Goal: Task Accomplishment & Management: Manage account settings

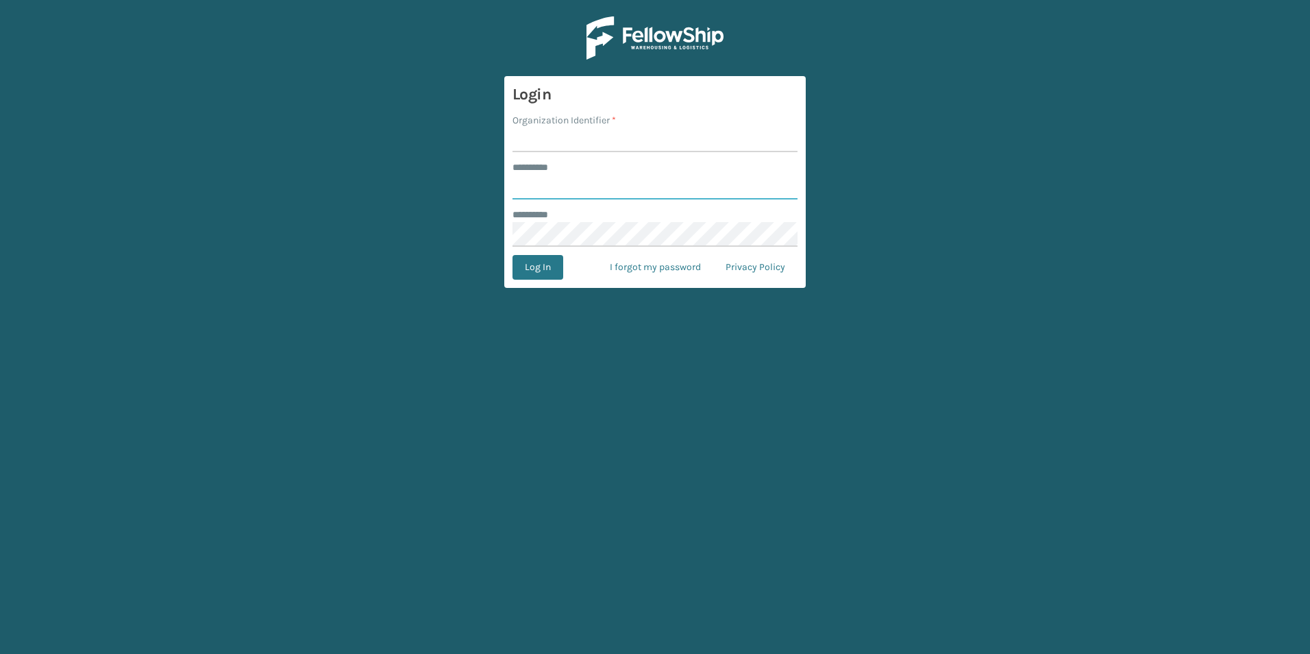
type input "***"
click at [532, 143] on input "Organization Identifier *" at bounding box center [655, 139] width 285 height 25
type input "SuperAdminOrganization"
click at [535, 273] on button "Log In" at bounding box center [538, 267] width 51 height 25
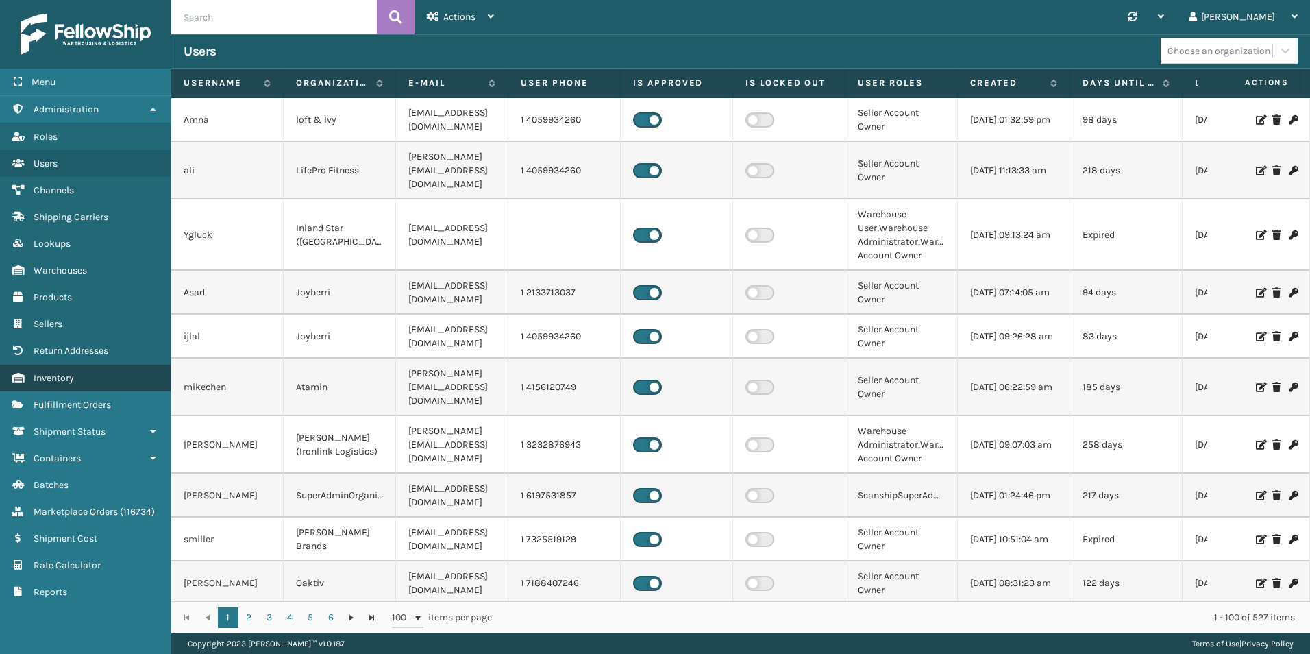
drag, startPoint x: 83, startPoint y: 407, endPoint x: 140, endPoint y: 381, distance: 62.6
click at [83, 407] on span "Fulfillment Orders" at bounding box center [72, 405] width 77 height 12
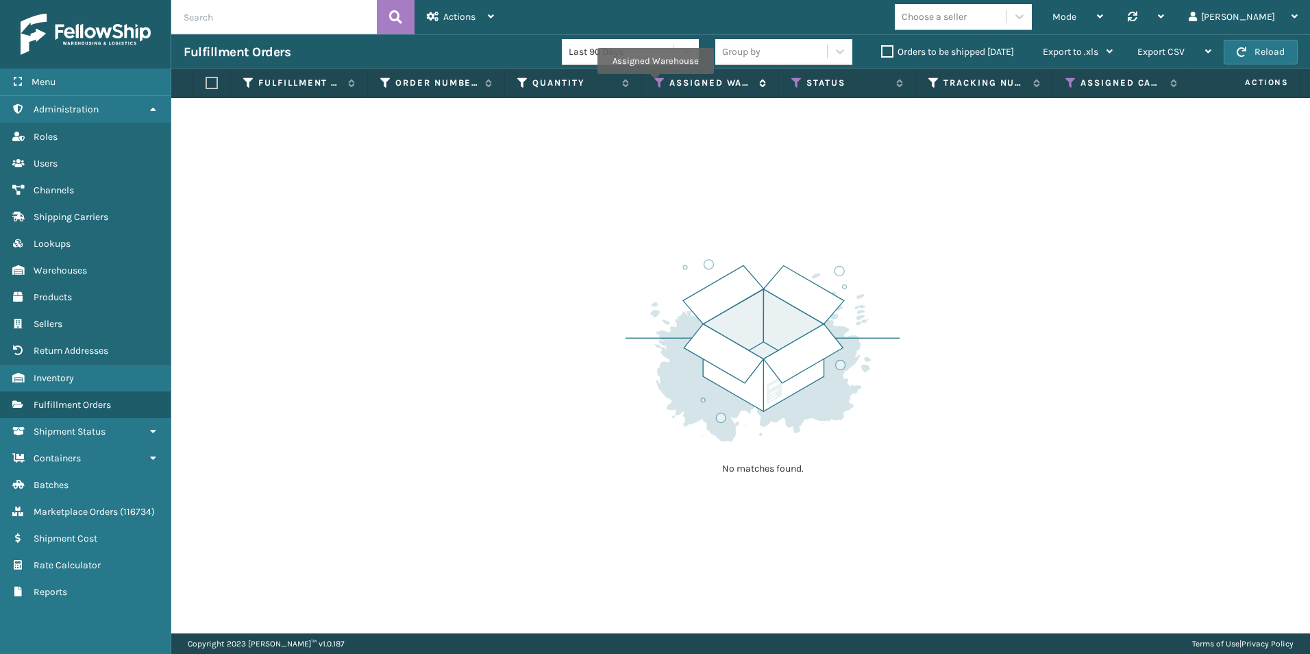
click at [655, 84] on icon at bounding box center [659, 83] width 11 height 12
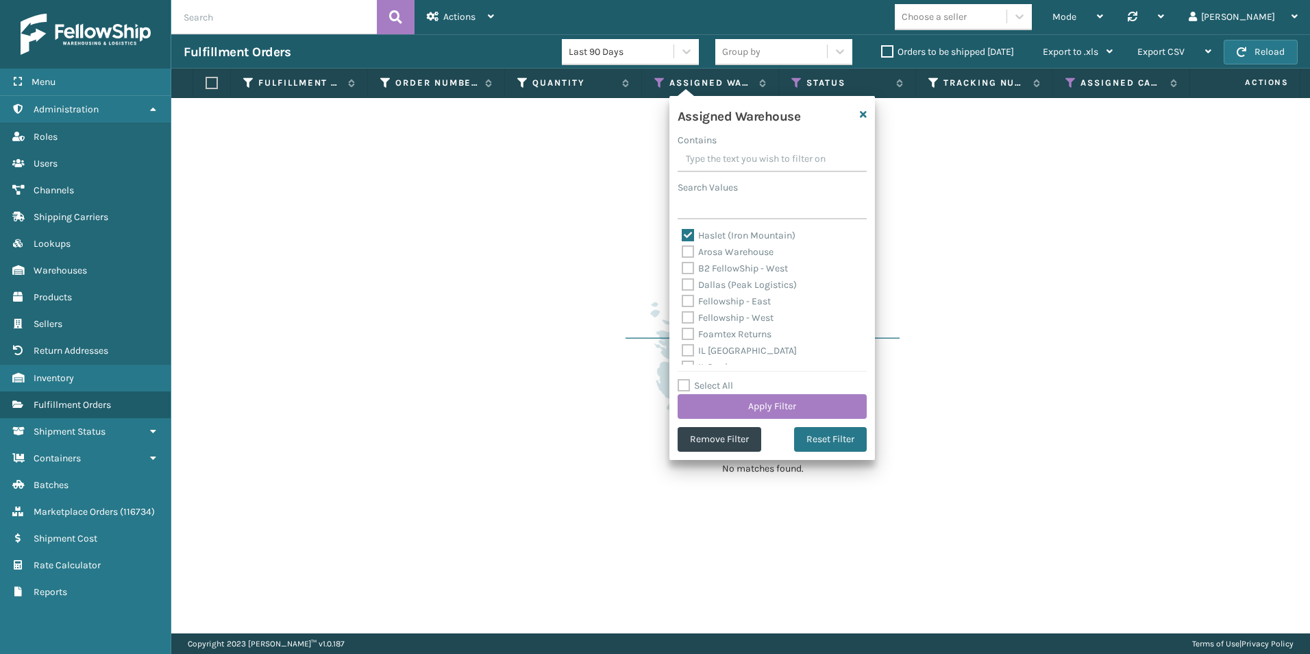
click at [686, 234] on label "Haslet (Iron Mountain)" at bounding box center [739, 236] width 114 height 12
click at [683, 234] on input "Haslet (Iron Mountain)" at bounding box center [682, 232] width 1 height 9
checkbox input "false"
click at [689, 318] on label "Fellowship - West" at bounding box center [728, 318] width 92 height 12
click at [683, 318] on input "Fellowship - West" at bounding box center [682, 314] width 1 height 9
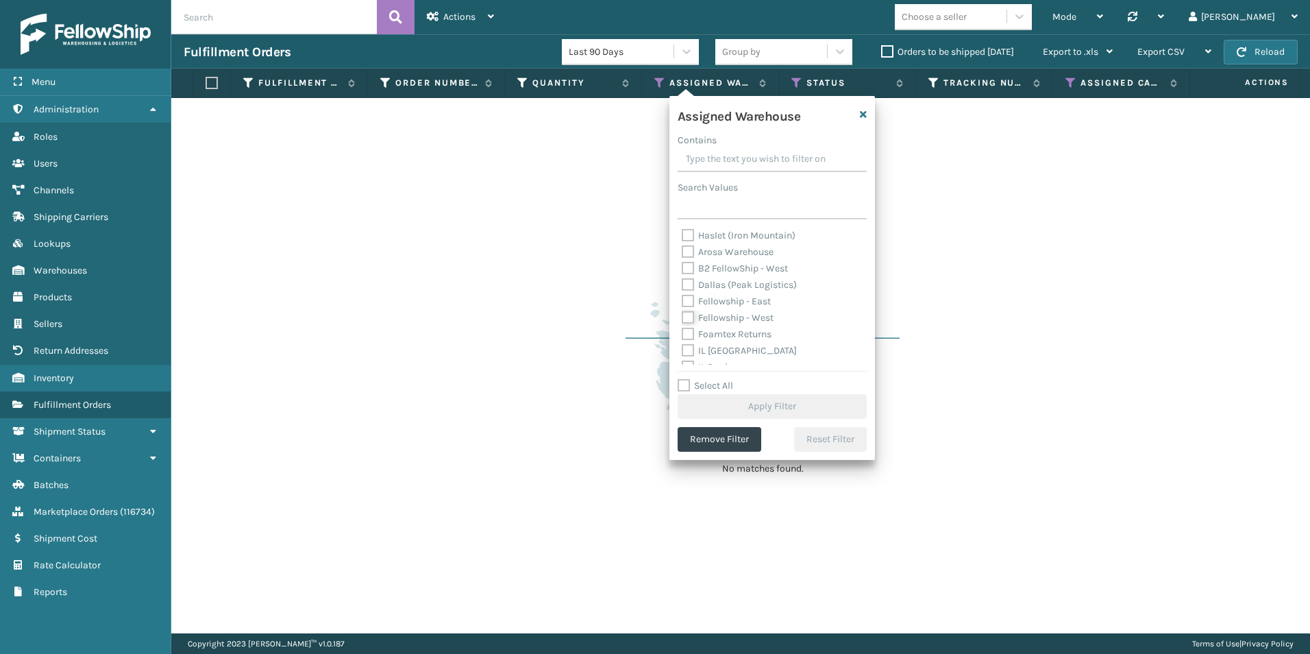
checkbox input "true"
click at [785, 402] on button "Apply Filter" at bounding box center [772, 406] width 189 height 25
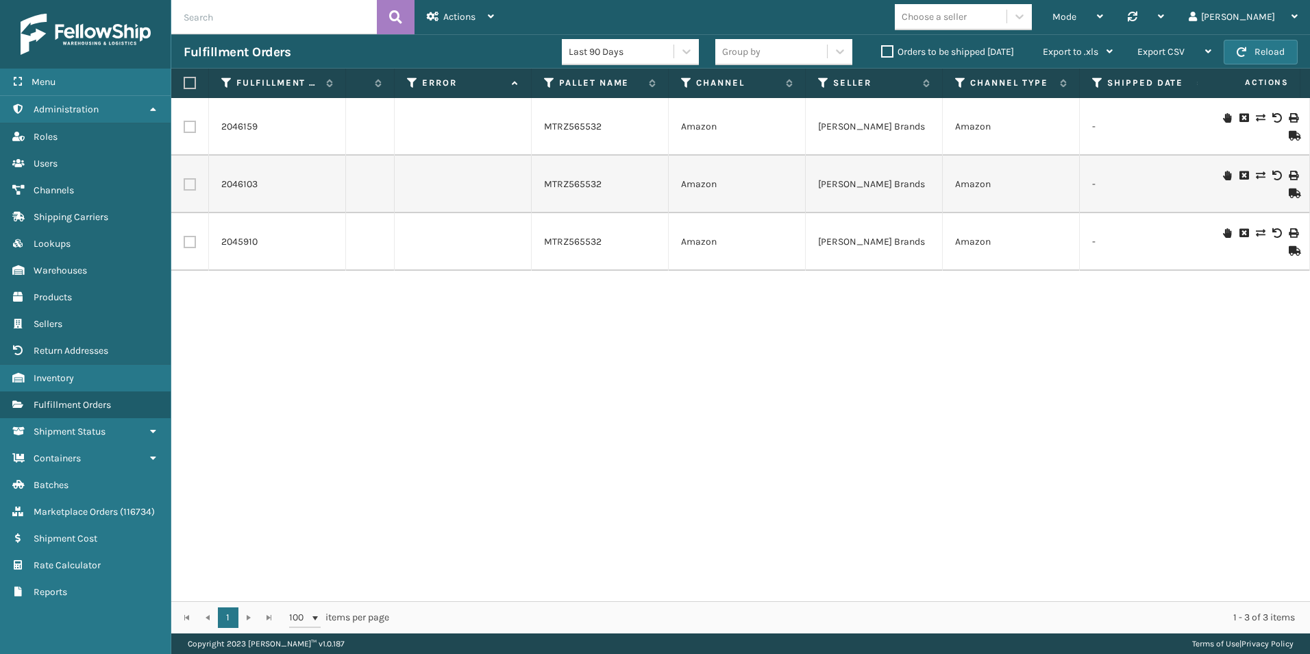
scroll to position [0, 986]
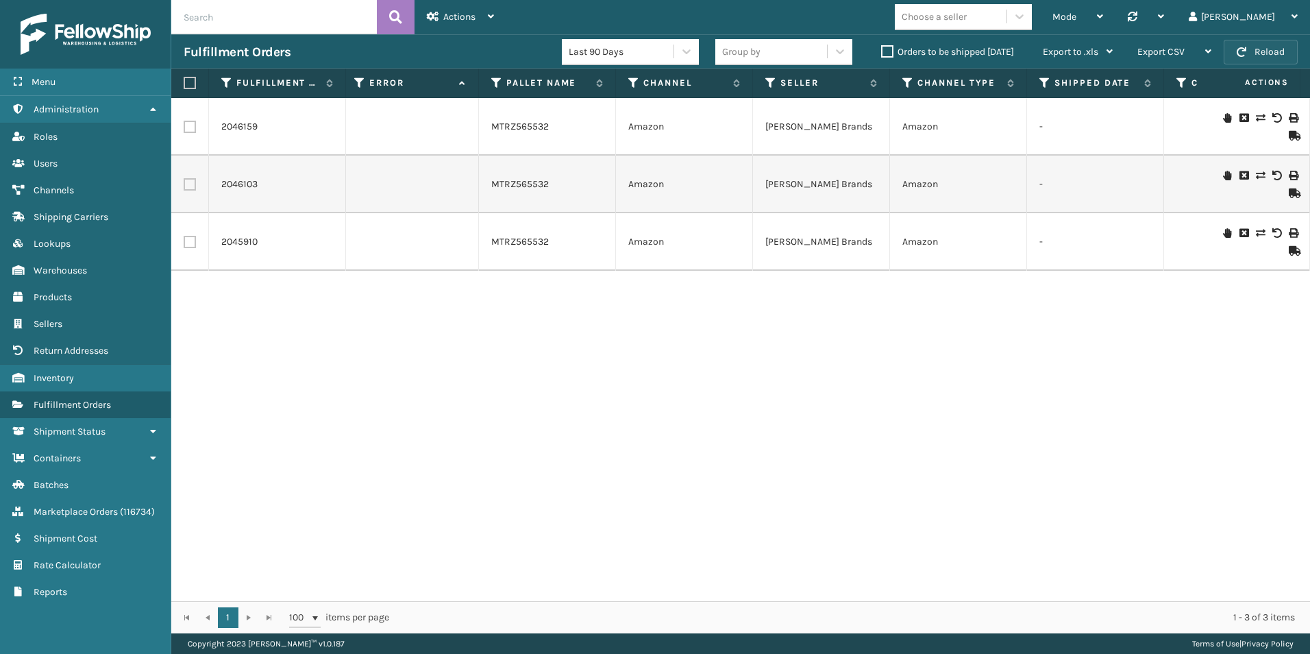
click at [1260, 40] on button "Reload" at bounding box center [1261, 52] width 74 height 25
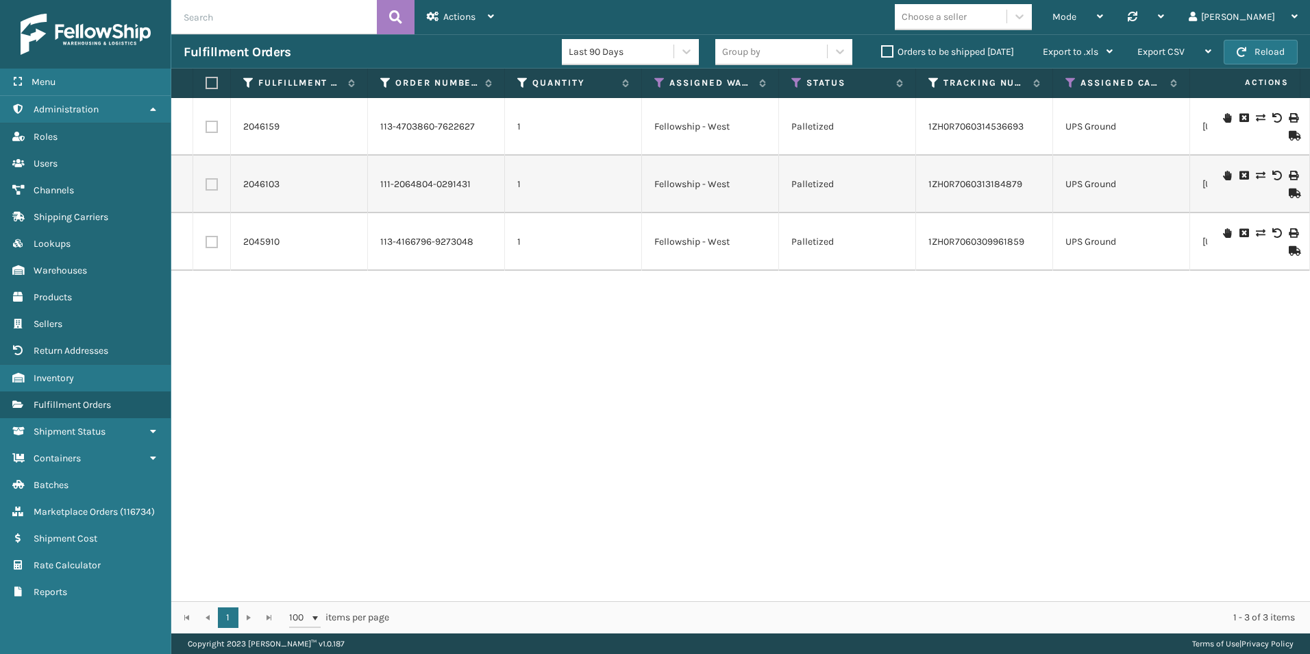
click at [1289, 134] on icon at bounding box center [1293, 136] width 8 height 10
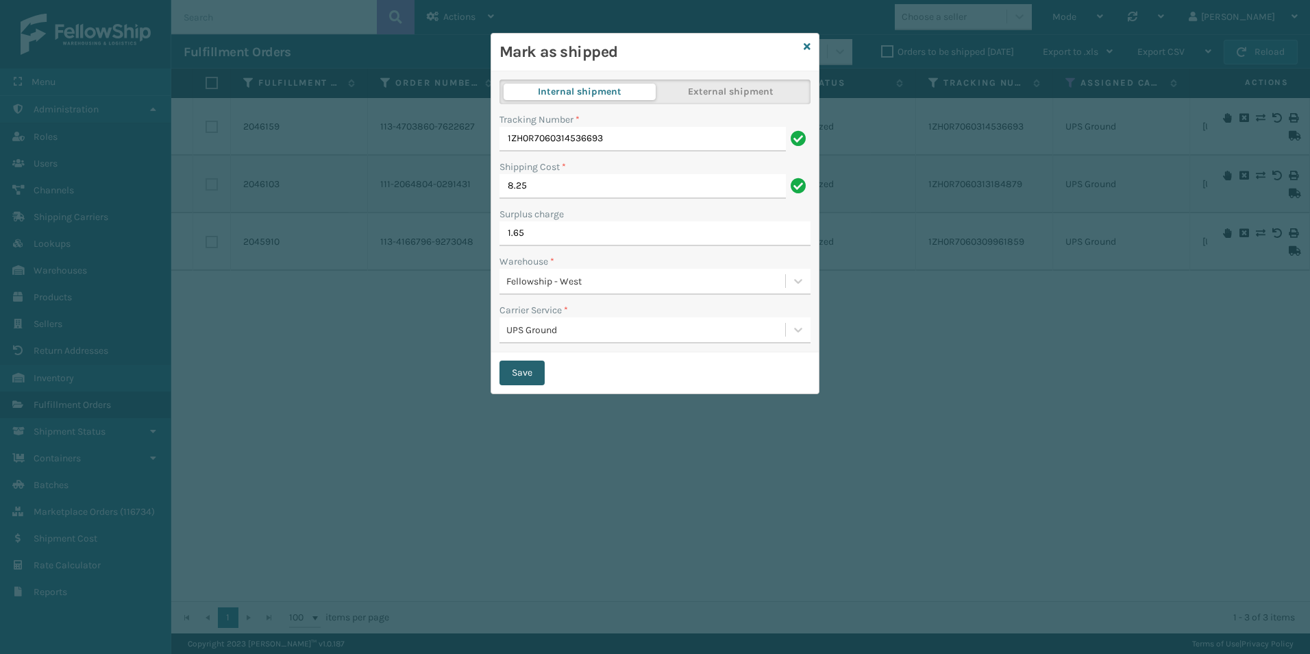
click at [517, 379] on button "Save" at bounding box center [522, 372] width 45 height 25
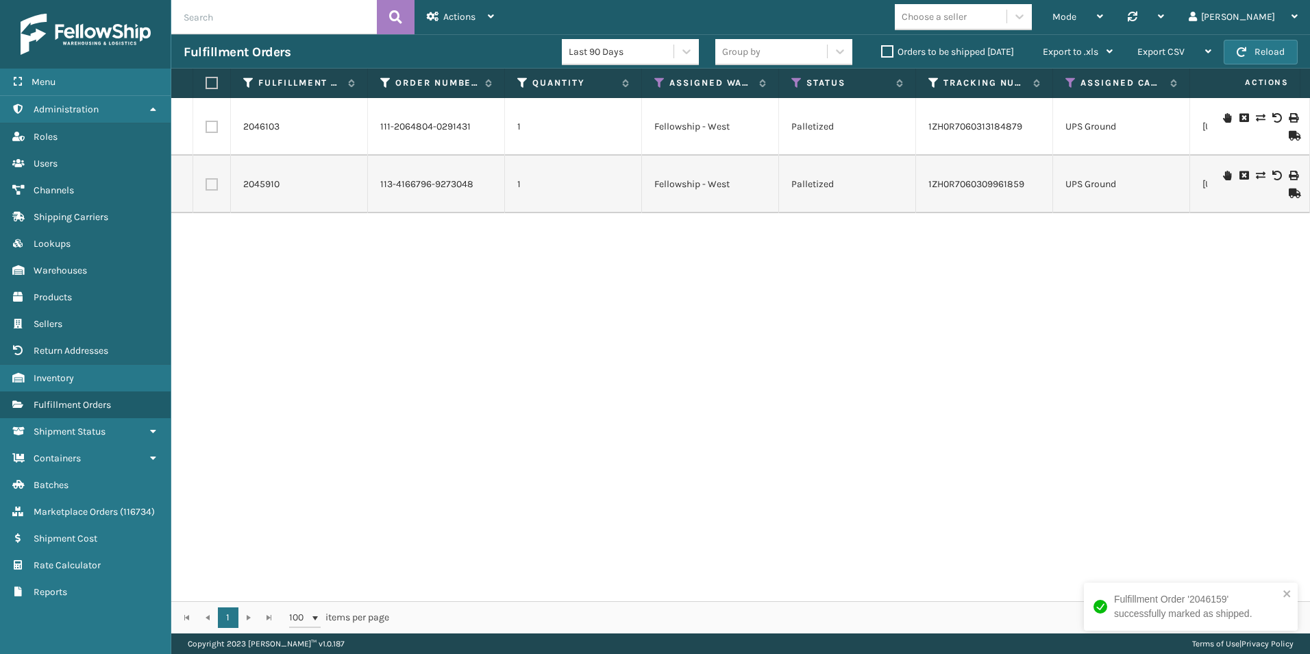
click at [1289, 135] on icon at bounding box center [1293, 136] width 8 height 10
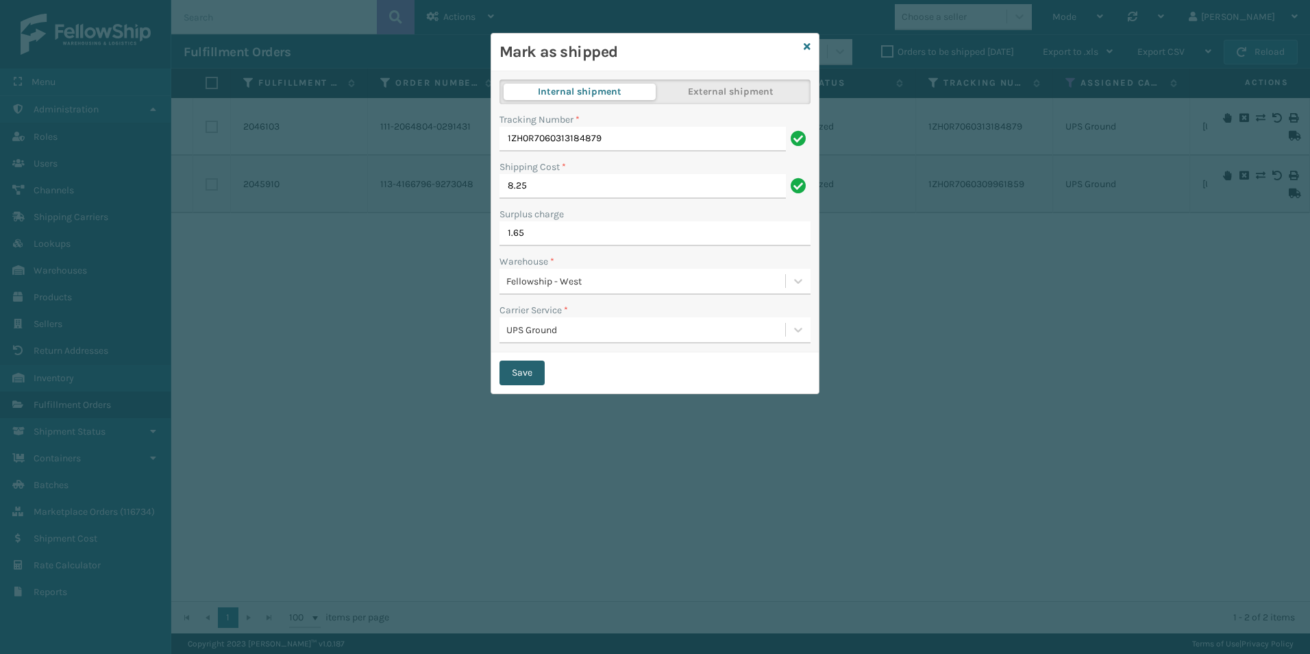
click at [517, 374] on button "Save" at bounding box center [522, 372] width 45 height 25
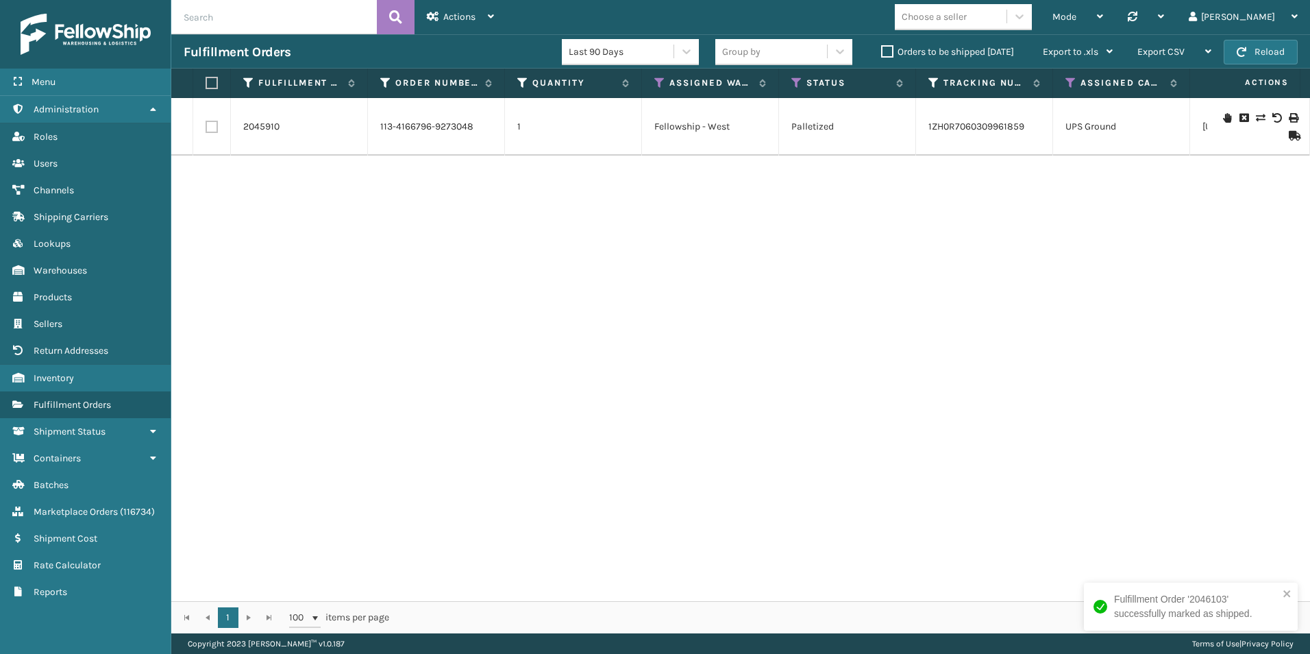
click at [1289, 136] on icon at bounding box center [1293, 136] width 8 height 10
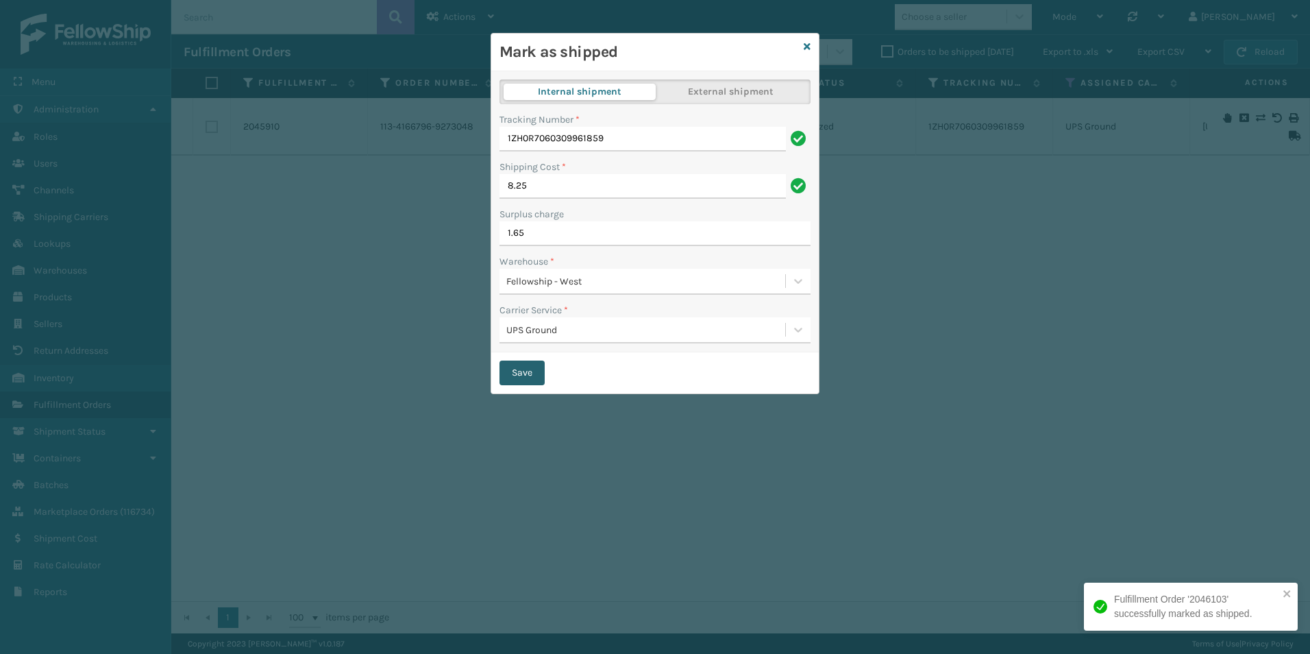
click at [522, 367] on button "Save" at bounding box center [522, 372] width 45 height 25
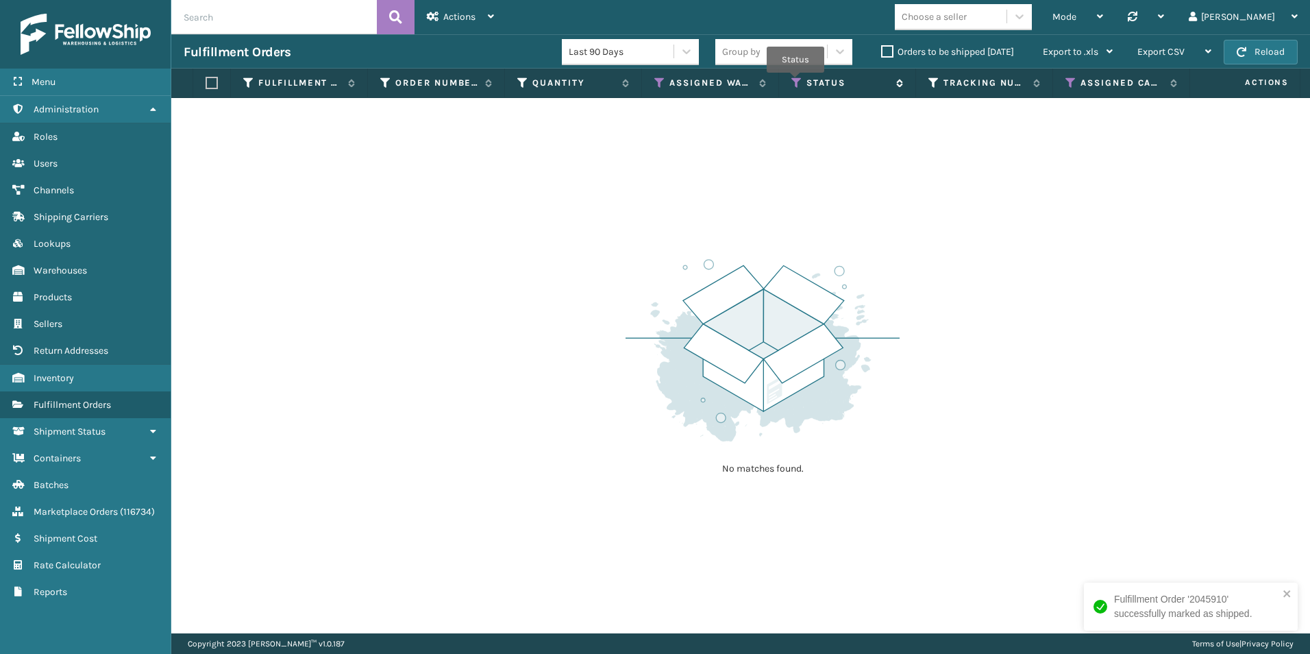
click at [796, 82] on icon at bounding box center [797, 83] width 11 height 12
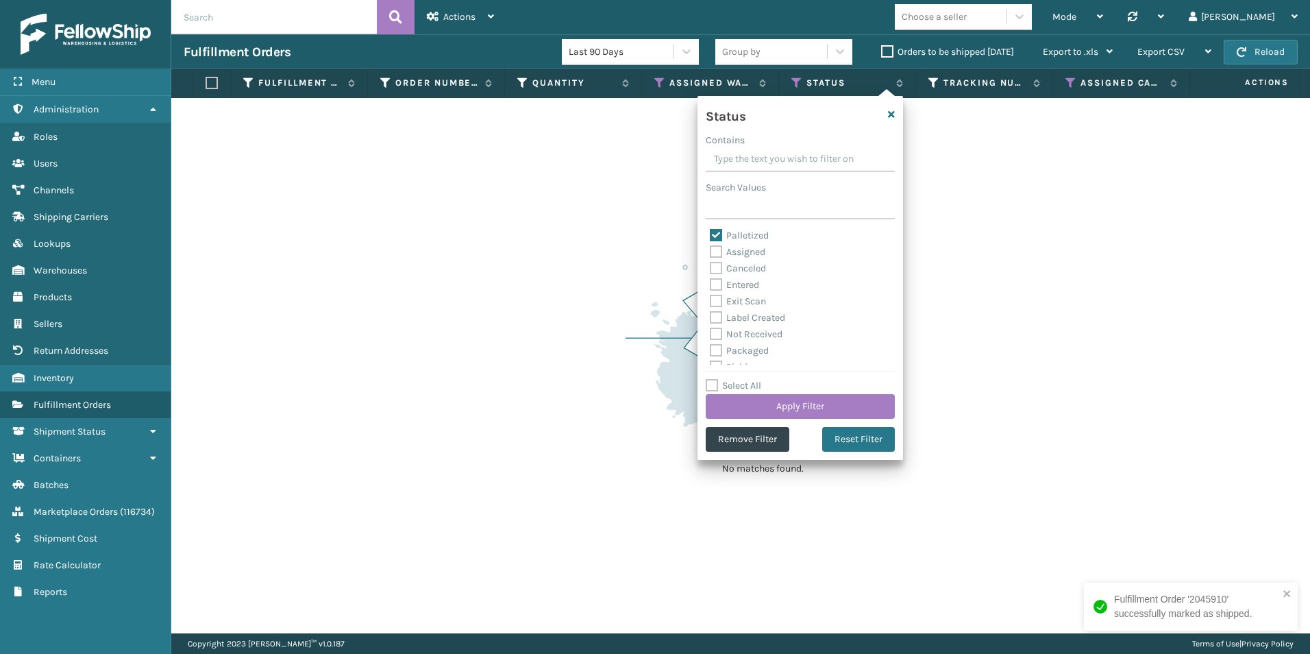
click at [594, 313] on div "No matches found." at bounding box center [740, 365] width 1139 height 535
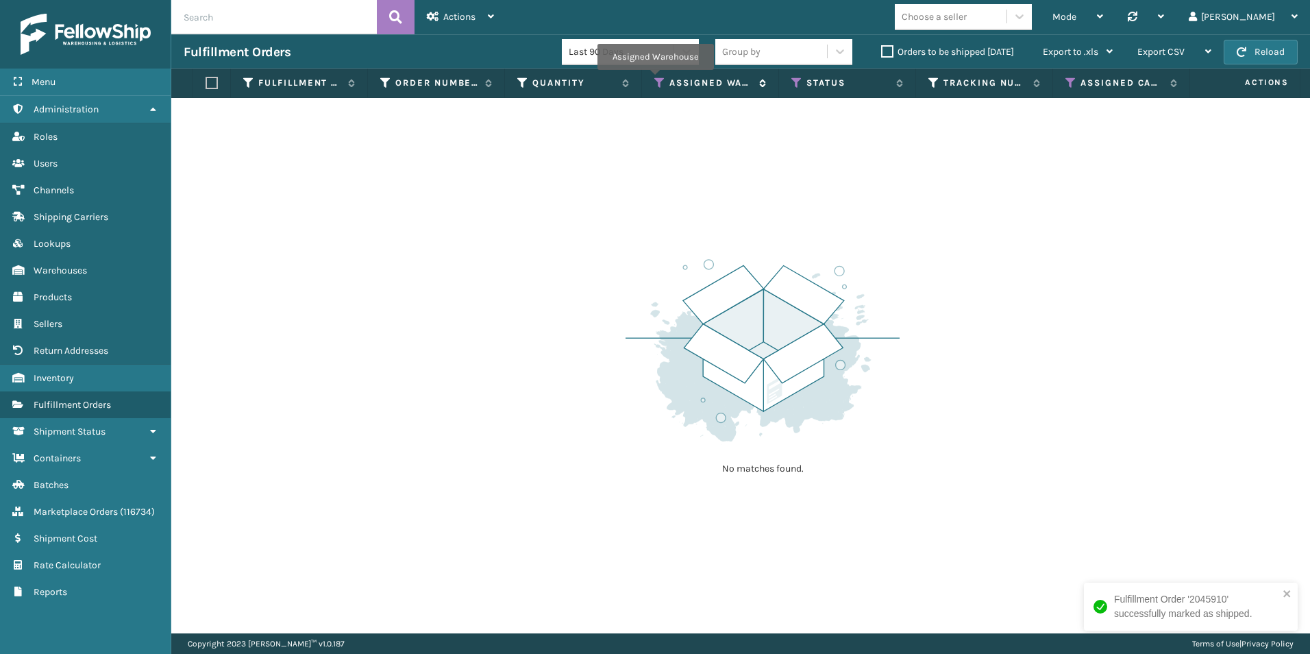
click at [655, 79] on icon at bounding box center [659, 83] width 11 height 12
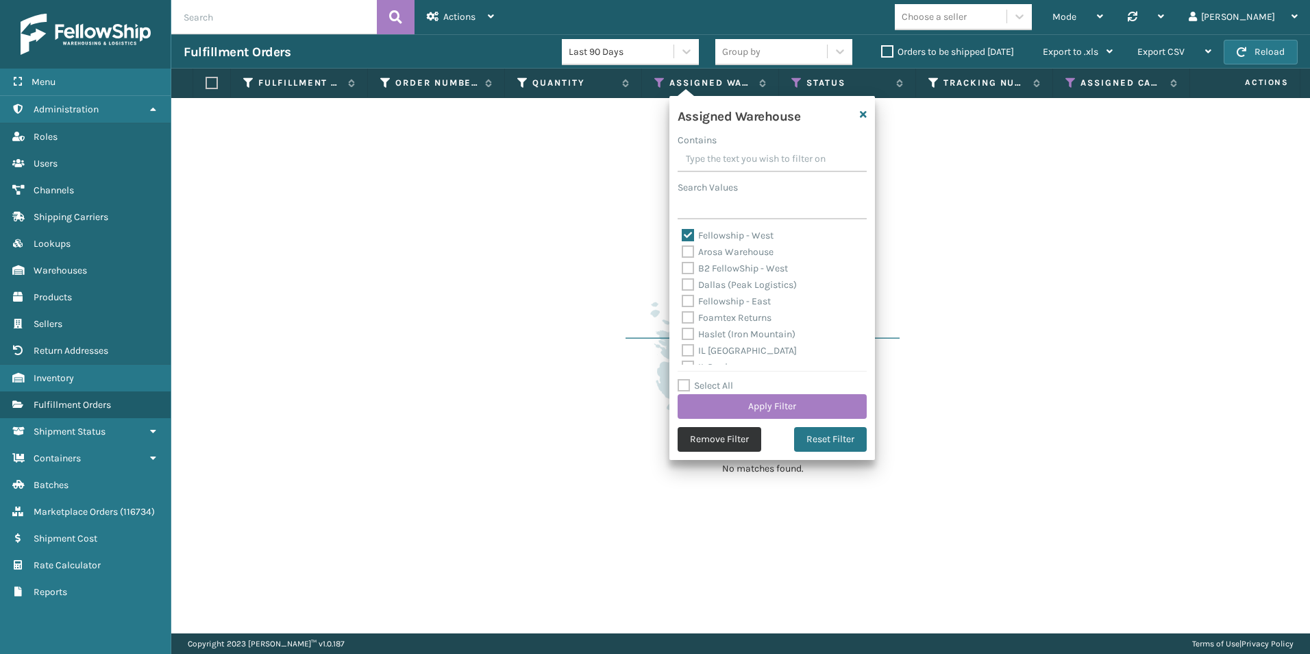
click at [722, 439] on button "Remove Filter" at bounding box center [720, 439] width 84 height 25
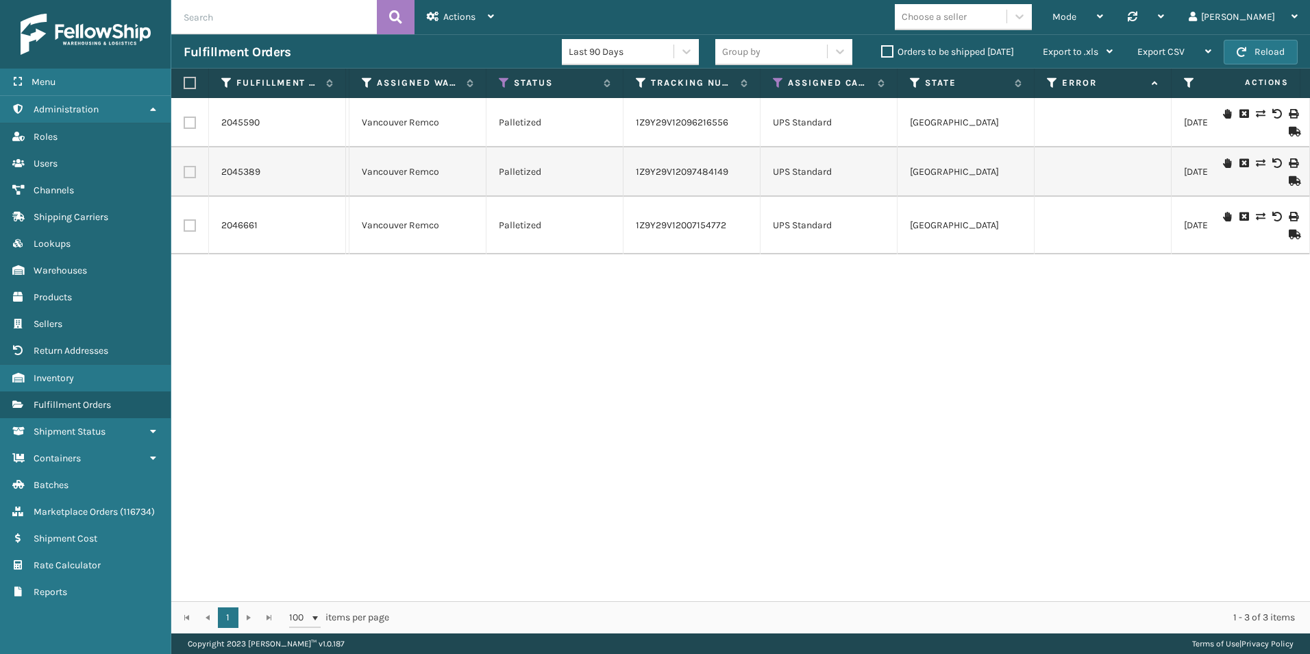
scroll to position [0, 0]
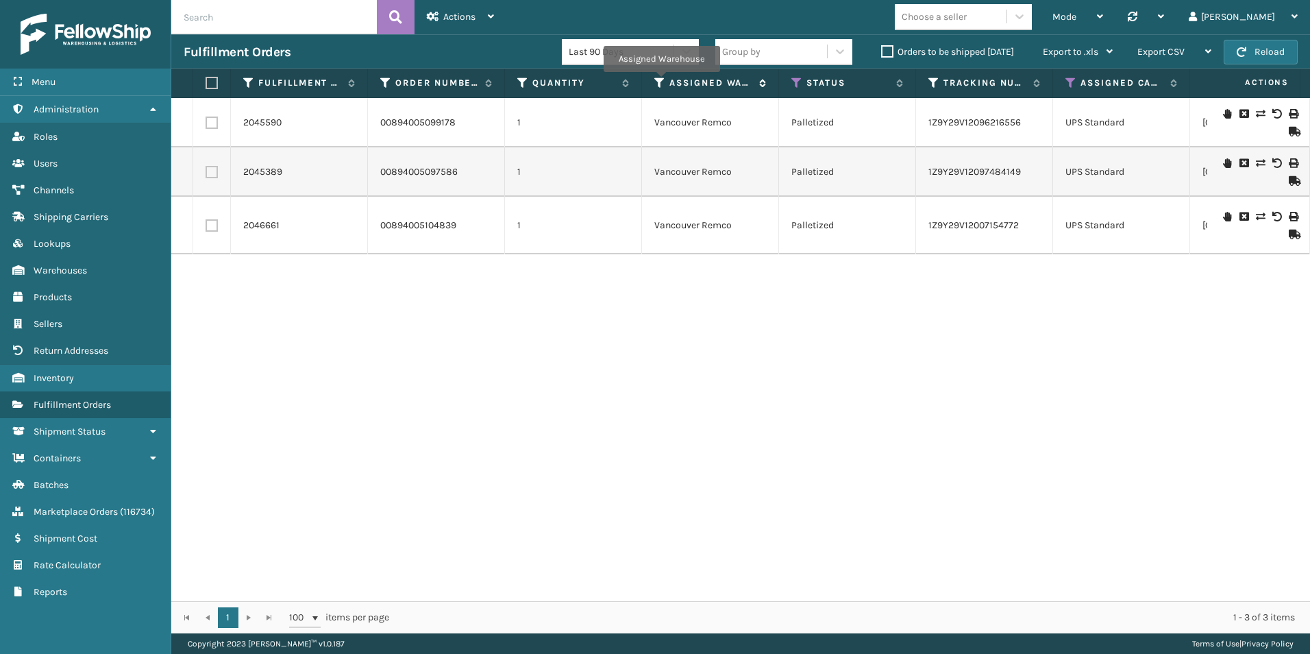
click at [661, 82] on icon at bounding box center [659, 83] width 11 height 12
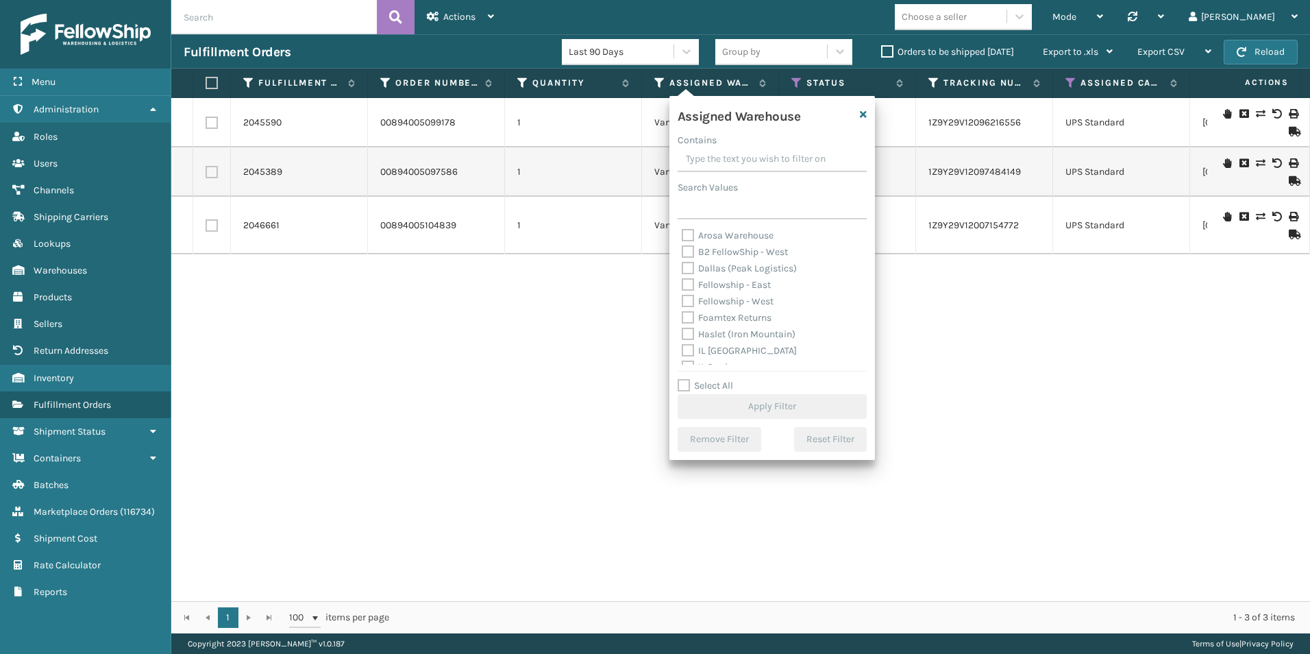
click at [686, 302] on label "Fellowship - West" at bounding box center [728, 301] width 92 height 12
click at [683, 302] on input "Fellowship - West" at bounding box center [682, 297] width 1 height 9
checkbox input "true"
click at [757, 406] on button "Apply Filter" at bounding box center [772, 406] width 189 height 25
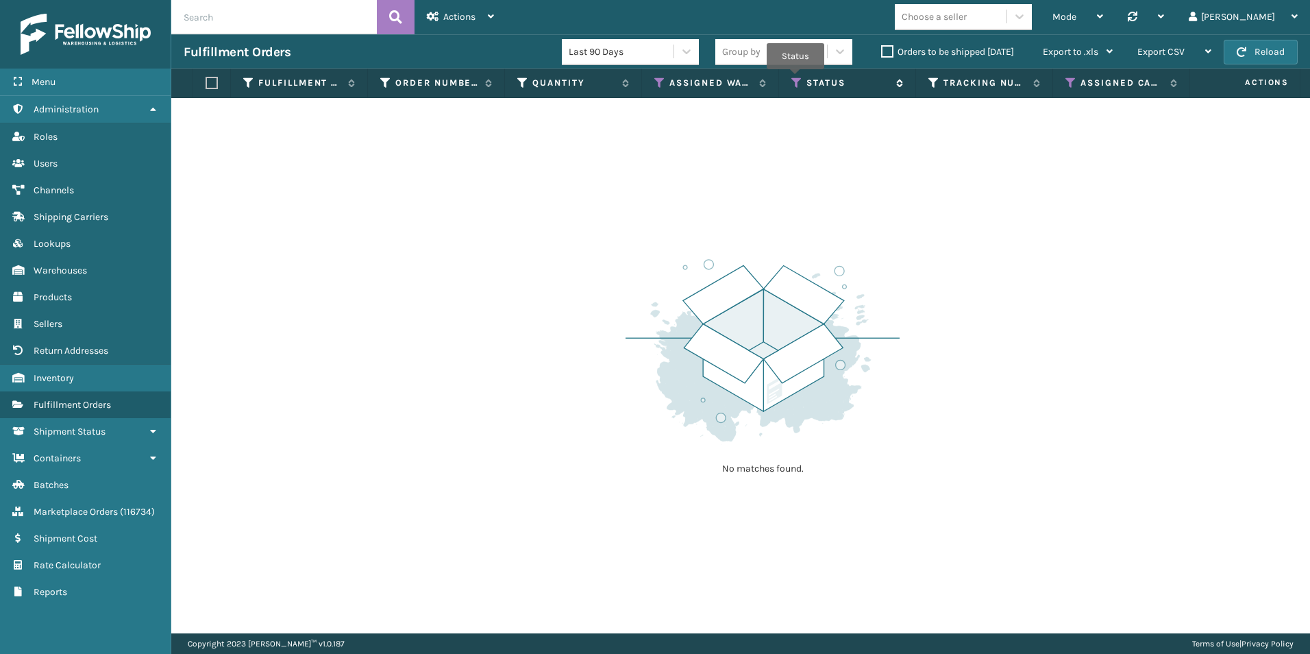
click at [794, 80] on icon at bounding box center [797, 83] width 11 height 12
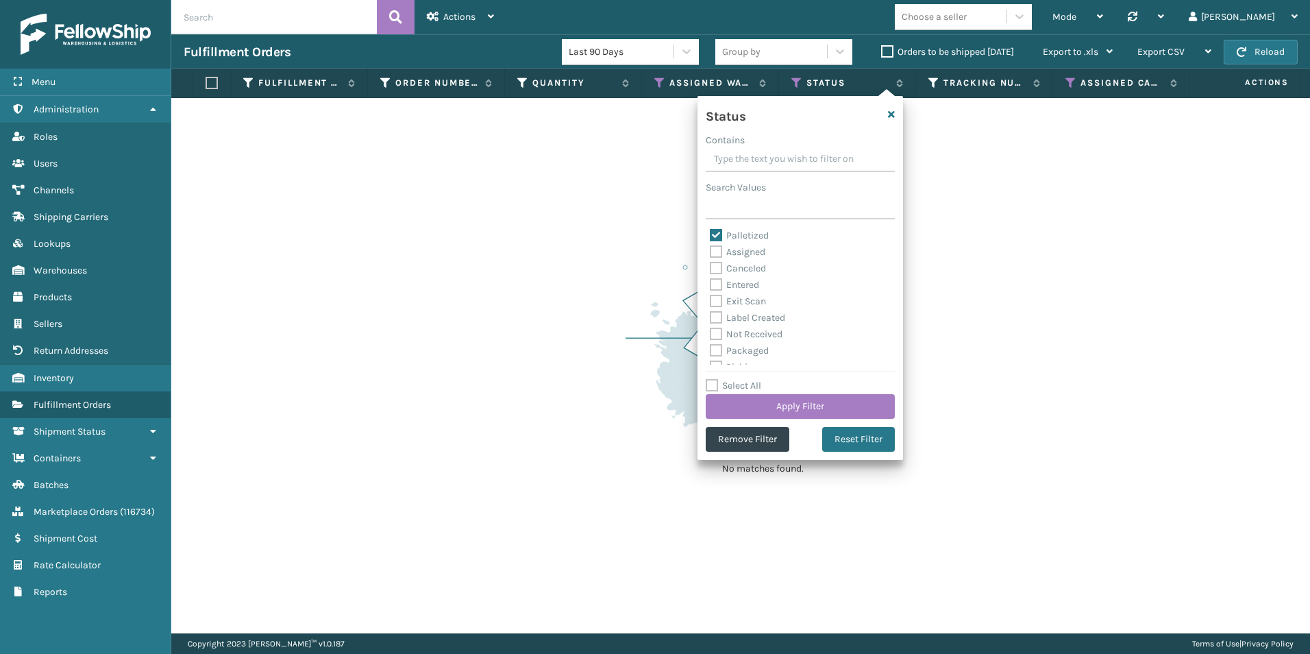
click at [718, 230] on label "Palletized" at bounding box center [739, 236] width 59 height 12
click at [711, 229] on input "Palletized" at bounding box center [710, 232] width 1 height 9
checkbox input "false"
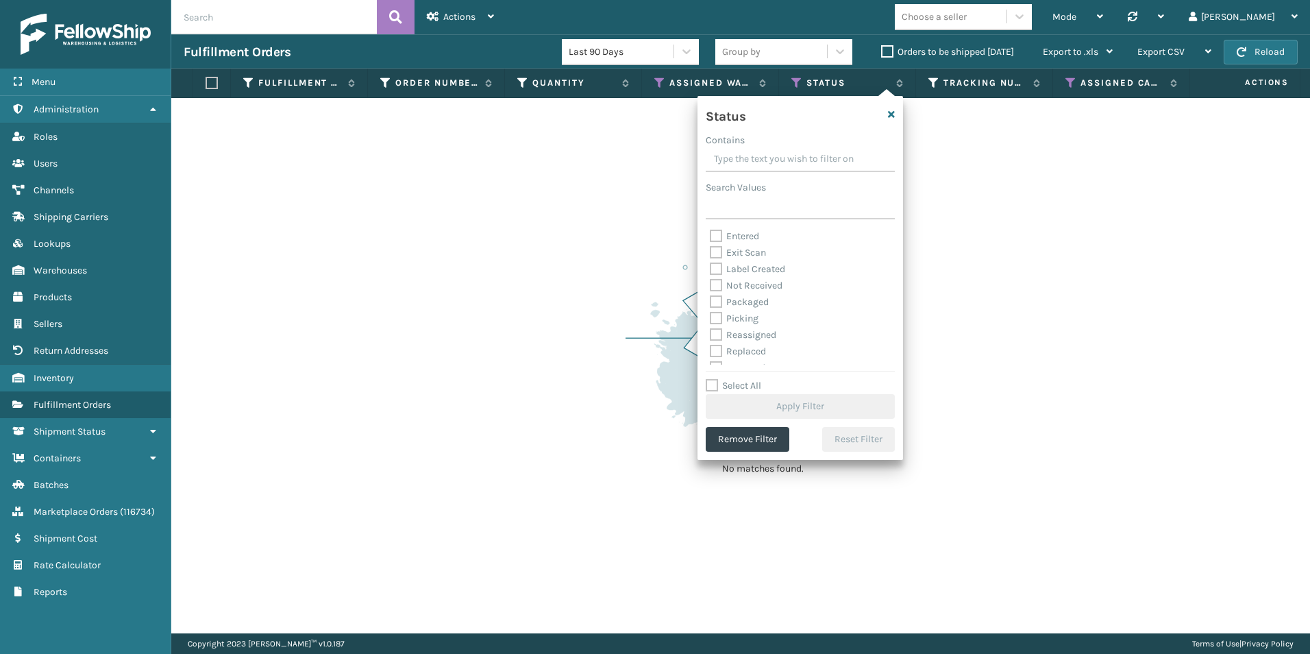
scroll to position [69, 0]
click at [718, 298] on label "Picking" at bounding box center [734, 299] width 49 height 12
click at [711, 298] on input "Picking" at bounding box center [710, 295] width 1 height 9
checkbox input "true"
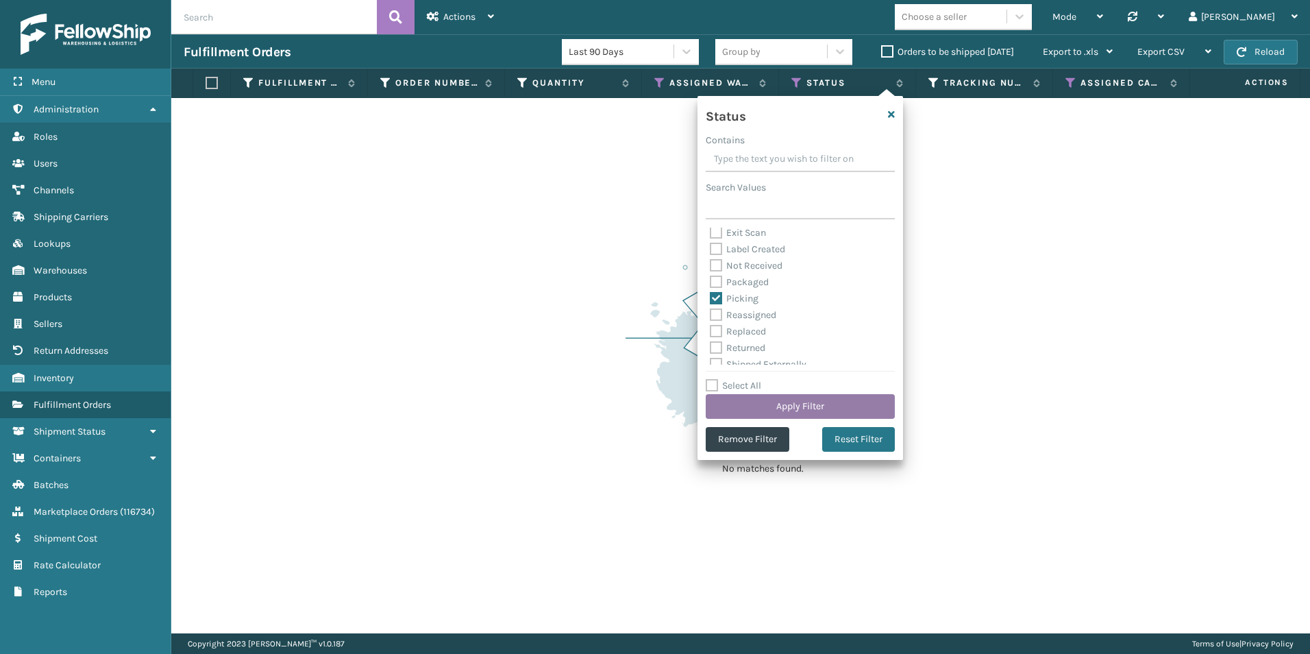
click at [811, 413] on button "Apply Filter" at bounding box center [800, 406] width 189 height 25
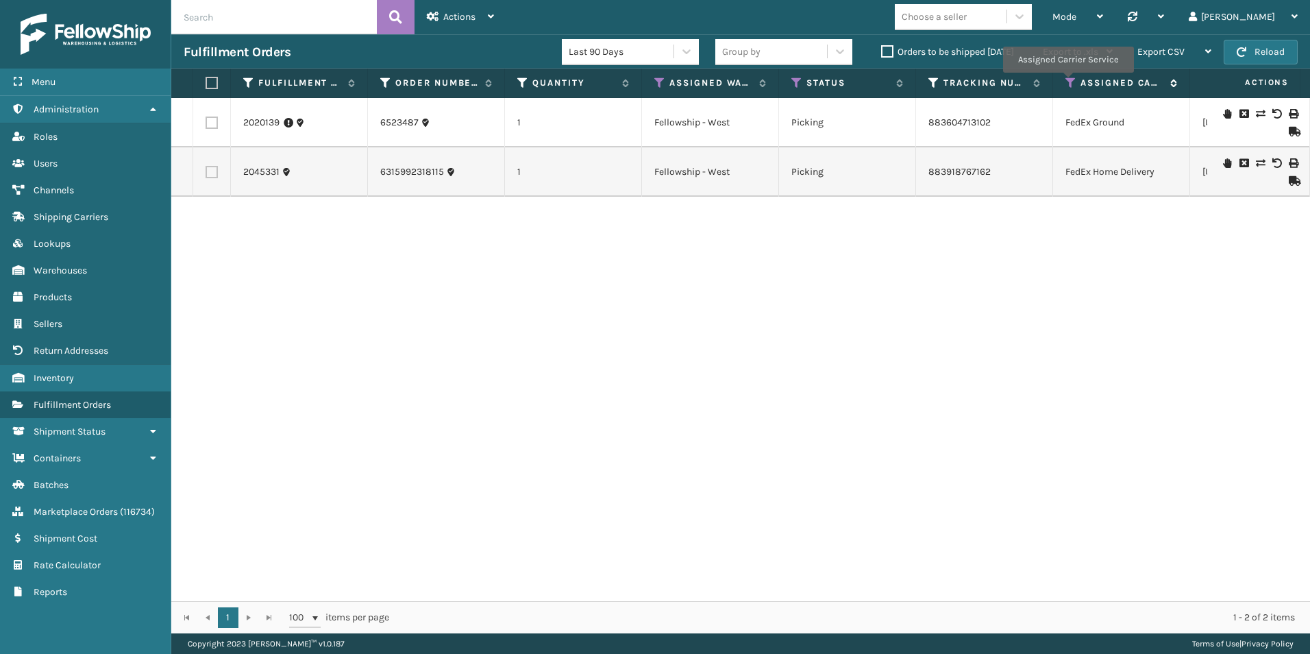
click at [1068, 82] on icon at bounding box center [1071, 83] width 11 height 12
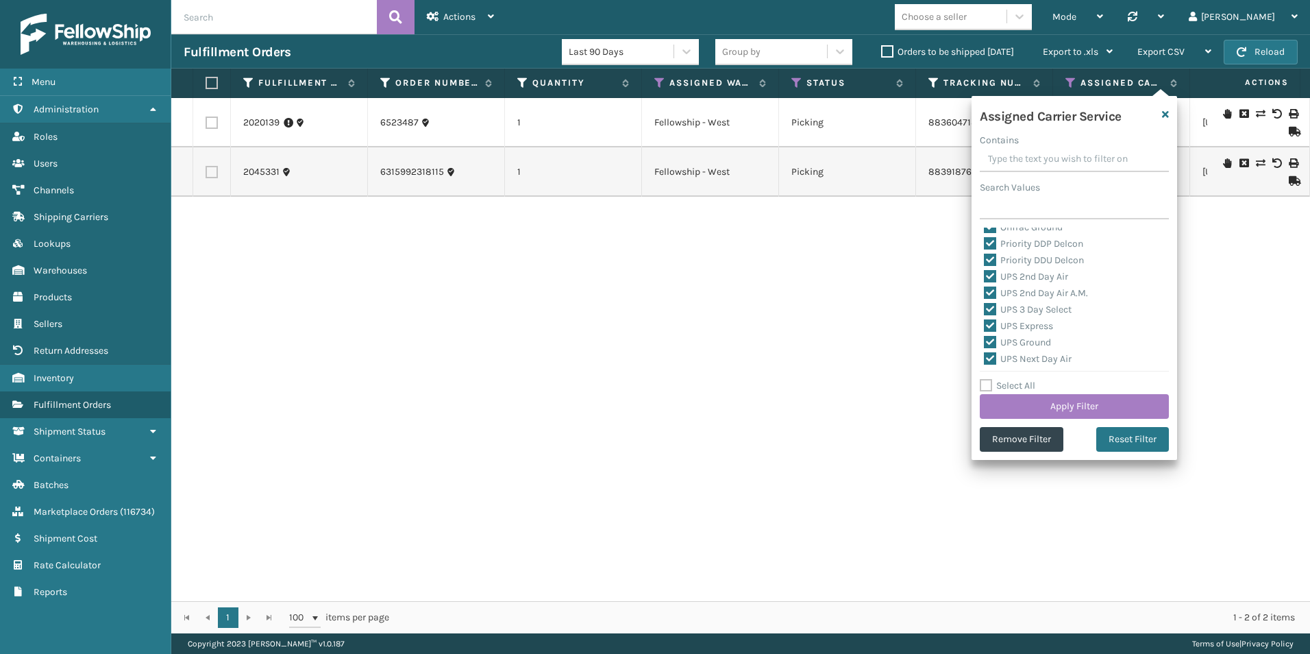
scroll to position [422, 0]
click at [990, 384] on label "Select All" at bounding box center [1008, 386] width 56 height 12
click at [990, 379] on input "Select All" at bounding box center [1083, 378] width 206 height 1
checkbox input "true"
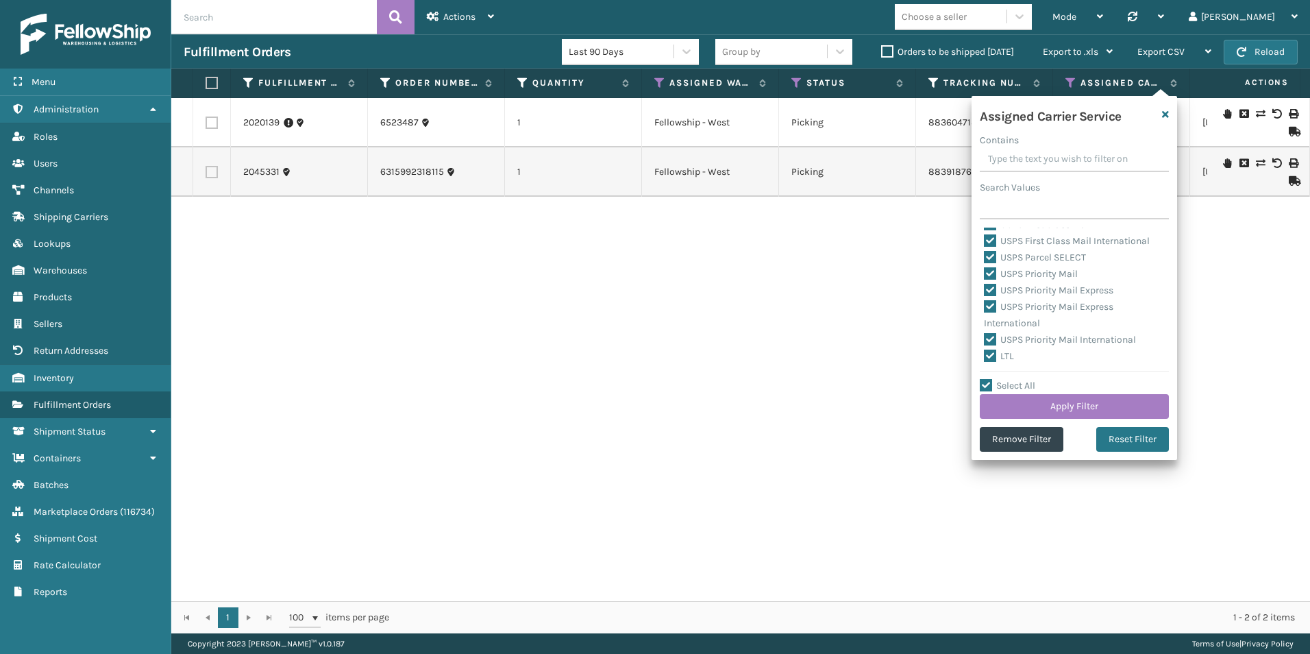
click at [990, 384] on label "Select All" at bounding box center [1008, 386] width 56 height 12
click at [990, 379] on input "Select All" at bounding box center [1083, 378] width 206 height 1
checkbox input "false"
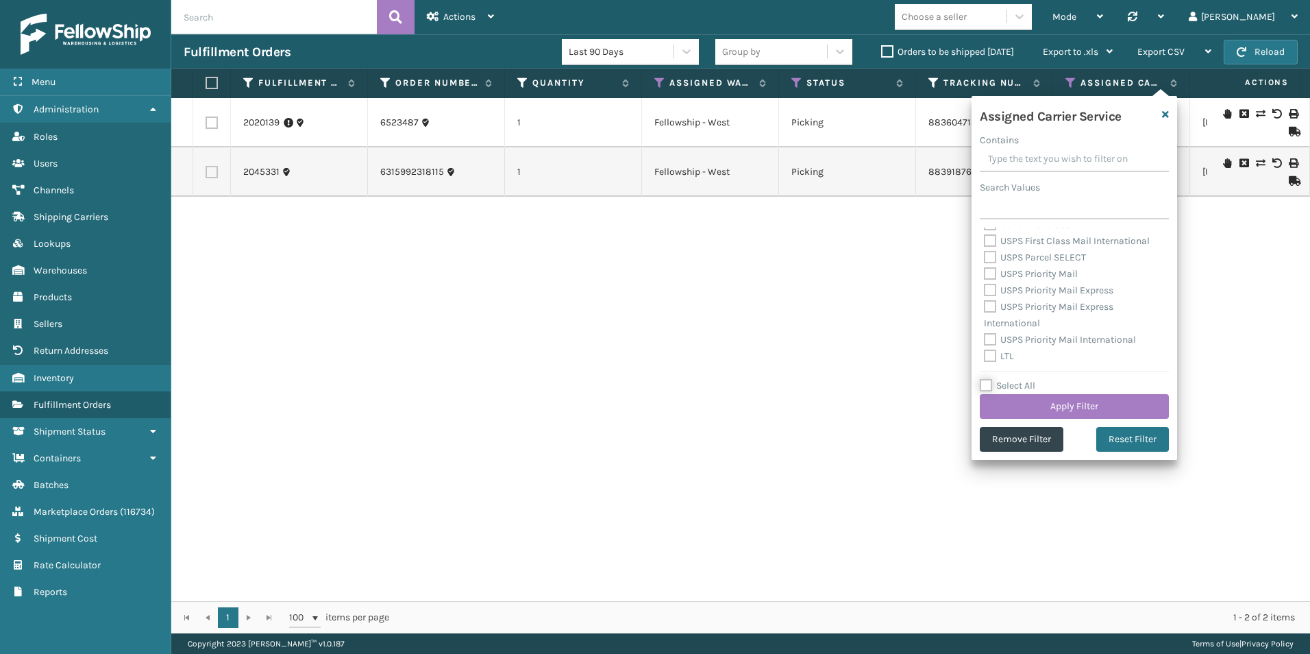
checkbox input "false"
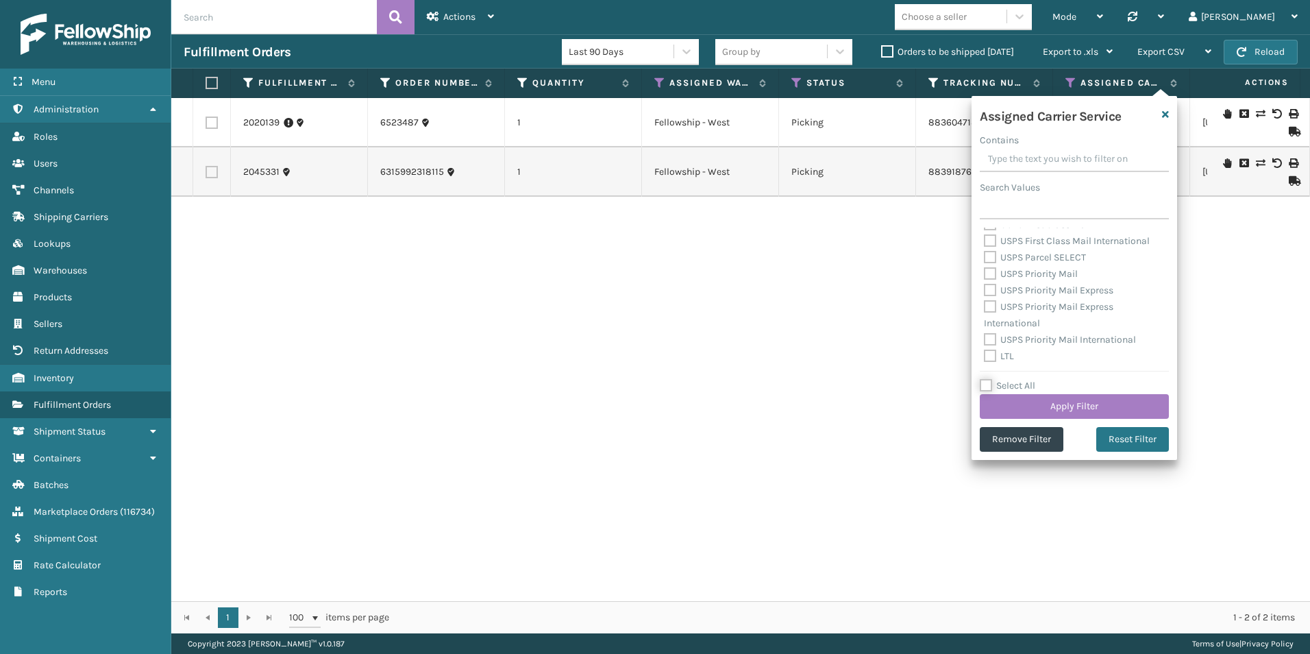
checkbox input "false"
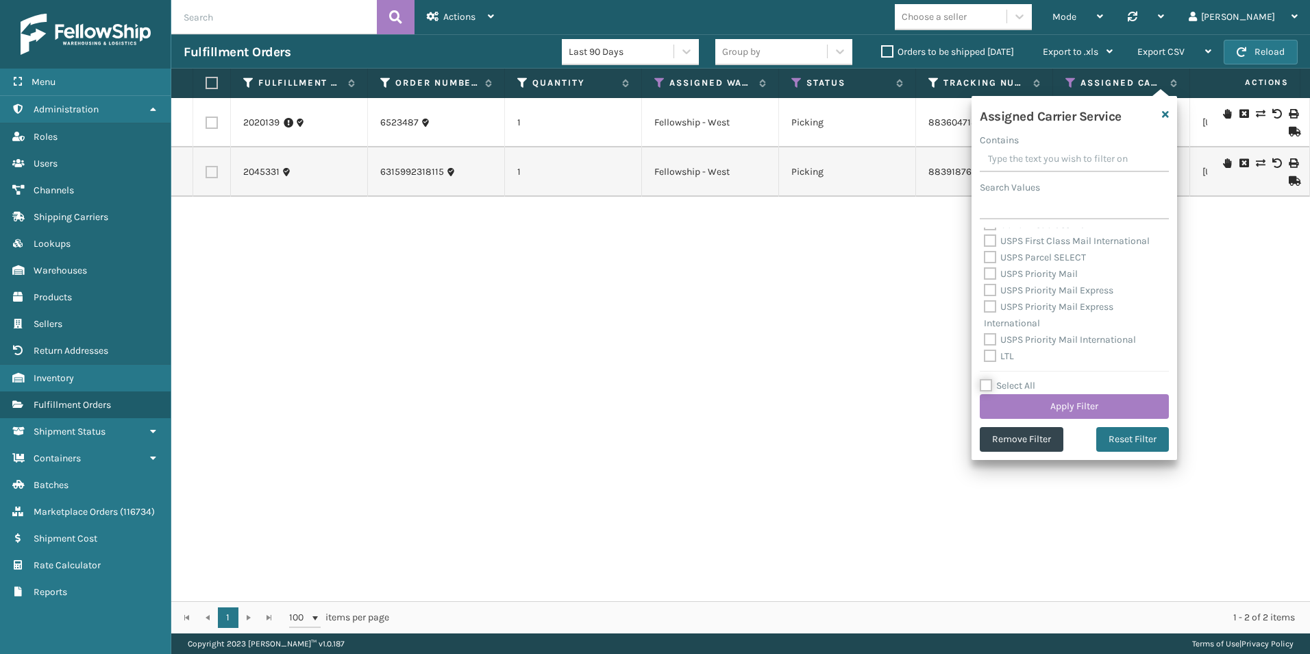
checkbox input "false"
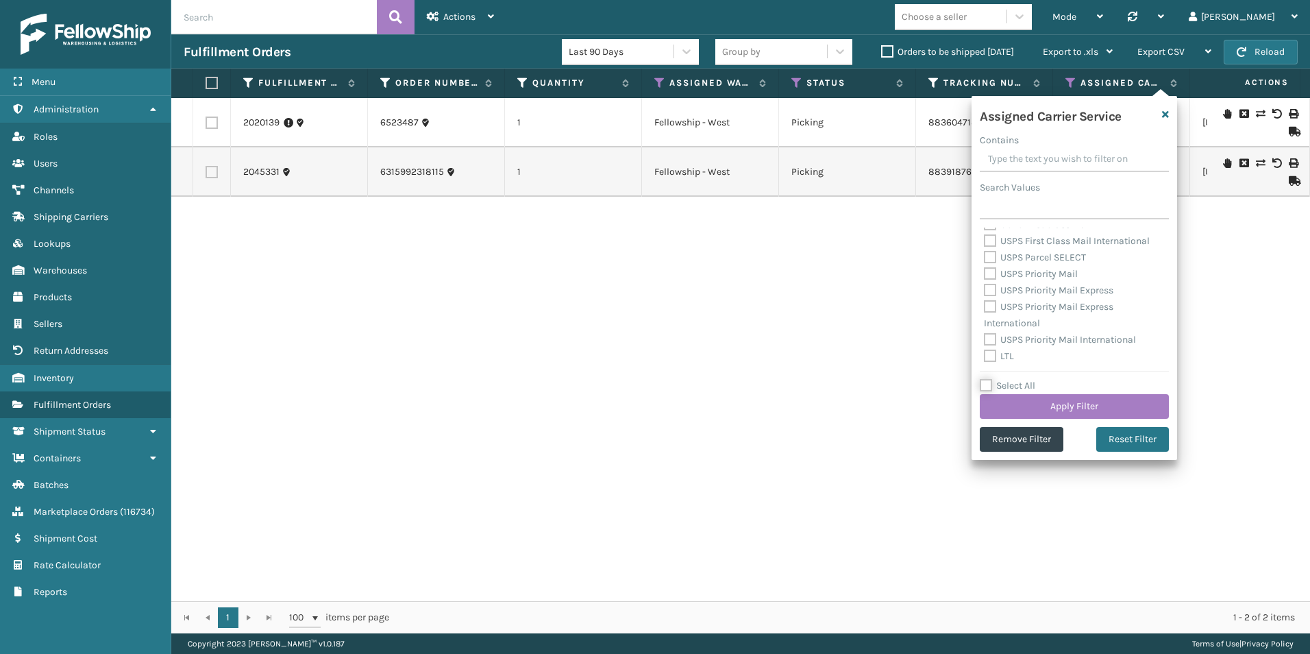
checkbox input "false"
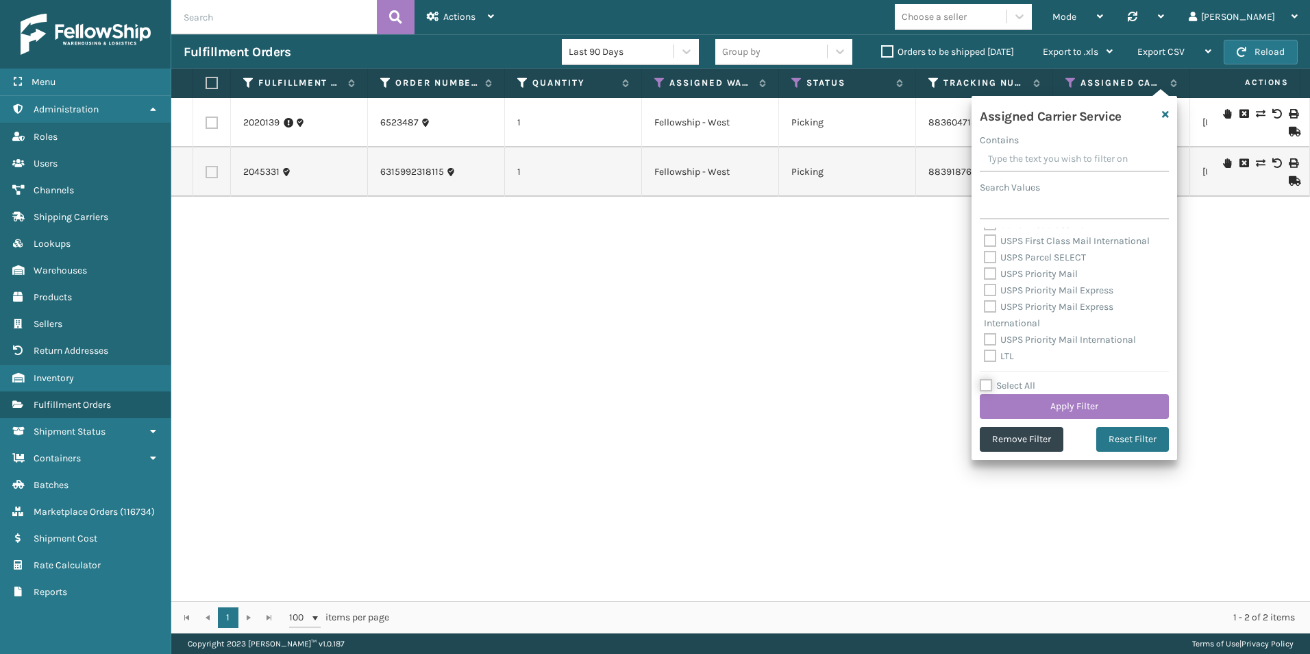
checkbox input "false"
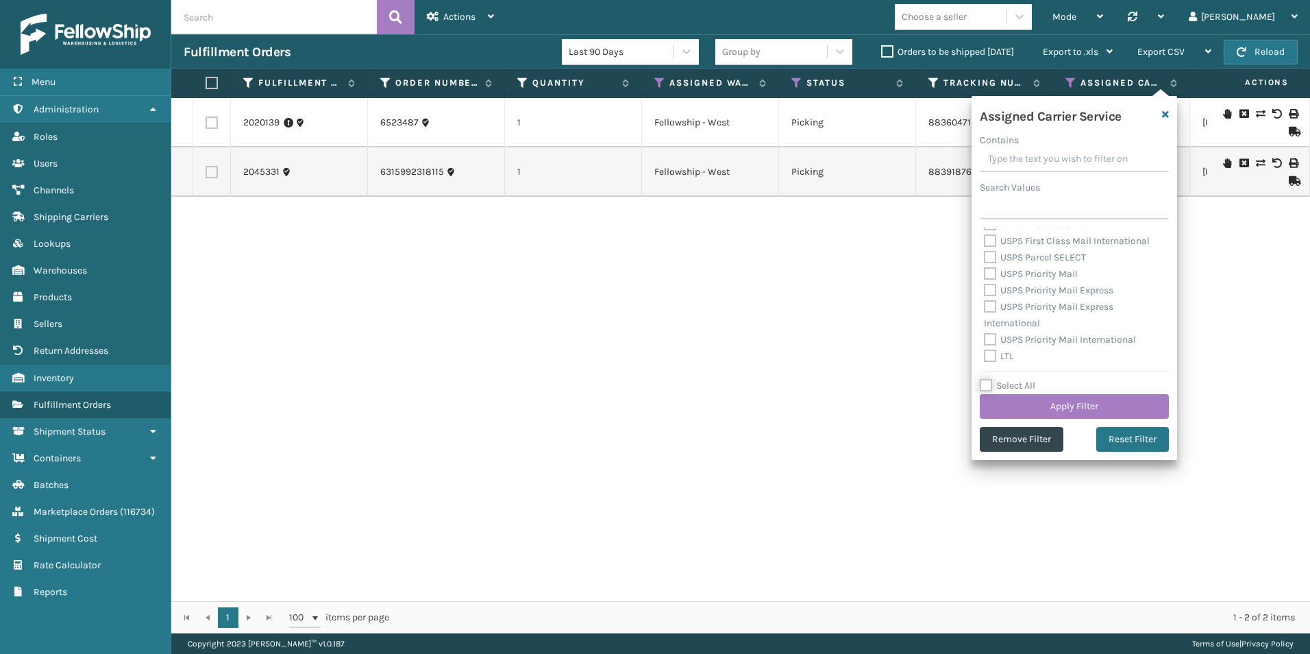
checkbox input "false"
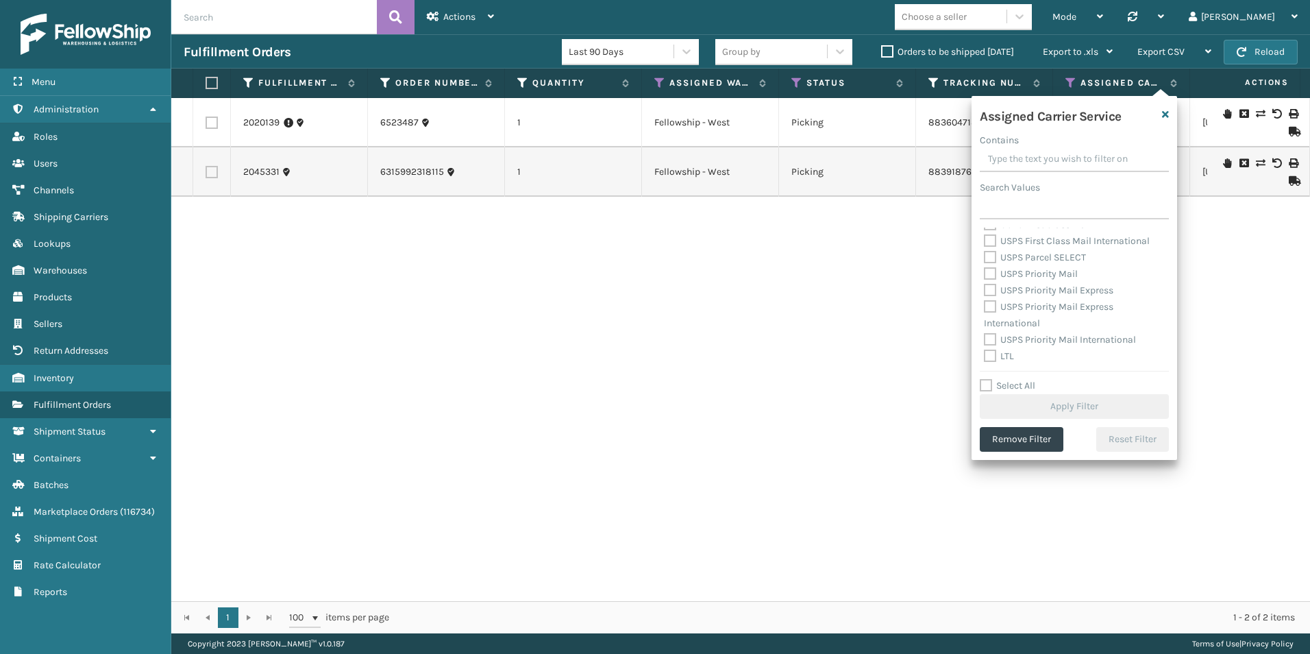
click at [987, 354] on label "LTL" at bounding box center [999, 356] width 30 height 12
click at [985, 354] on input "LTL" at bounding box center [984, 352] width 1 height 9
checkbox input "true"
click at [1060, 408] on button "Apply Filter" at bounding box center [1074, 406] width 189 height 25
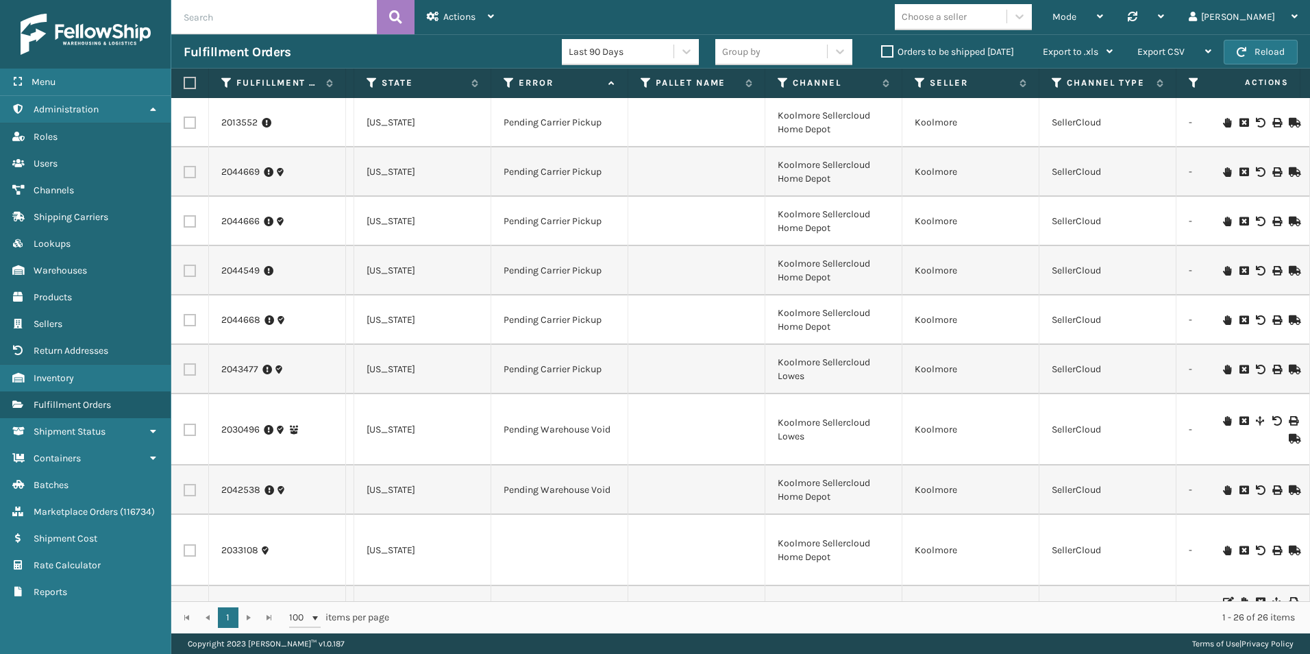
scroll to position [0, 724]
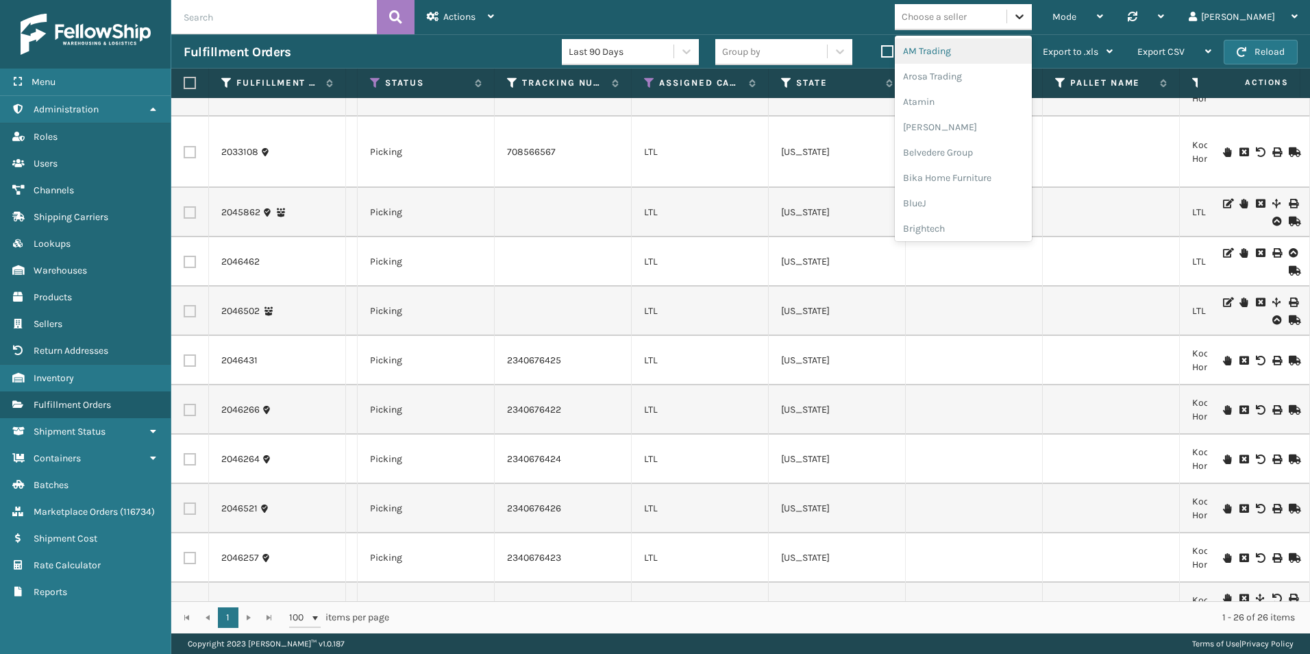
click at [1024, 15] on icon at bounding box center [1020, 16] width 8 height 5
click at [979, 103] on div "Koolmore" at bounding box center [963, 98] width 137 height 25
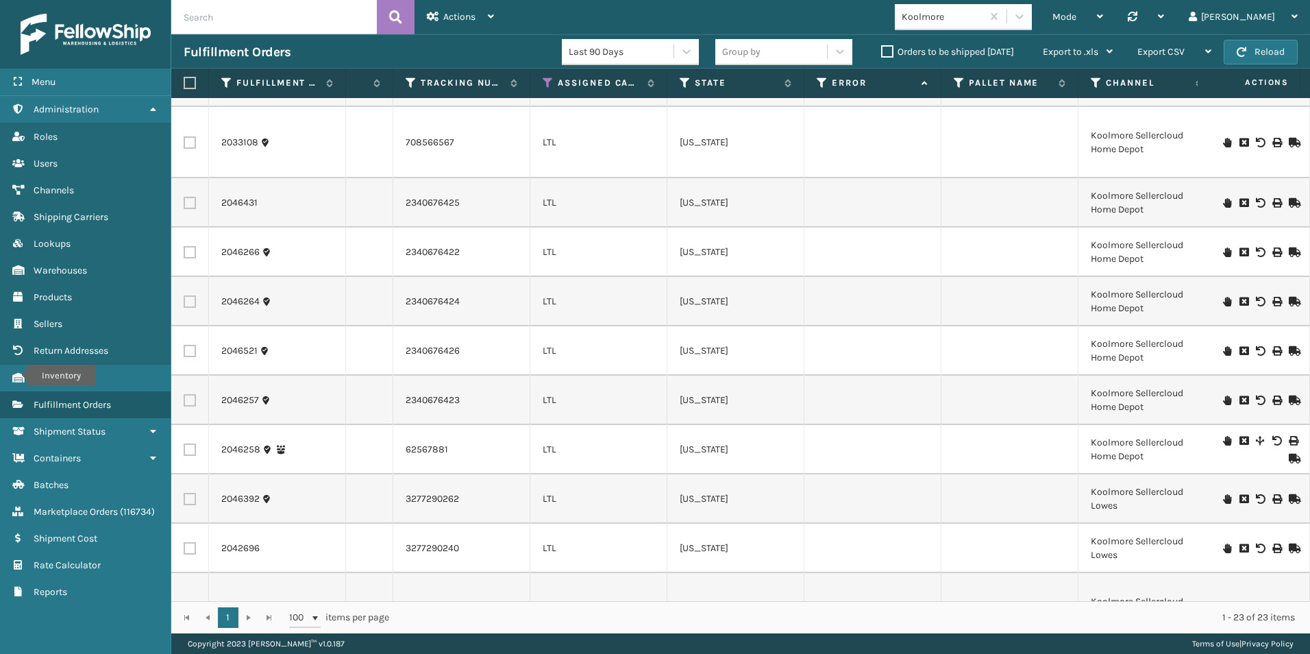
scroll to position [387, 523]
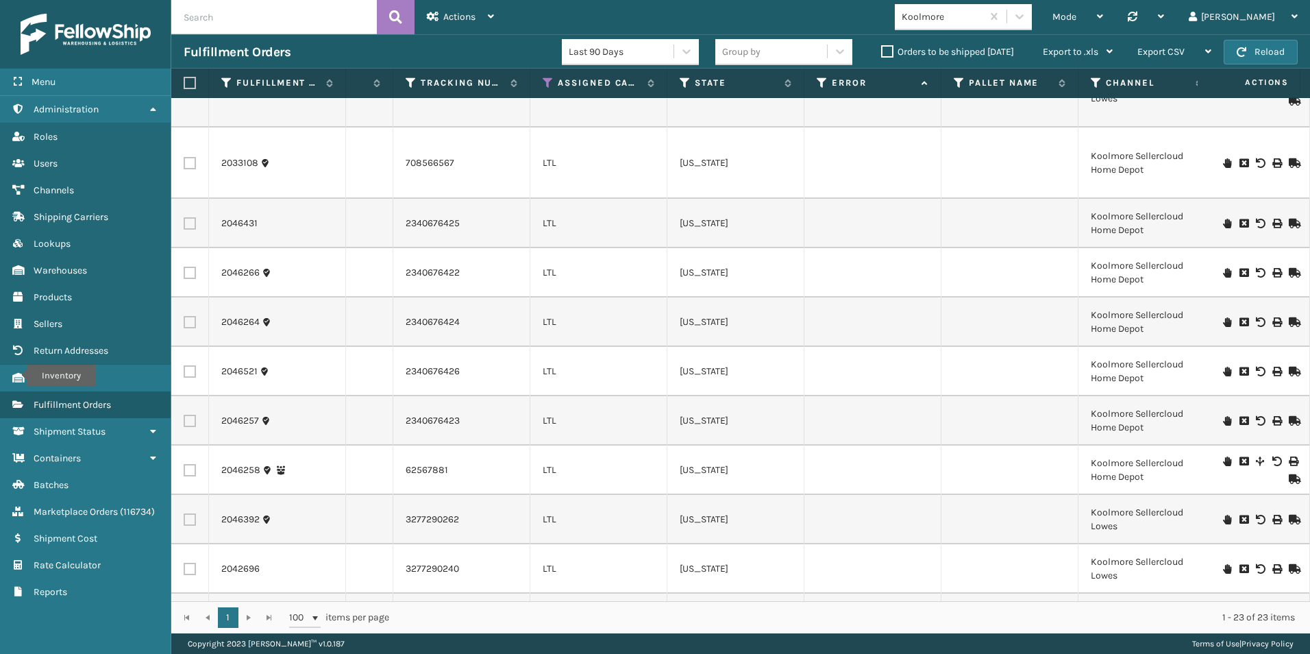
click at [1223, 222] on icon at bounding box center [1227, 224] width 8 height 10
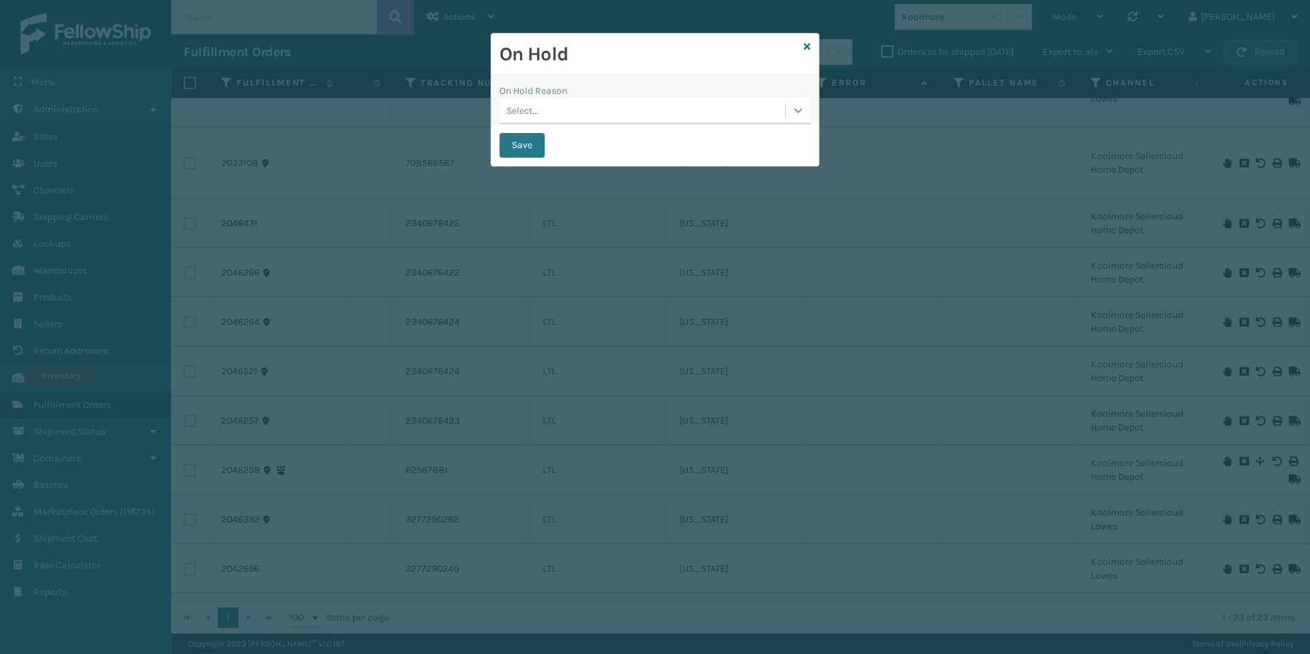
click at [802, 112] on icon at bounding box center [799, 110] width 14 height 14
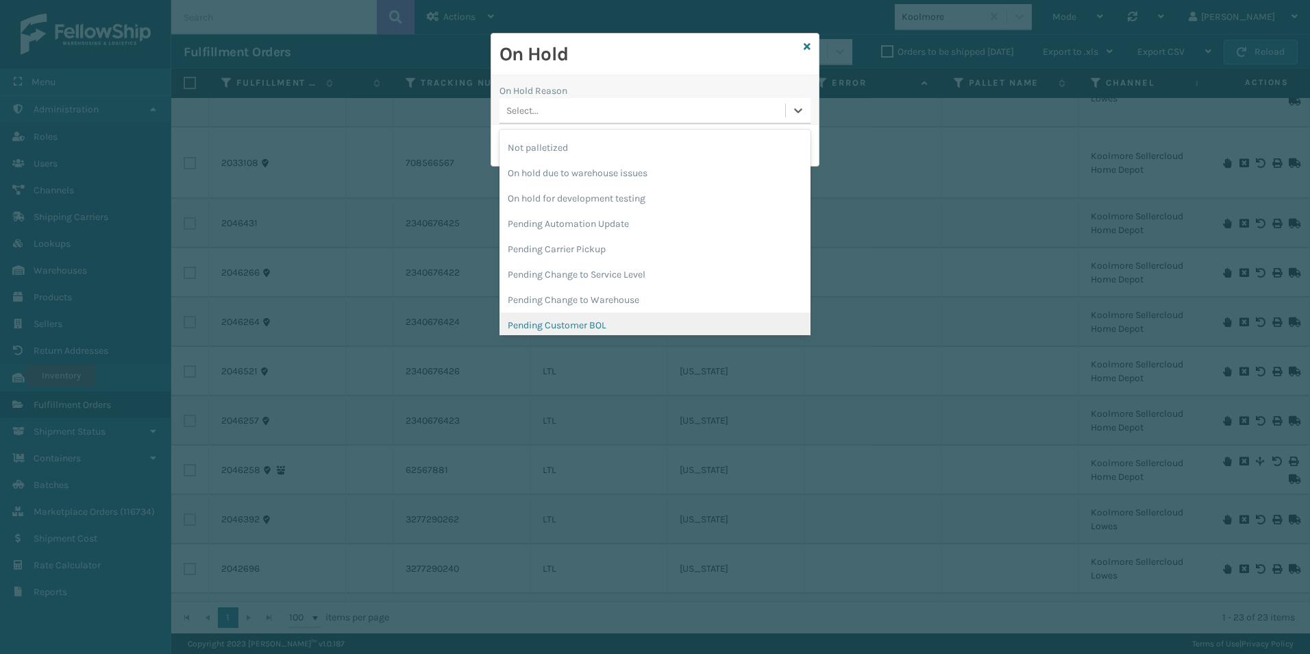
scroll to position [434, 0]
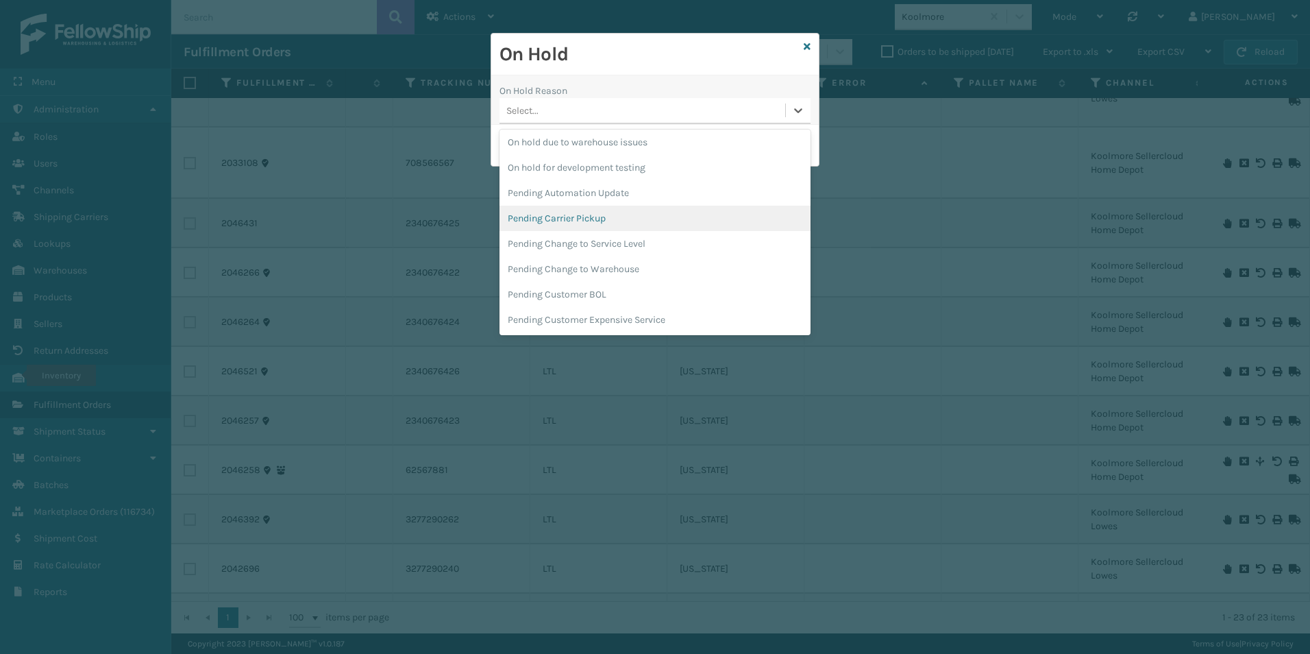
click at [563, 215] on div "Pending Carrier Pickup" at bounding box center [655, 218] width 311 height 25
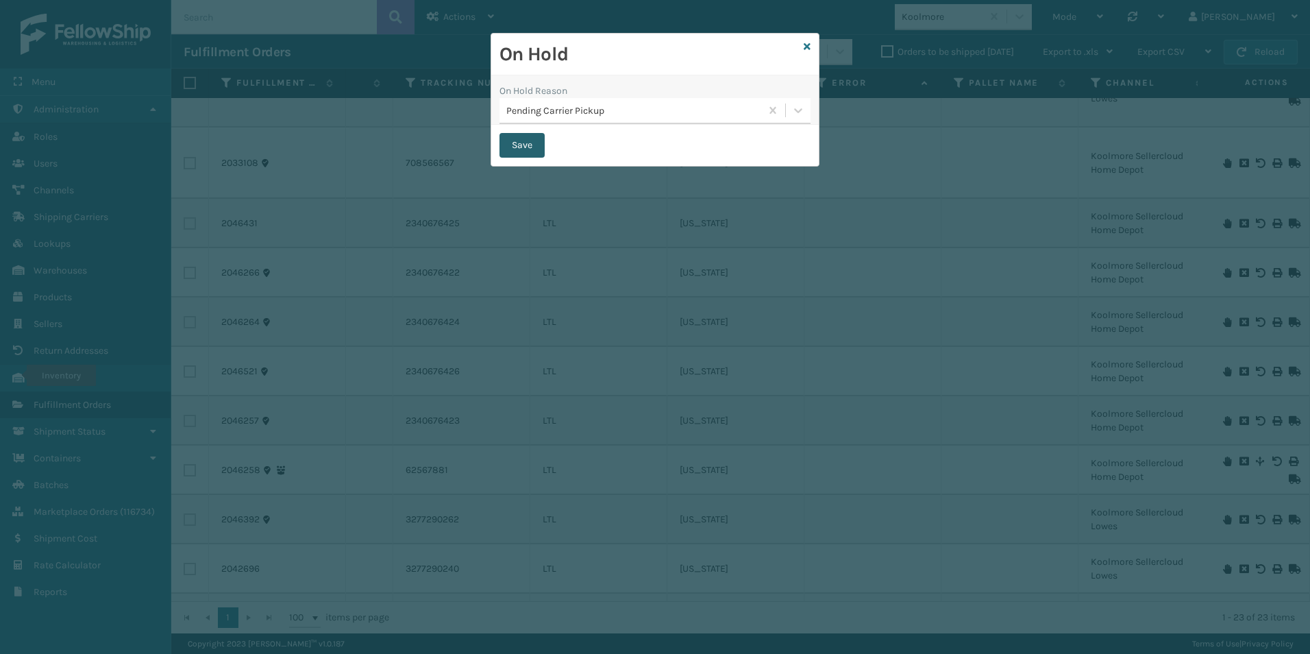
click at [526, 136] on button "Save" at bounding box center [522, 145] width 45 height 25
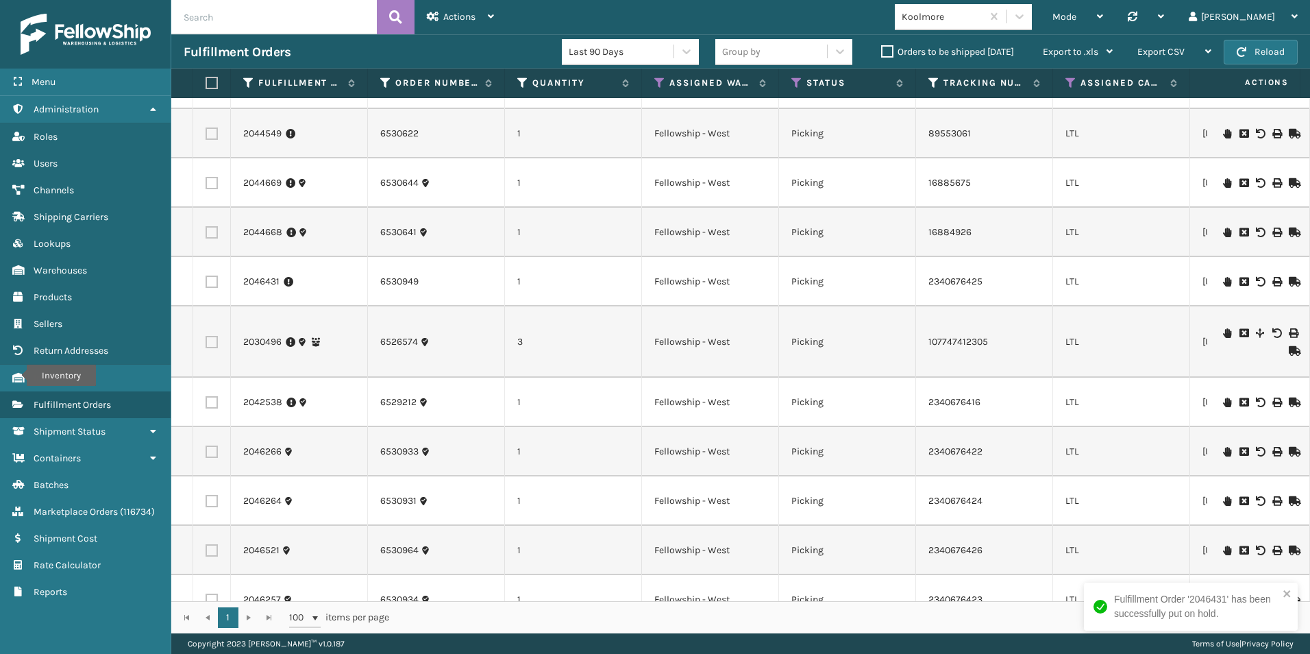
scroll to position [274, 0]
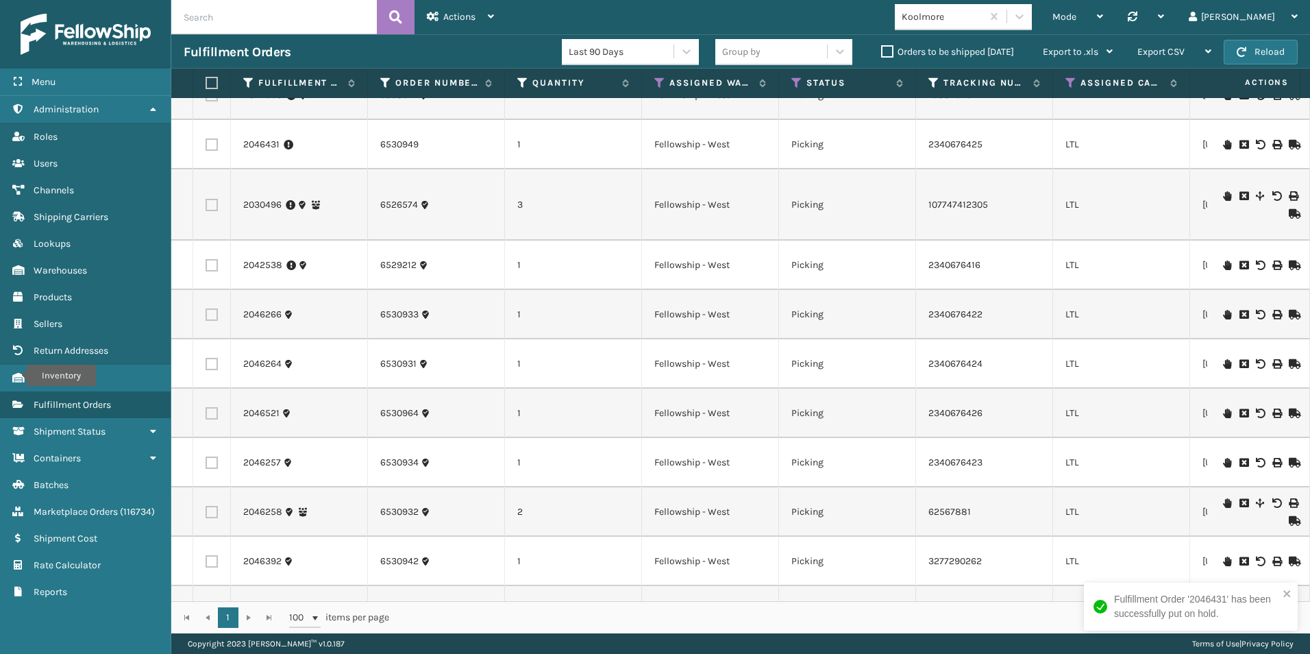
click at [1223, 414] on icon at bounding box center [1227, 413] width 8 height 10
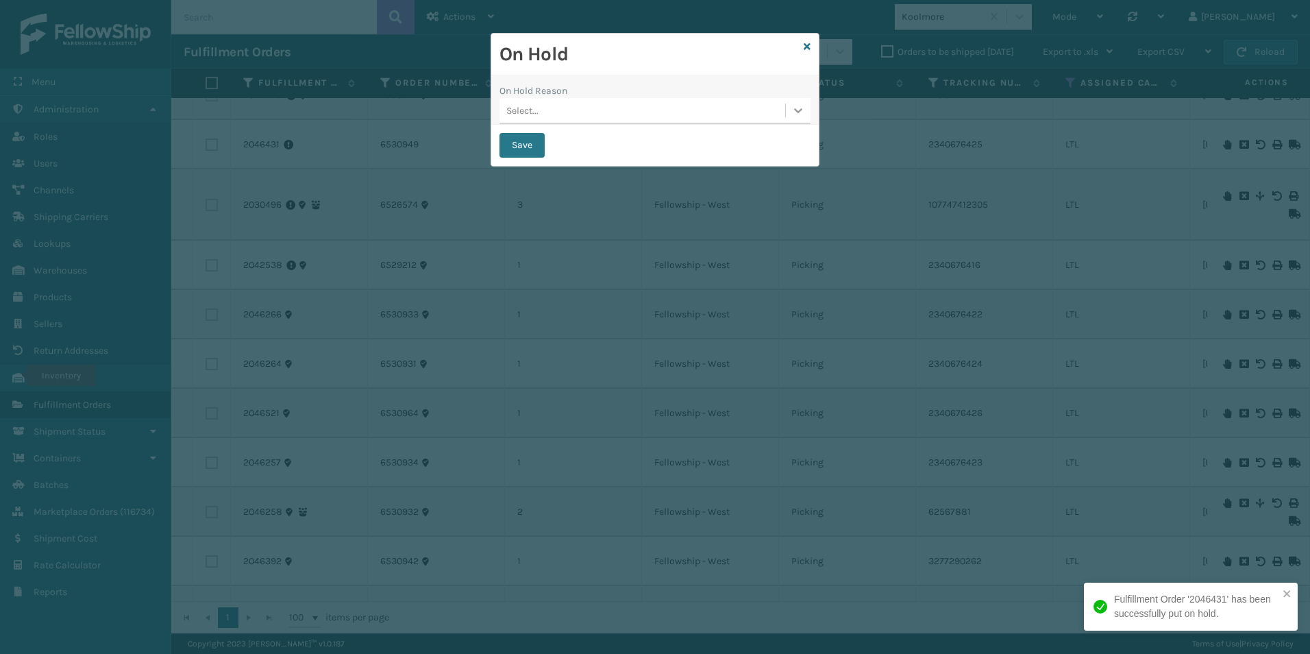
click at [795, 115] on icon at bounding box center [799, 110] width 14 height 14
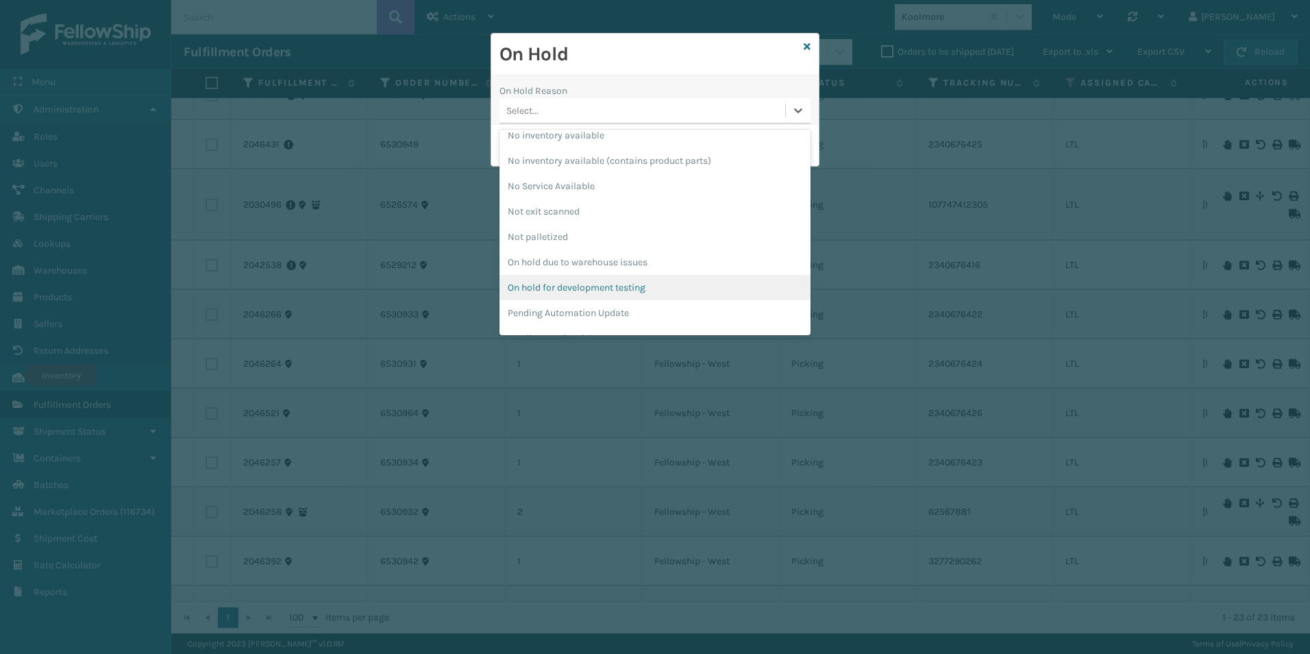
scroll to position [343, 0]
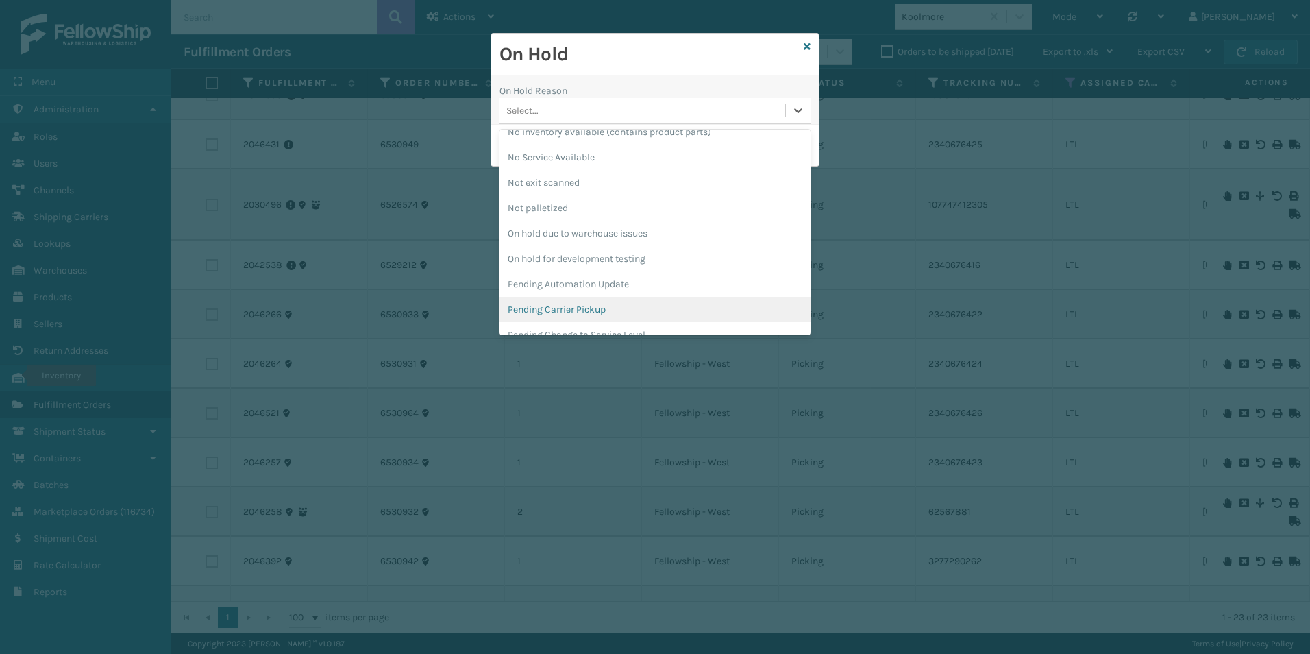
click at [553, 298] on div "Pending Carrier Pickup" at bounding box center [655, 309] width 311 height 25
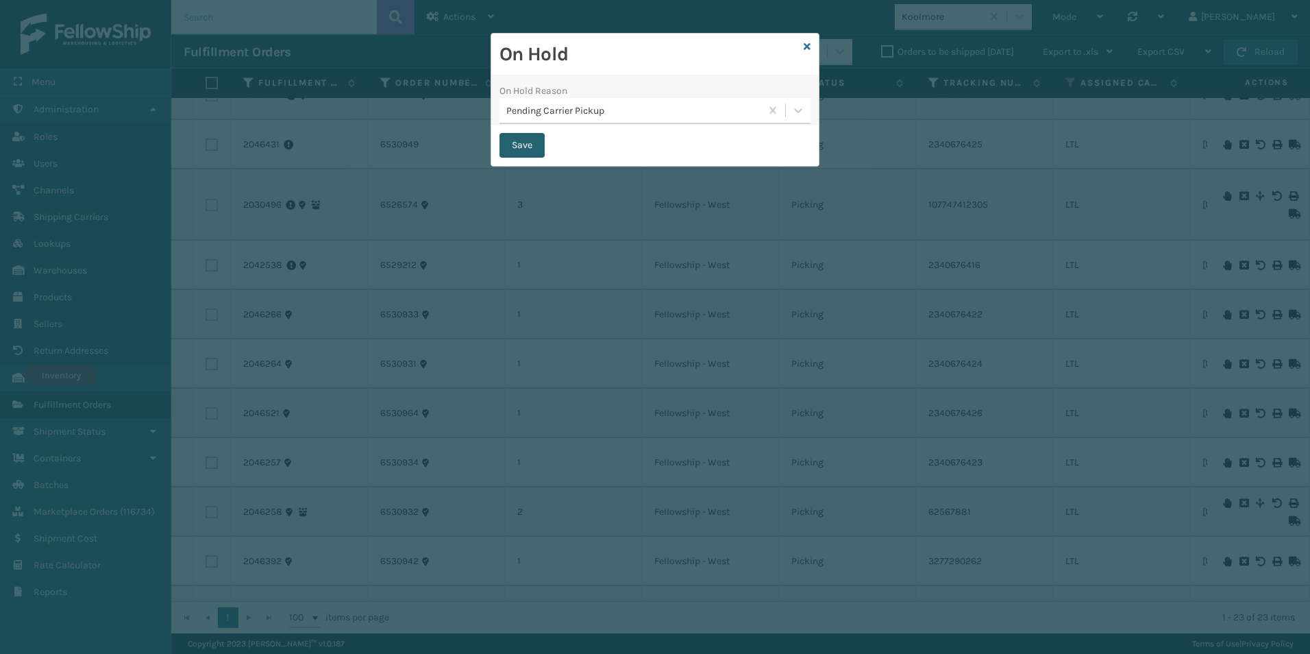
click at [521, 145] on button "Save" at bounding box center [522, 145] width 45 height 25
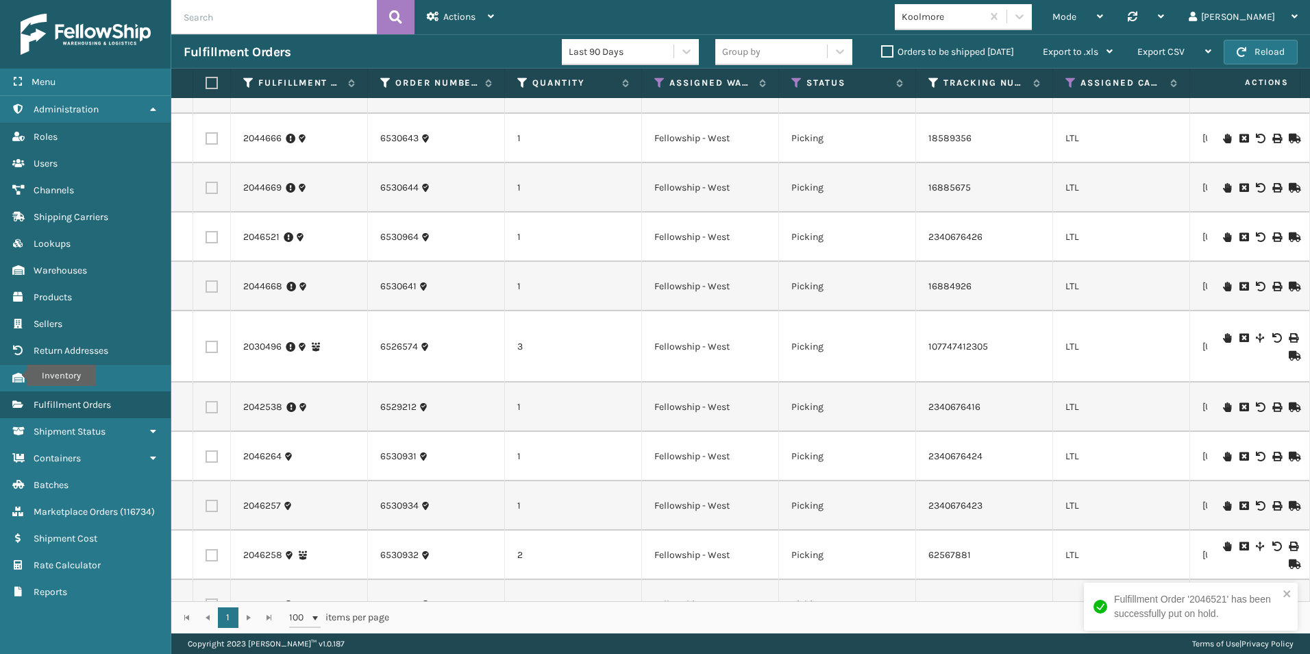
scroll to position [206, 0]
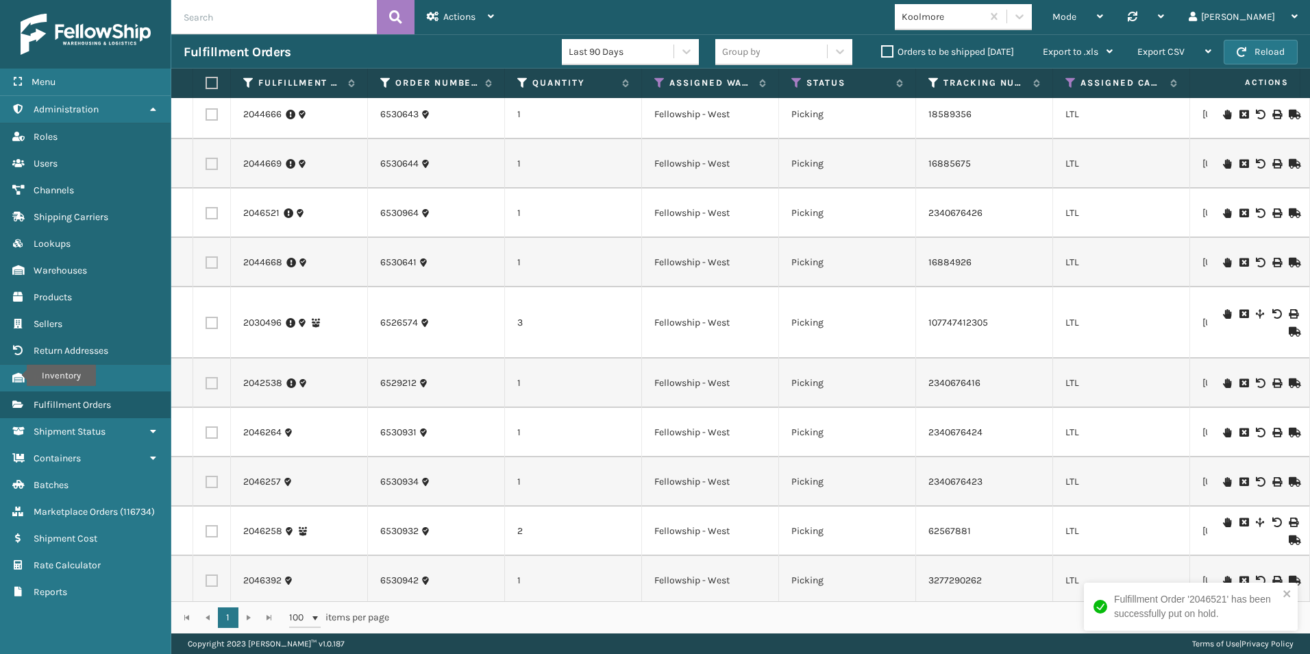
click at [1223, 432] on icon at bounding box center [1227, 433] width 8 height 10
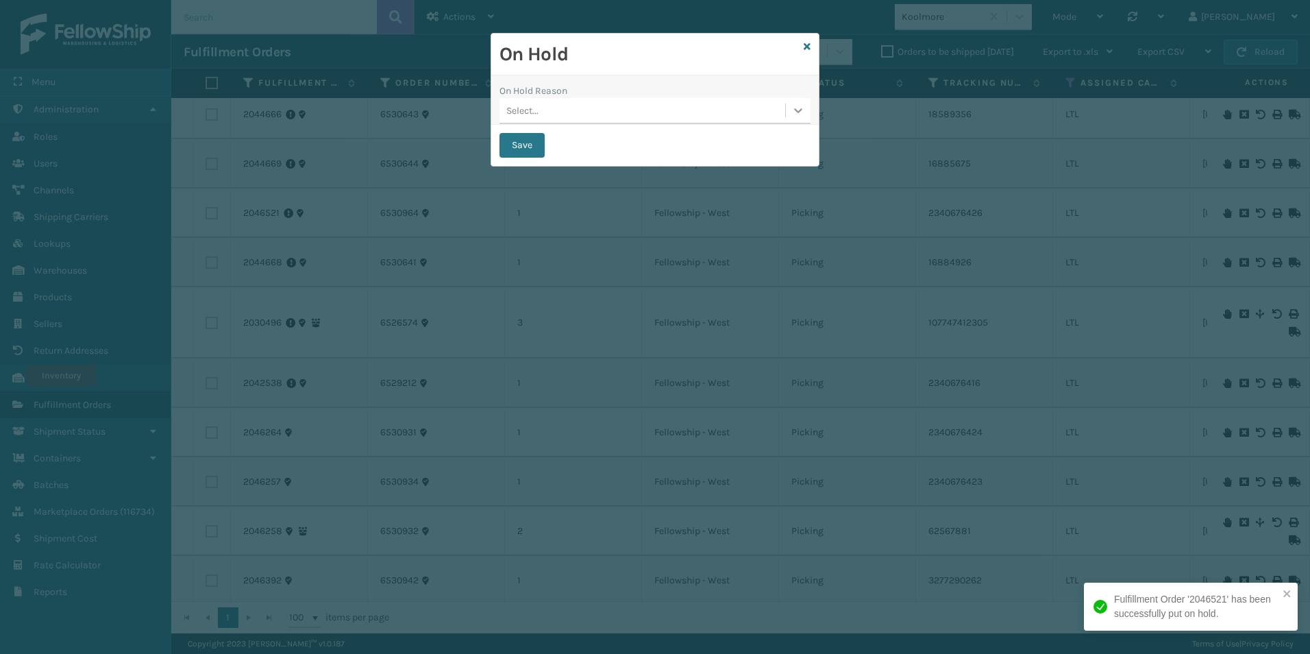
click at [797, 113] on icon at bounding box center [799, 110] width 14 height 14
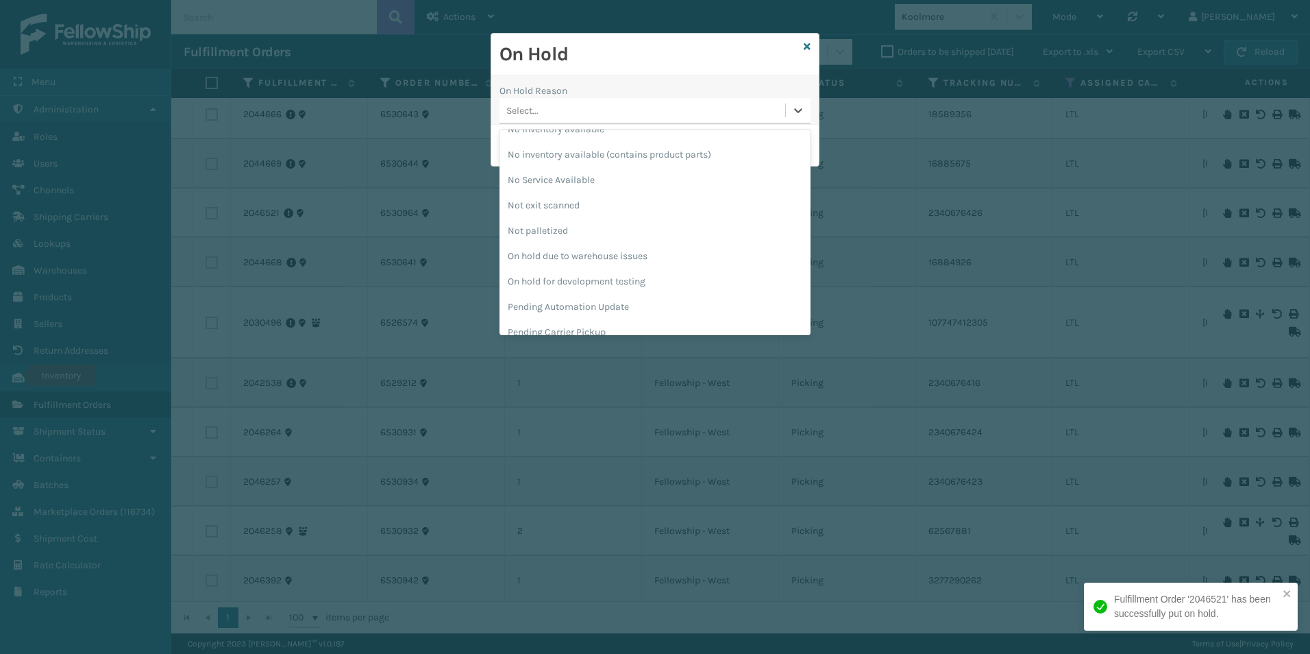
scroll to position [434, 0]
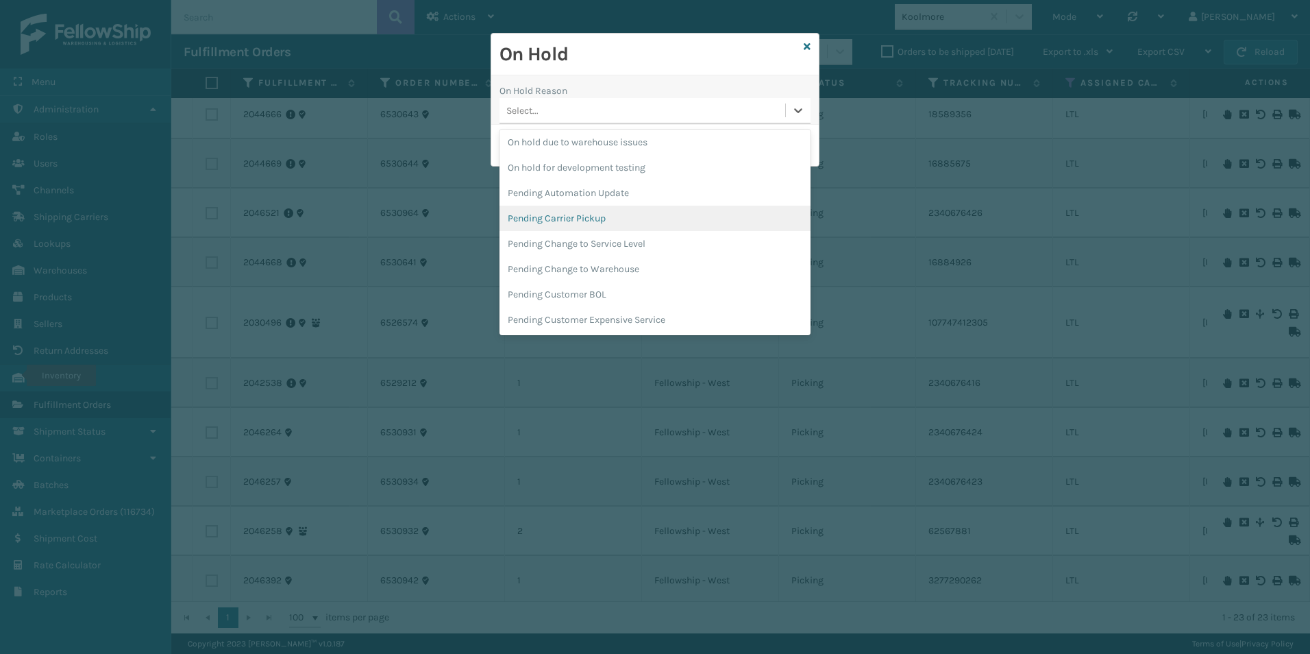
click at [602, 208] on div "Pending Carrier Pickup" at bounding box center [655, 218] width 311 height 25
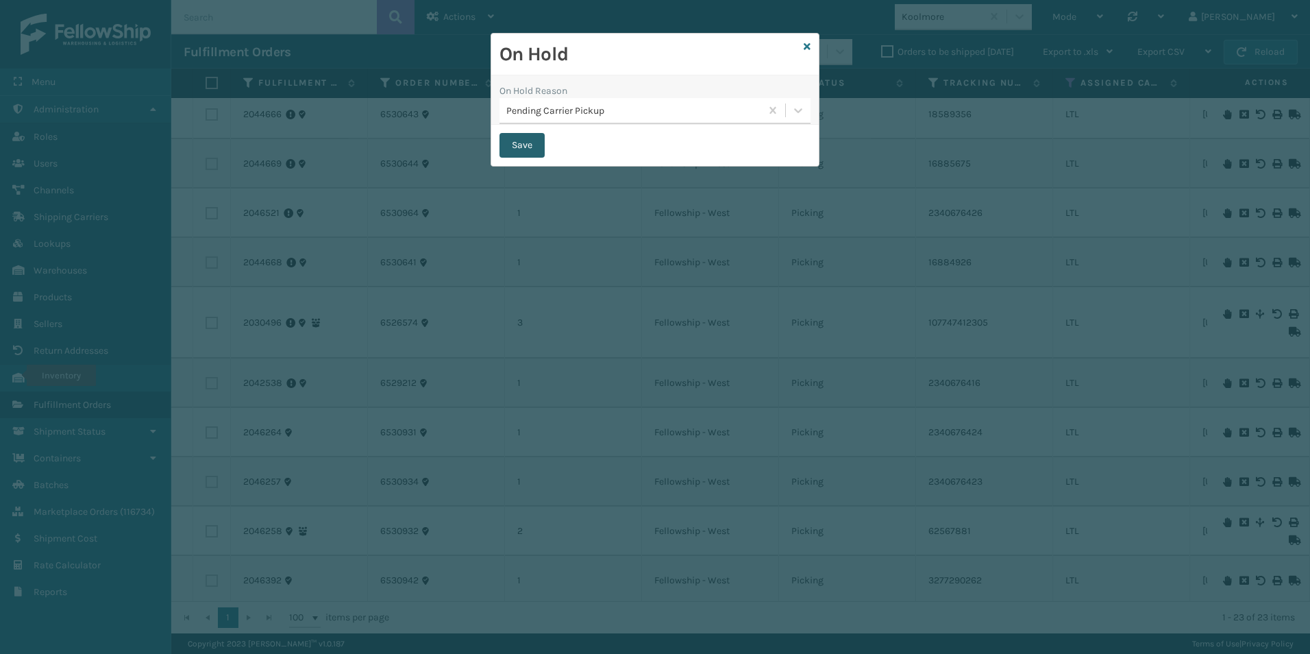
click at [522, 140] on button "Save" at bounding box center [522, 145] width 45 height 25
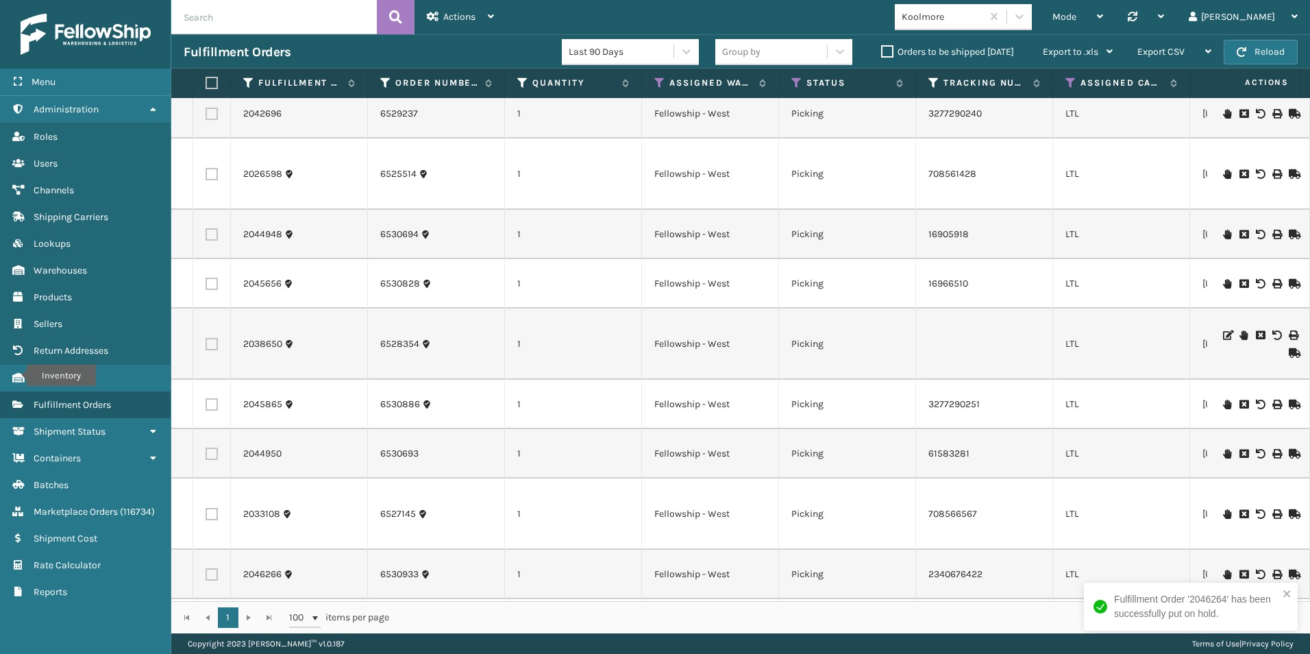
scroll to position [730, 0]
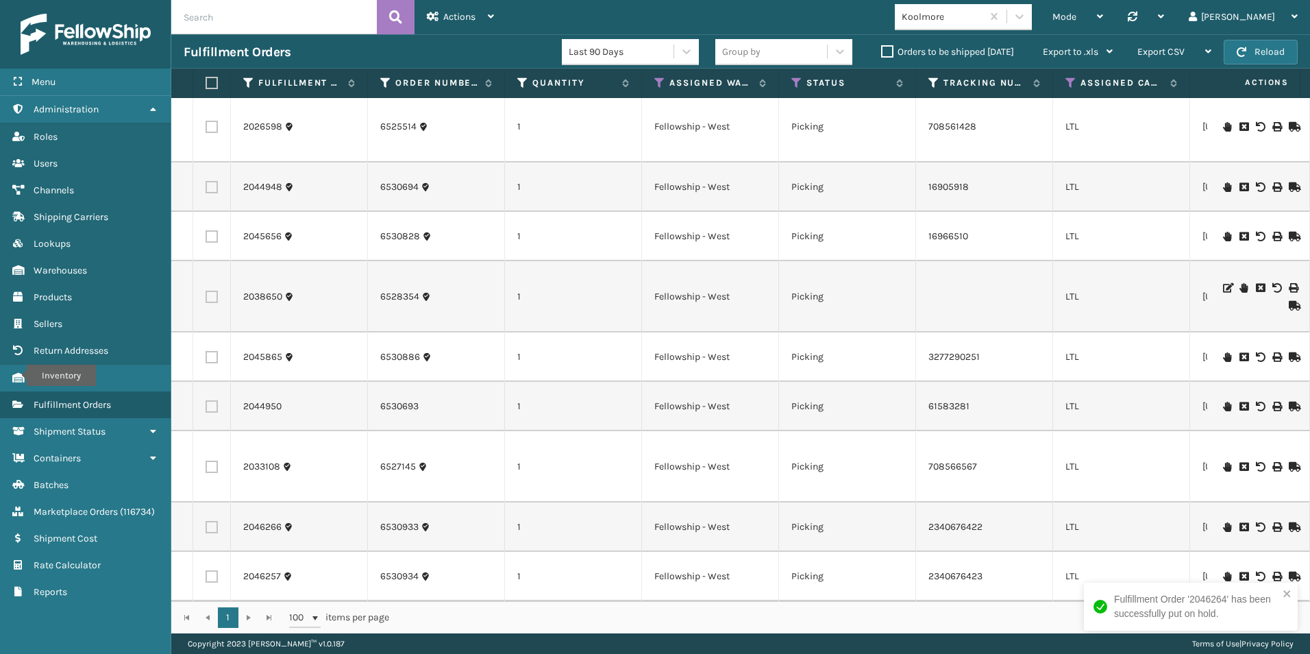
click at [1223, 572] on icon at bounding box center [1227, 577] width 8 height 10
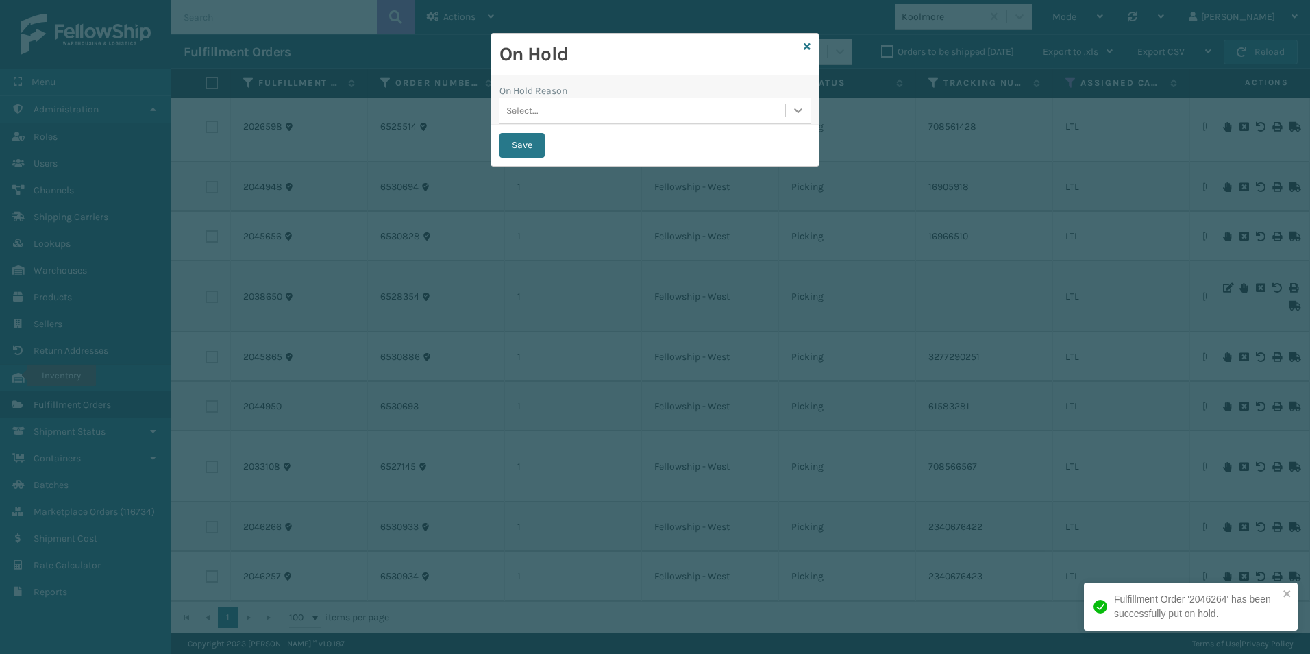
click at [798, 109] on icon at bounding box center [799, 110] width 14 height 14
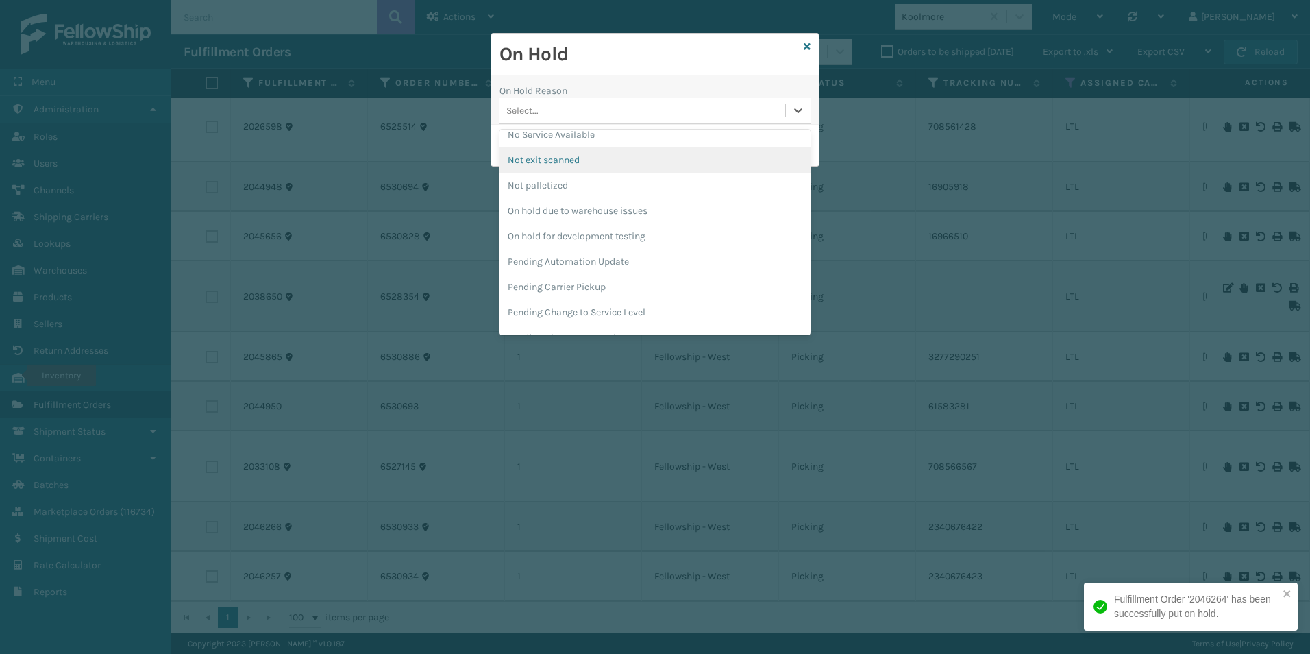
scroll to position [411, 0]
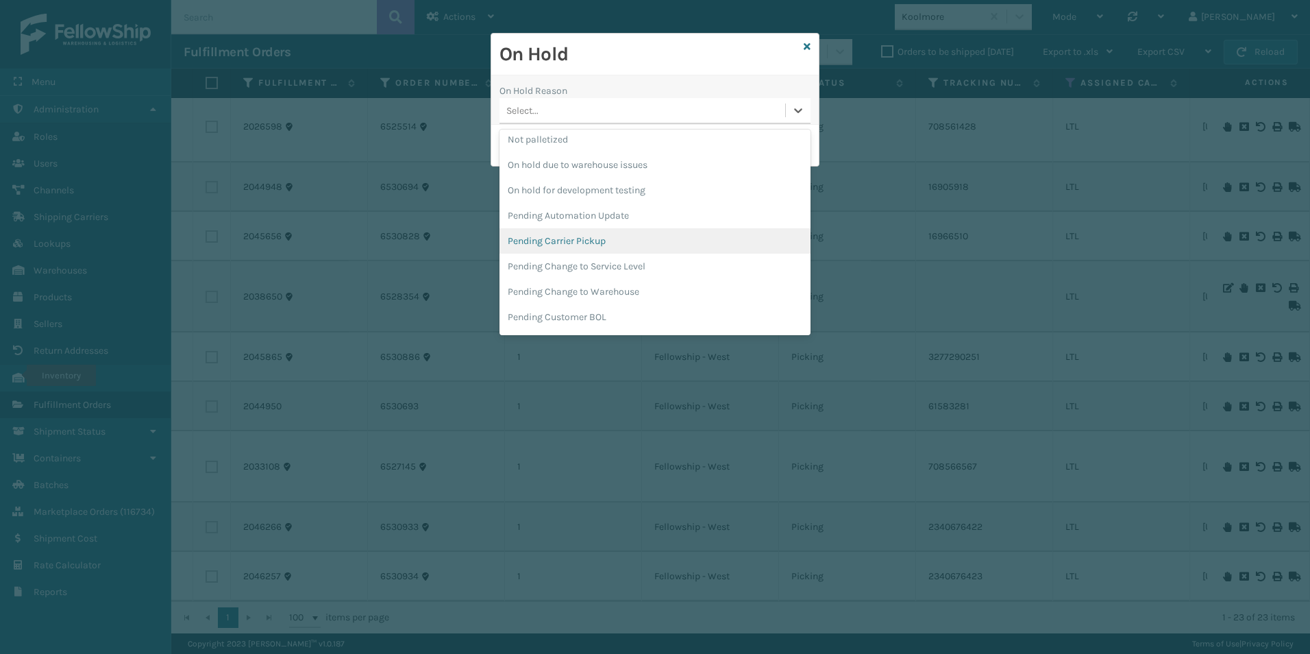
click at [564, 242] on div "Pending Carrier Pickup" at bounding box center [655, 240] width 311 height 25
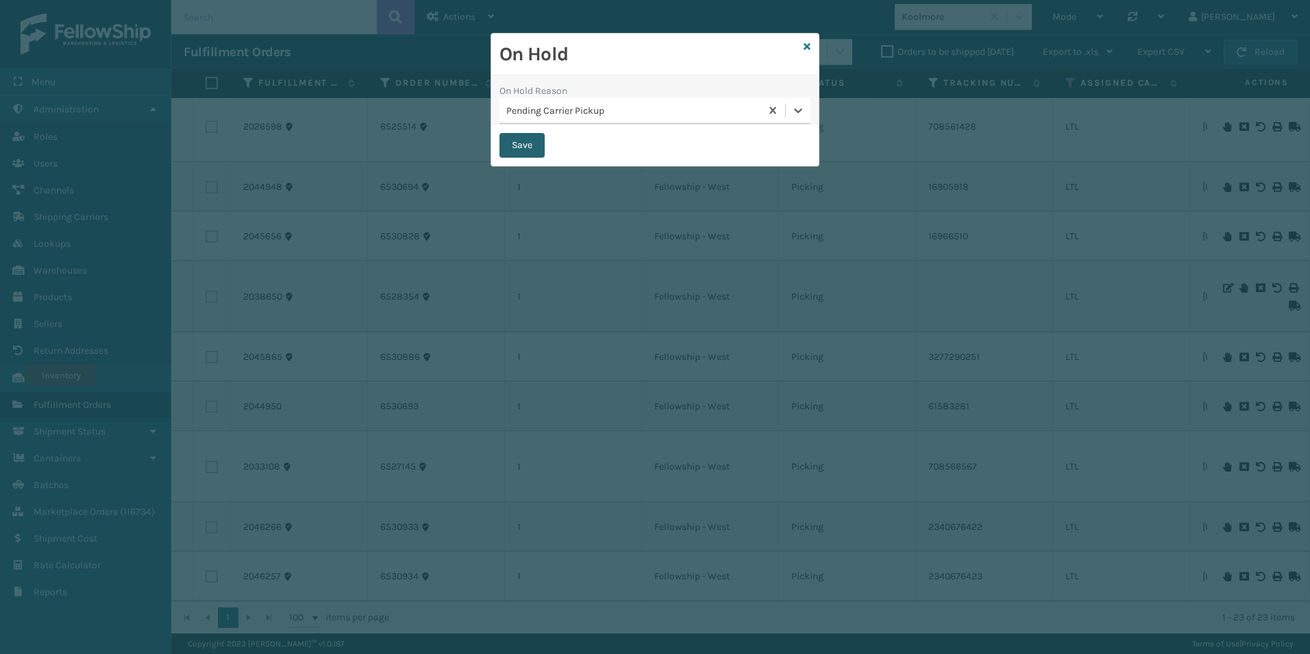
click at [524, 149] on button "Save" at bounding box center [522, 145] width 45 height 25
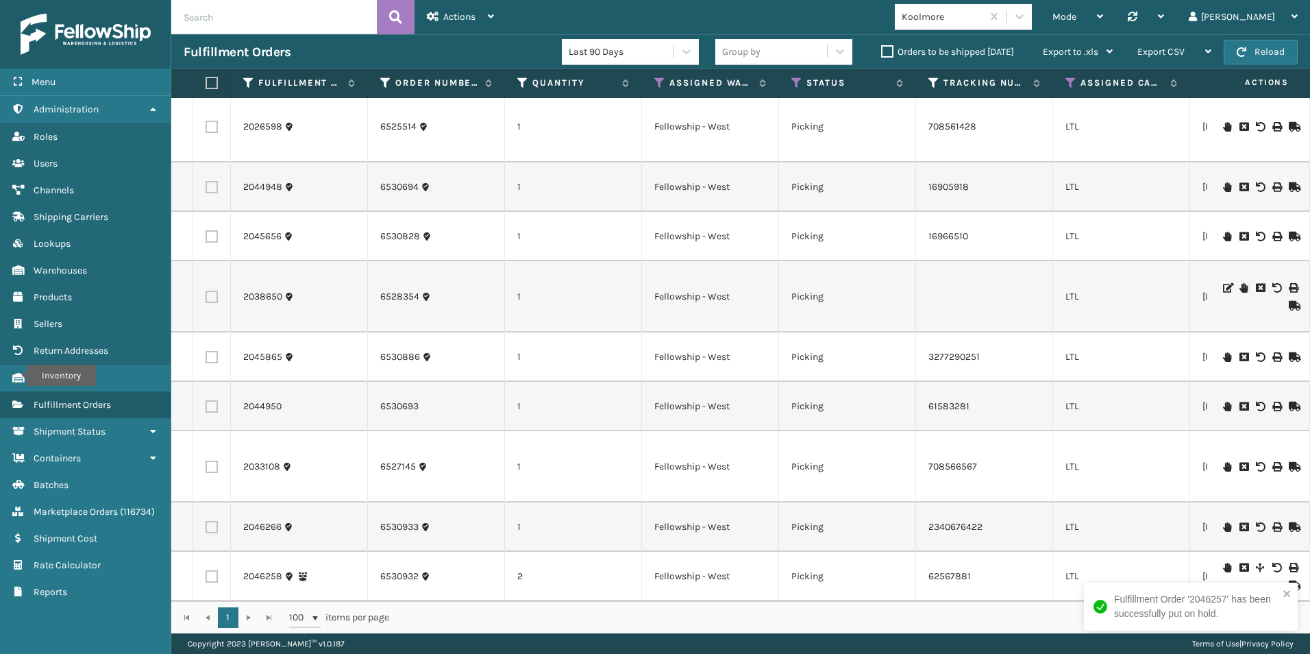
scroll to position [730, 0]
click at [1223, 522] on icon at bounding box center [1227, 527] width 8 height 10
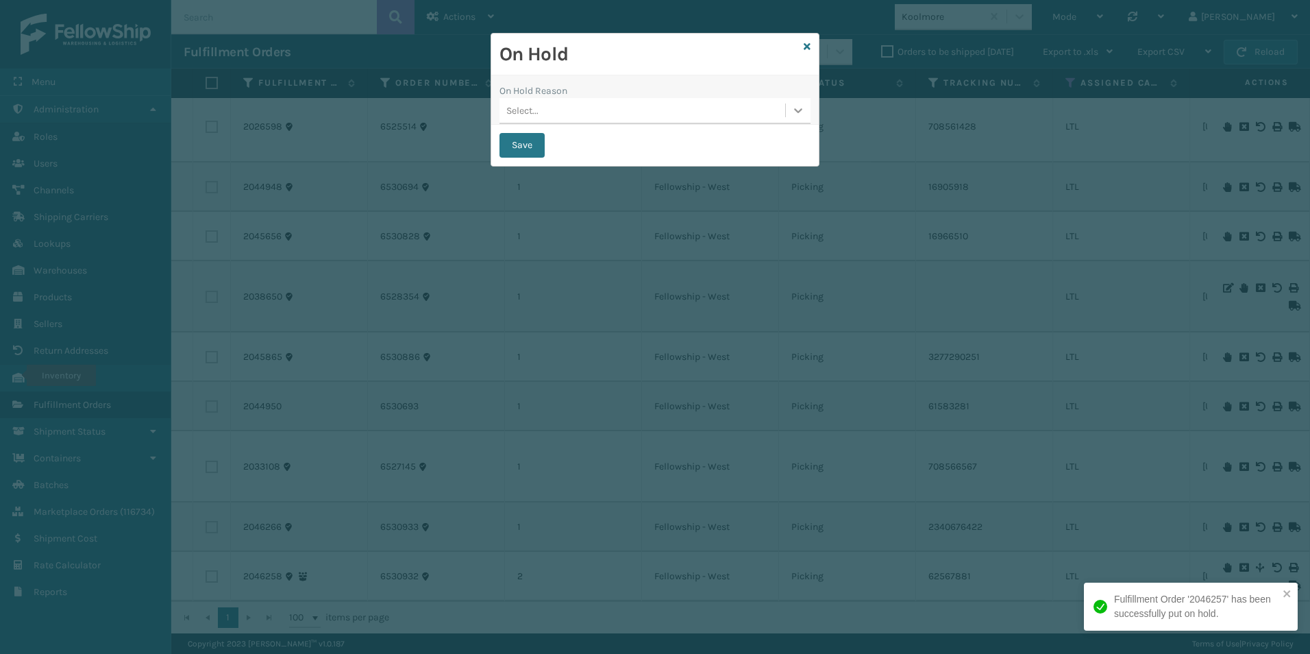
click at [798, 110] on icon at bounding box center [799, 110] width 14 height 14
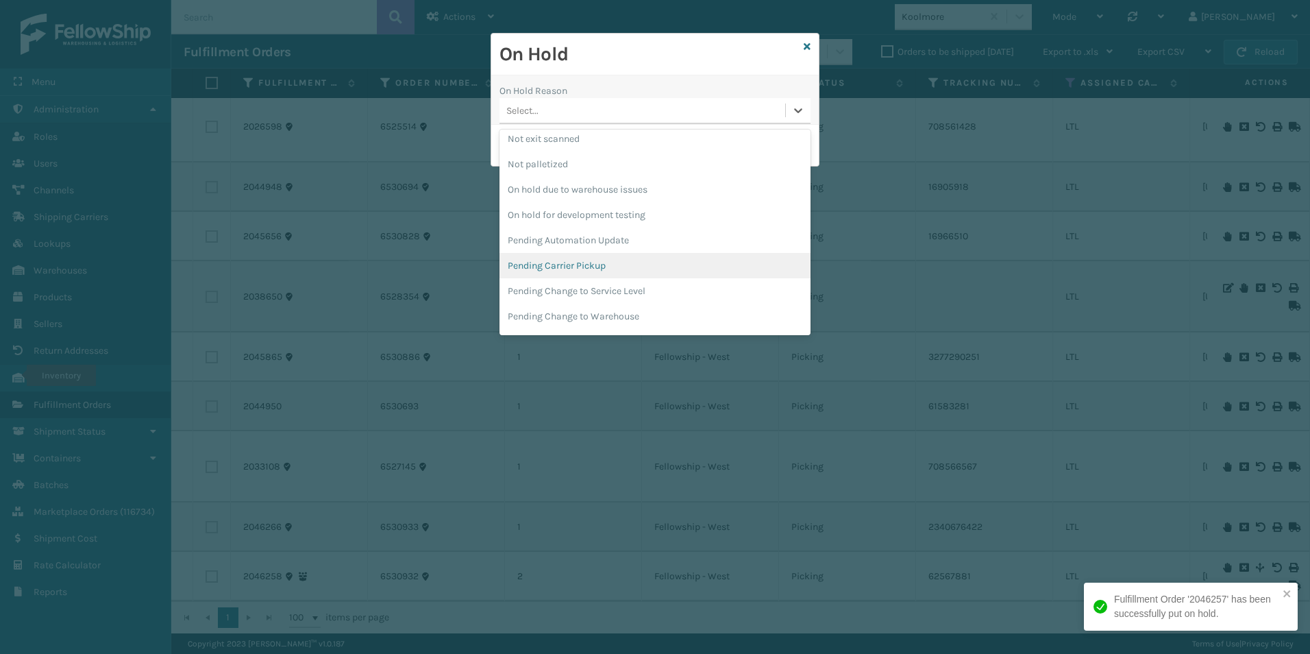
scroll to position [411, 0]
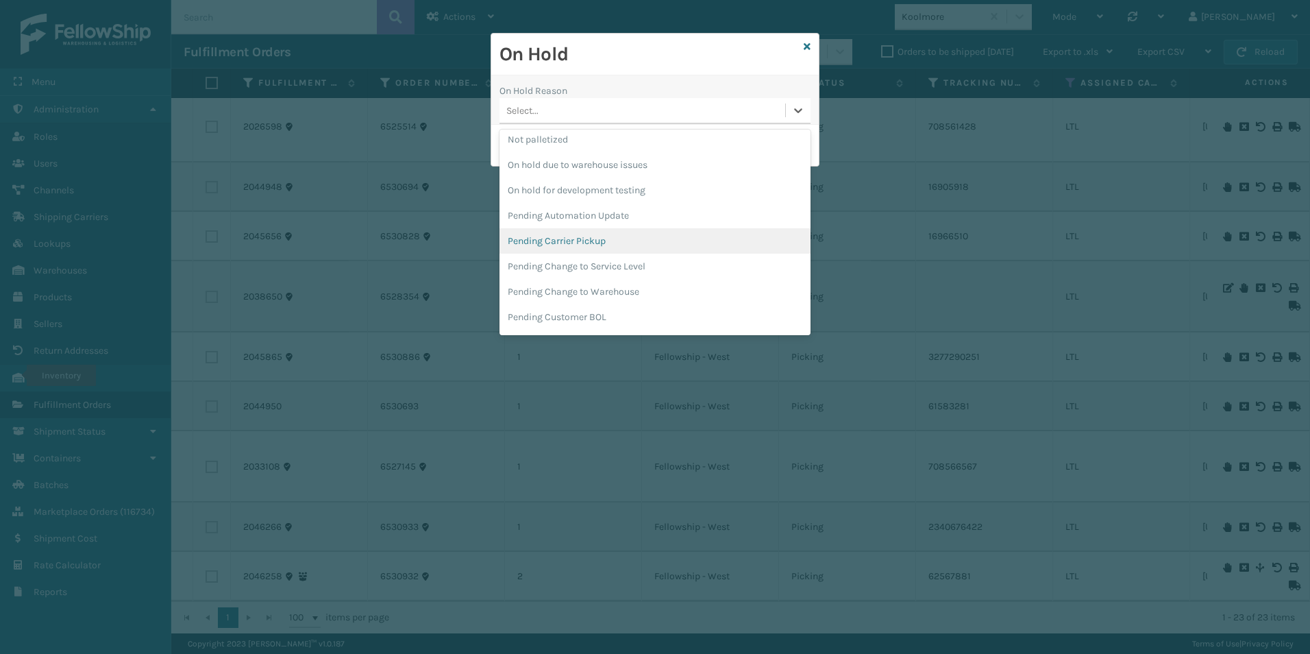
click at [566, 240] on div "Pending Carrier Pickup" at bounding box center [655, 240] width 311 height 25
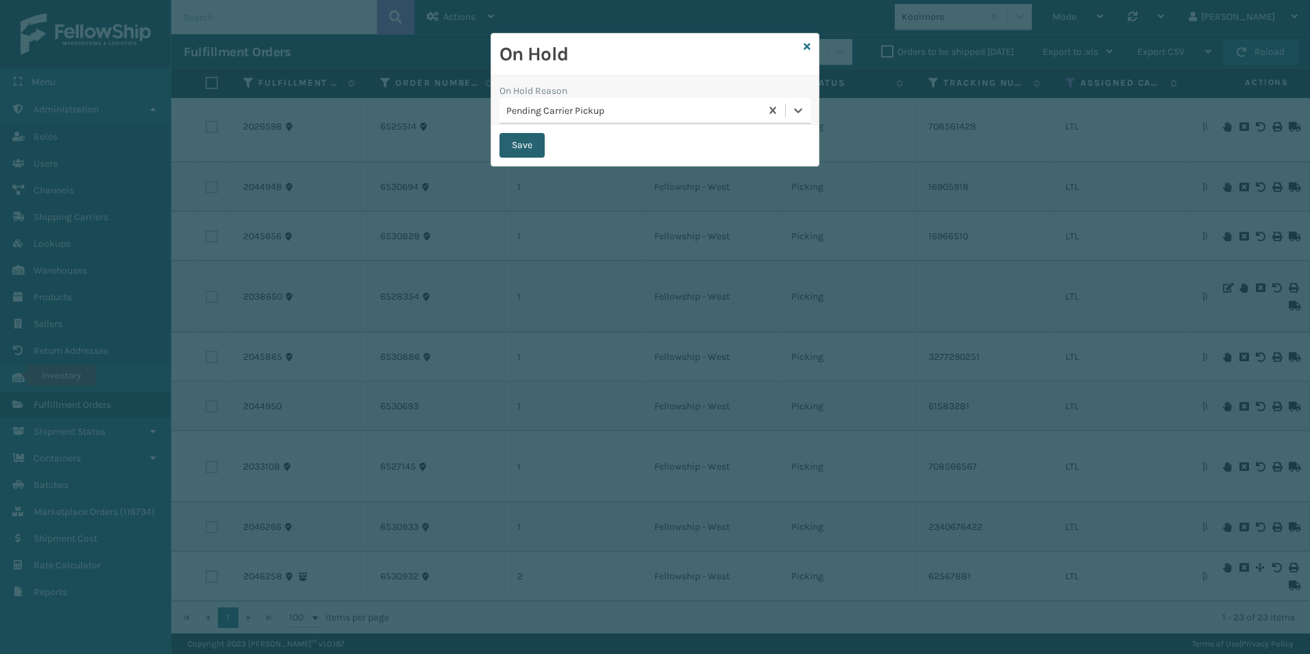
click at [517, 143] on button "Save" at bounding box center [522, 145] width 45 height 25
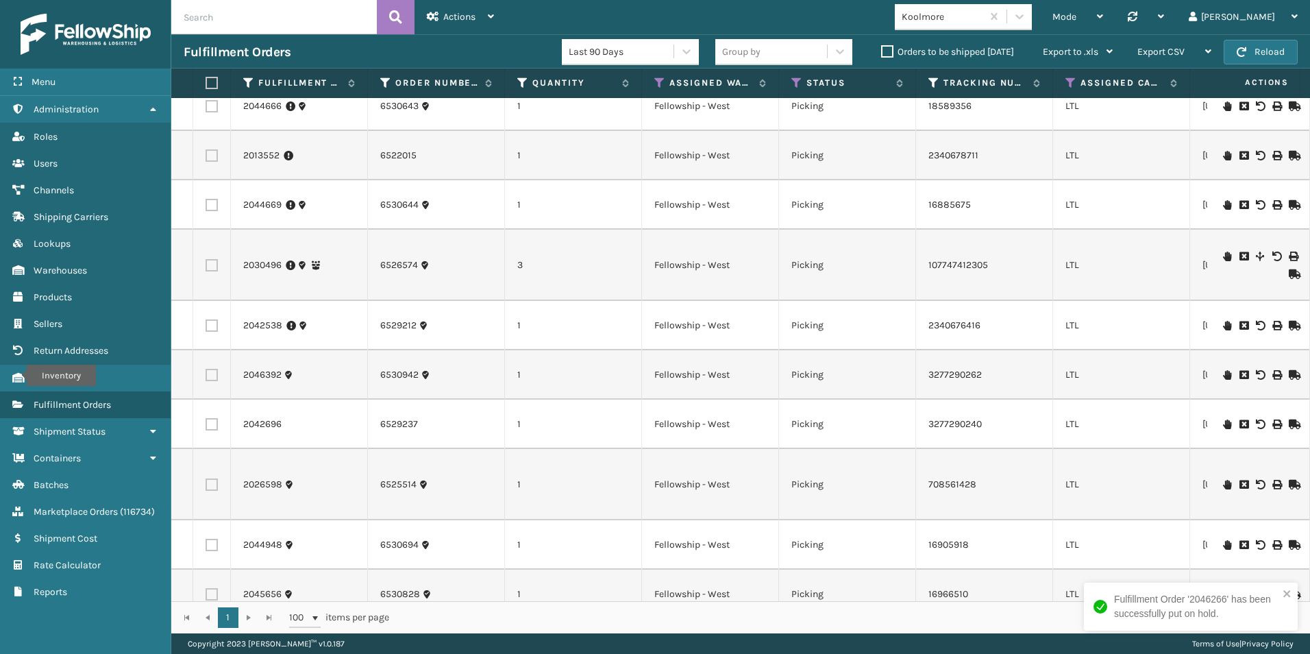
click at [1223, 374] on icon at bounding box center [1227, 375] width 8 height 10
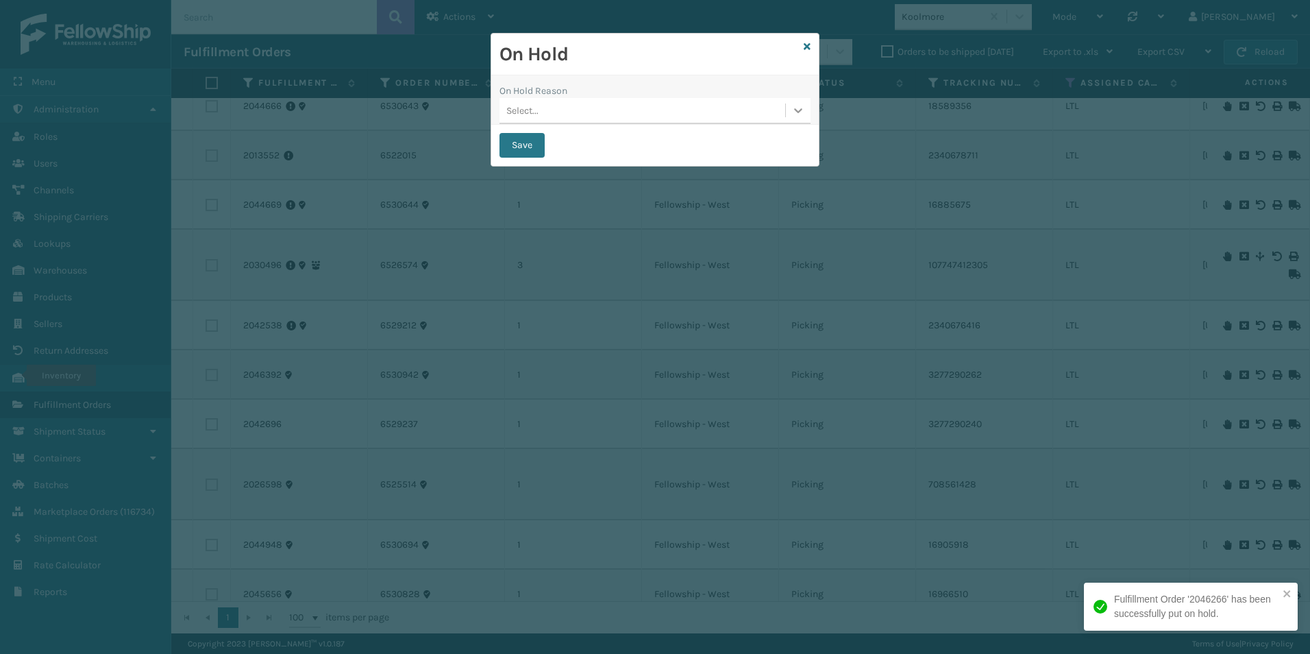
click at [794, 111] on icon at bounding box center [799, 110] width 14 height 14
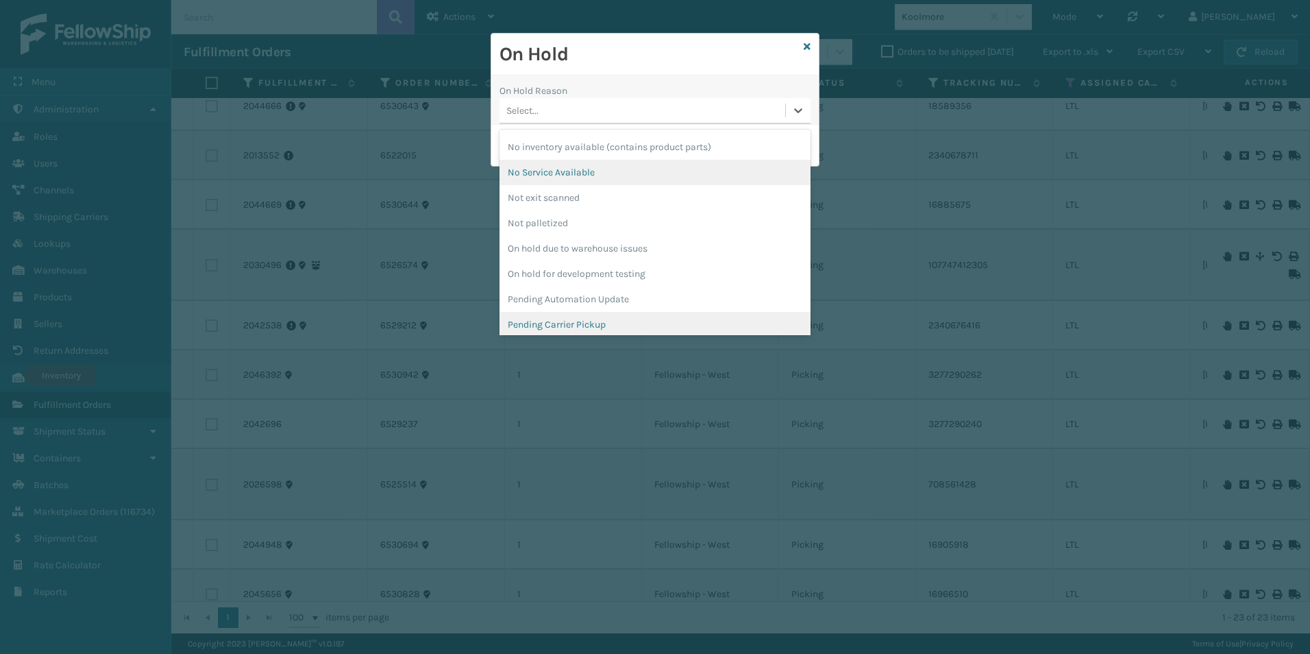
scroll to position [343, 0]
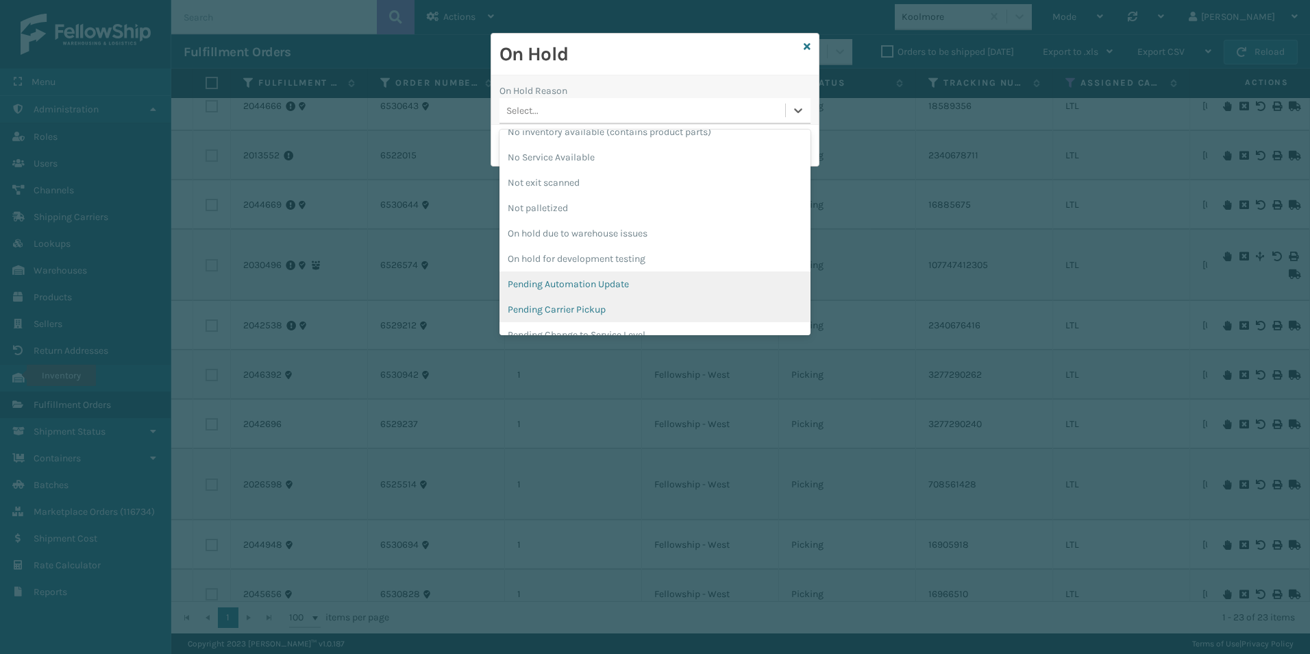
click at [571, 306] on div "Pending Carrier Pickup" at bounding box center [655, 309] width 311 height 25
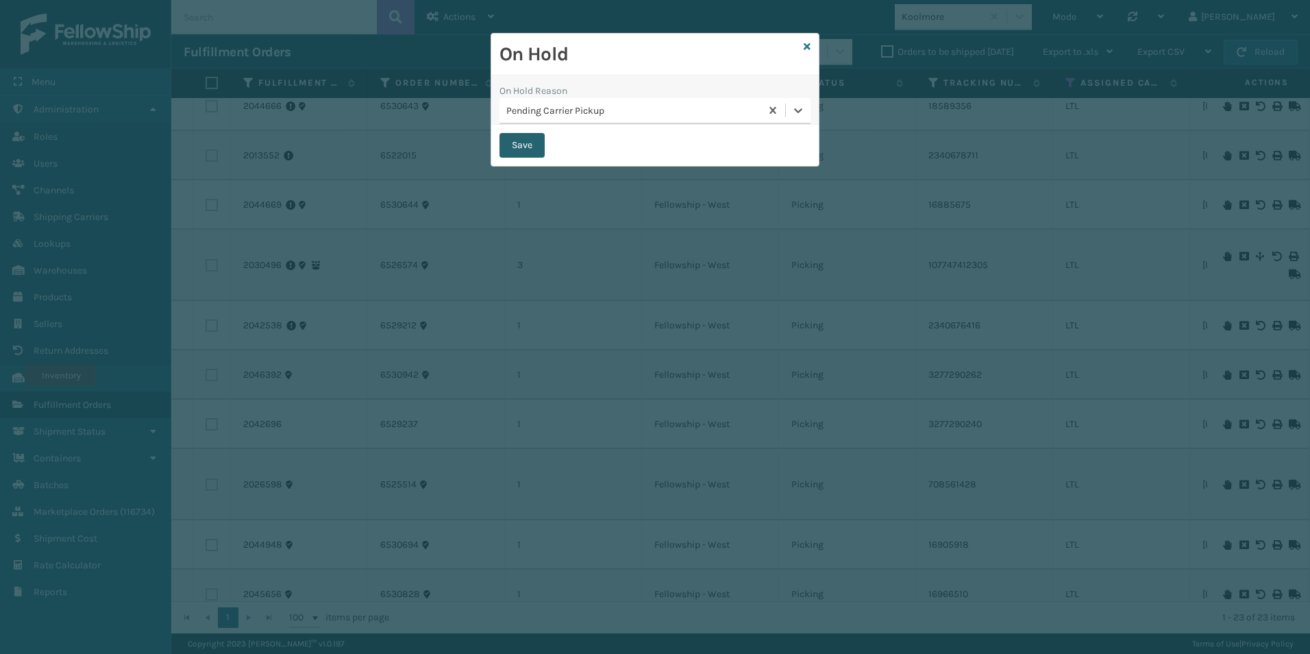
click at [522, 146] on button "Save" at bounding box center [522, 145] width 45 height 25
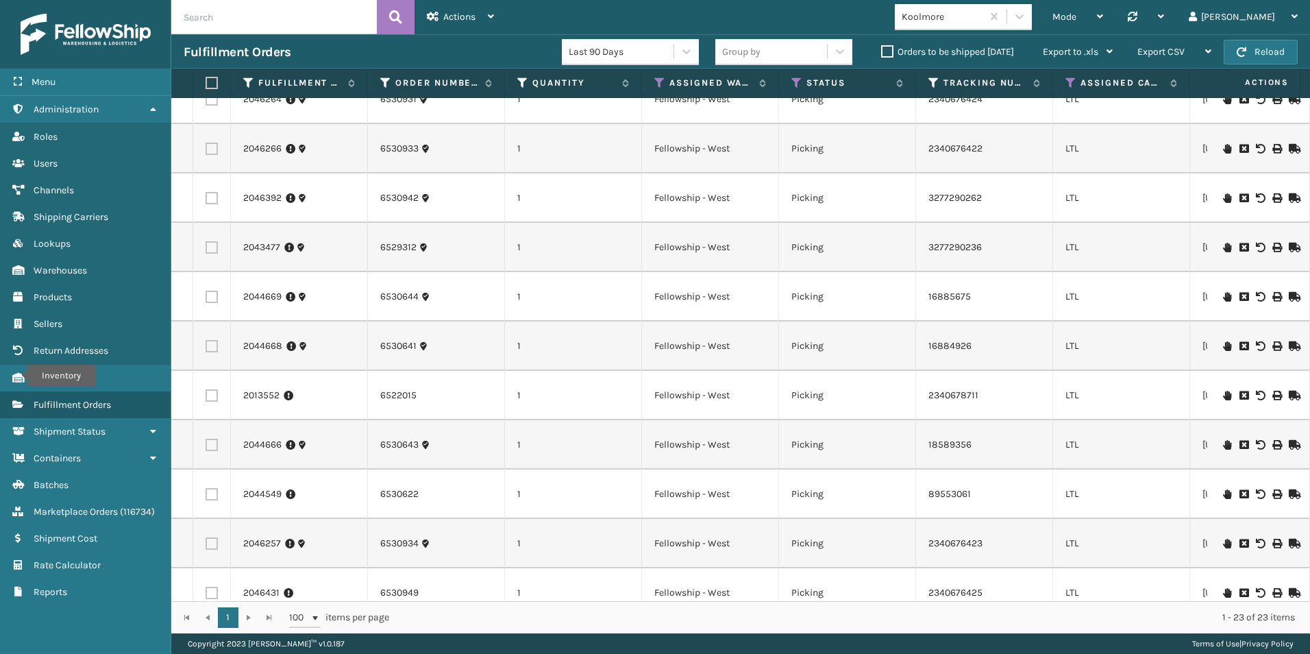
scroll to position [0, 0]
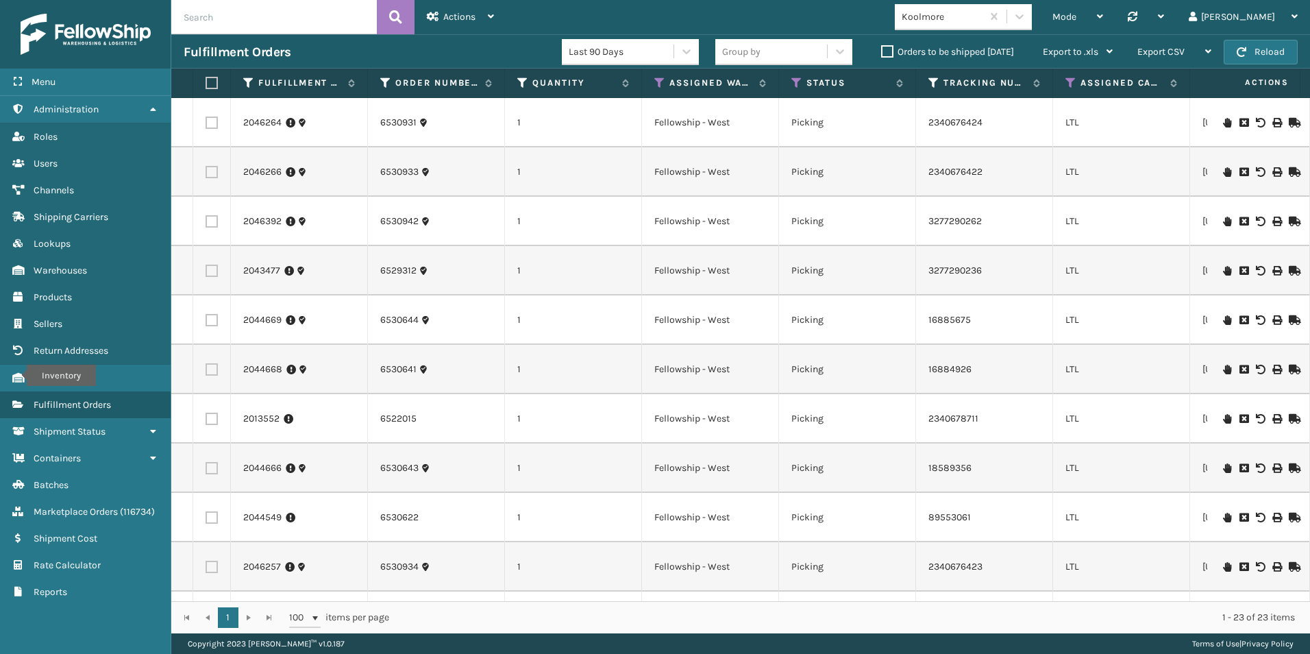
click at [262, 23] on input "text" at bounding box center [274, 17] width 206 height 34
type input "2046392"
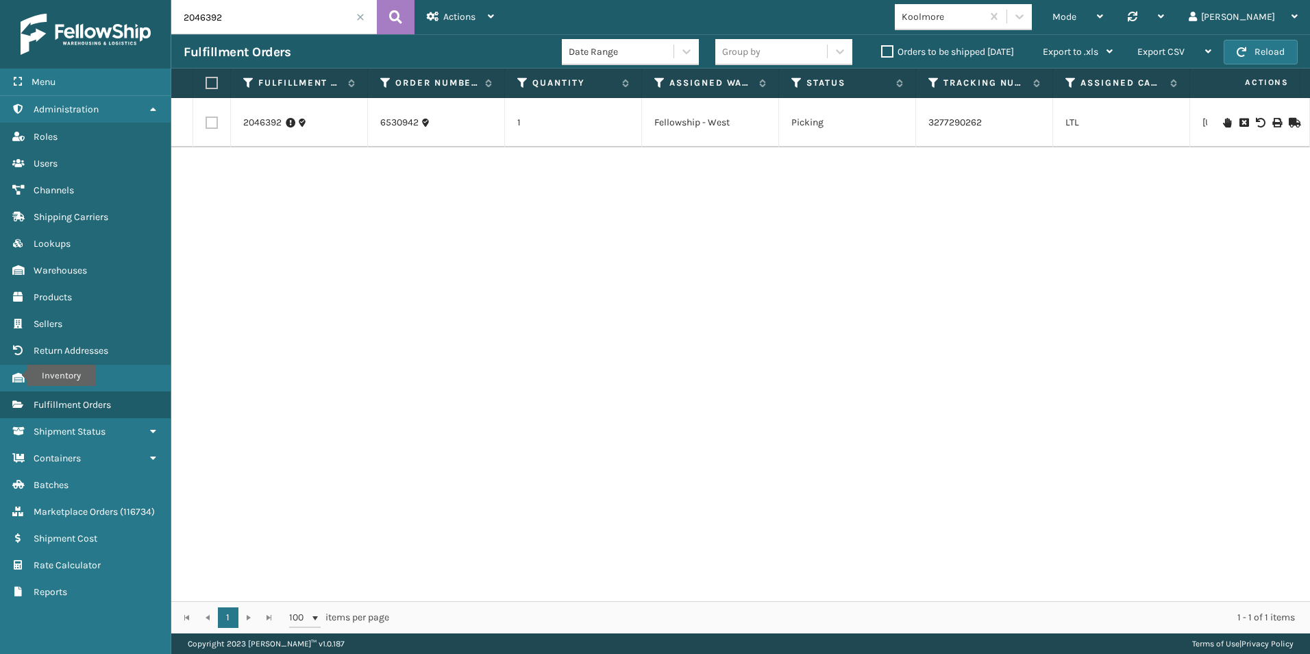
click at [1223, 123] on icon at bounding box center [1227, 123] width 8 height 10
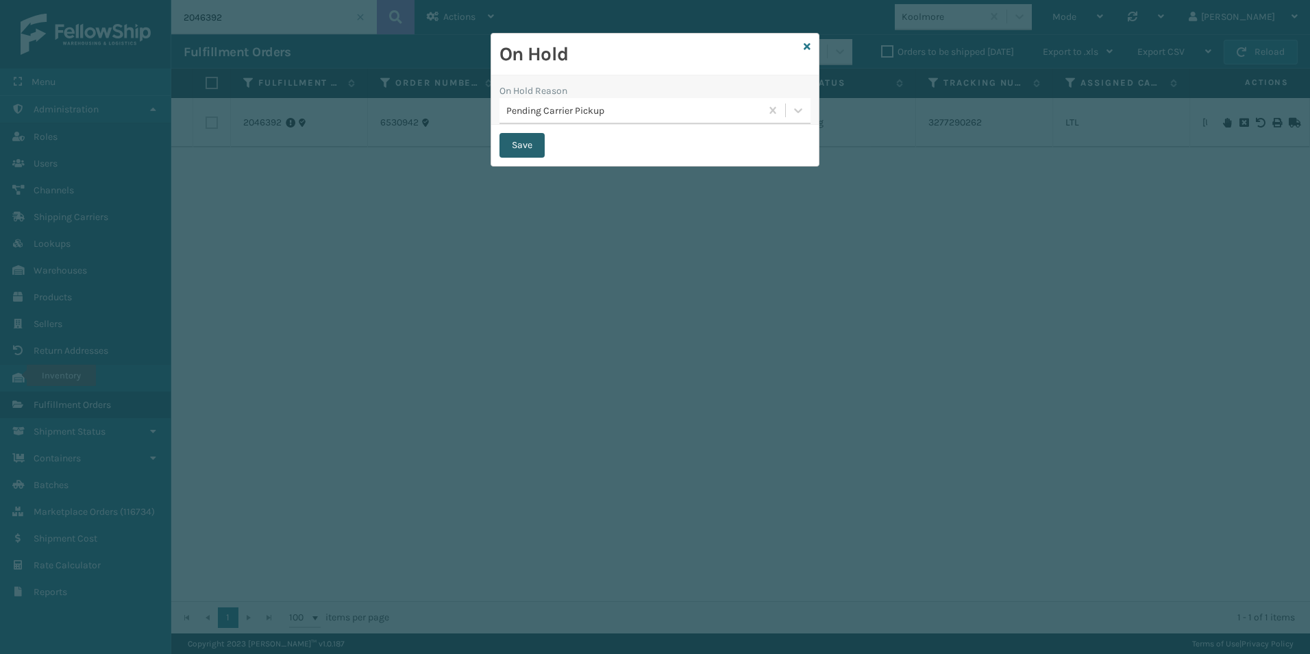
click at [520, 146] on button "Save" at bounding box center [522, 145] width 45 height 25
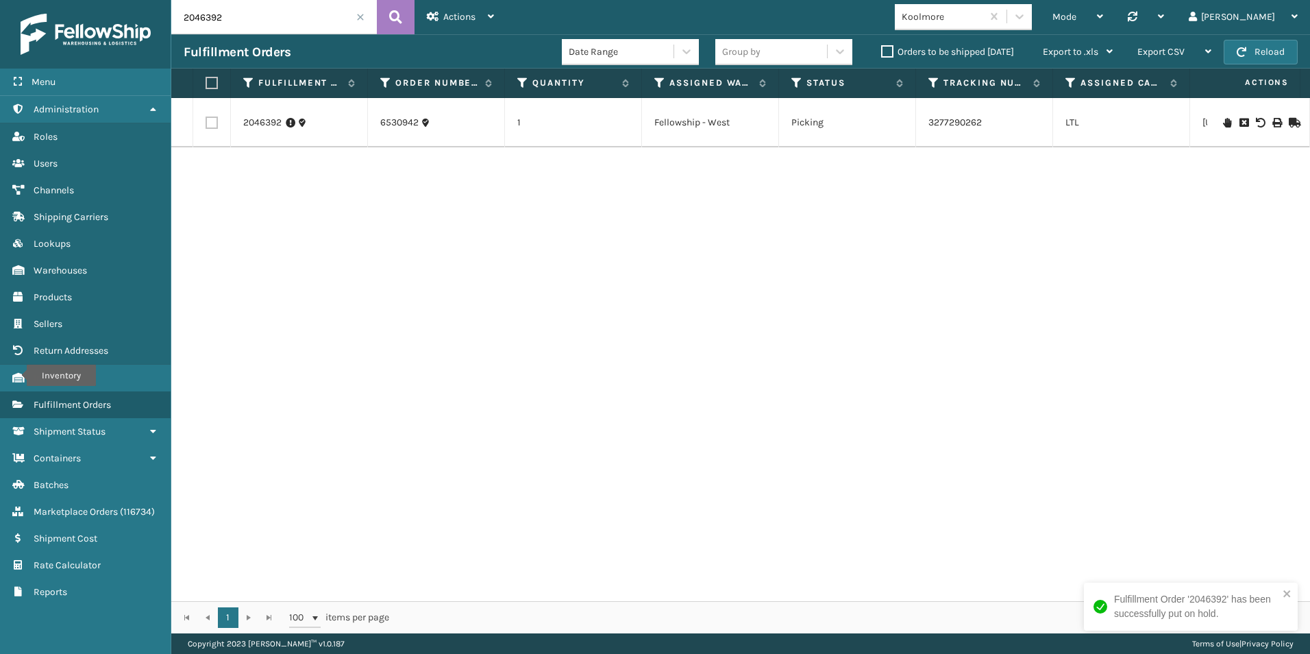
click at [358, 19] on span at bounding box center [360, 17] width 8 height 8
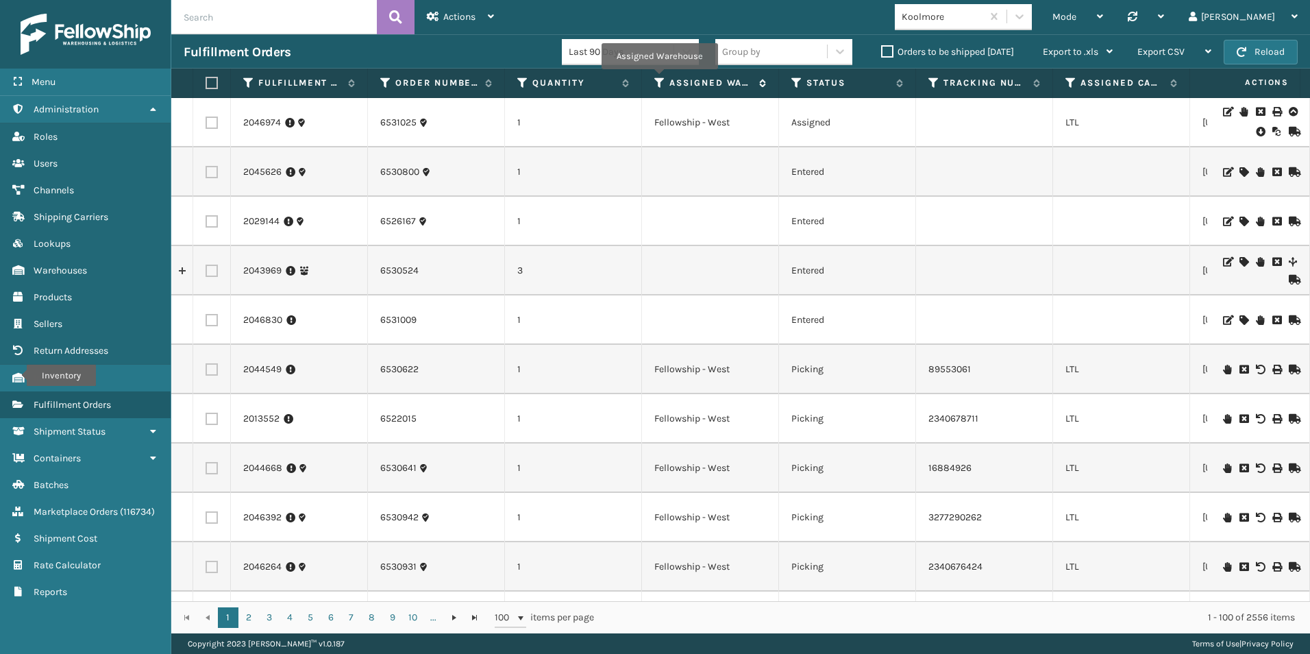
click at [659, 79] on icon at bounding box center [659, 83] width 11 height 12
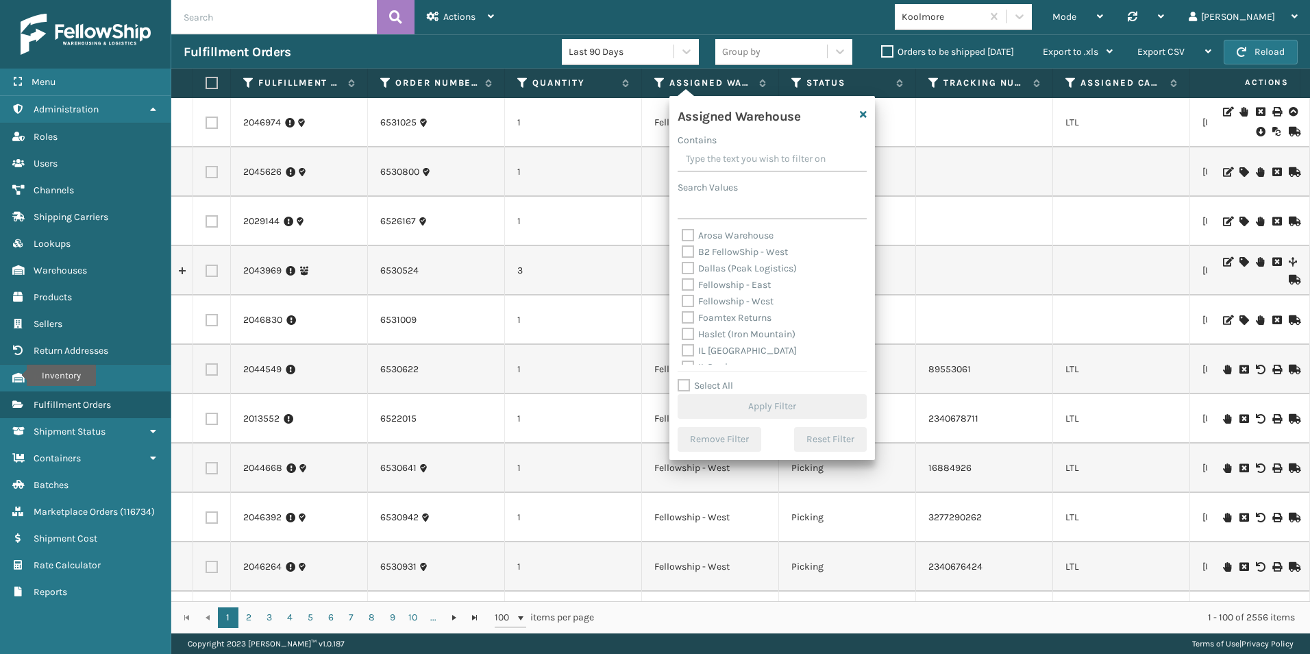
click at [689, 298] on label "Fellowship - West" at bounding box center [728, 301] width 92 height 12
click at [683, 298] on input "Fellowship - West" at bounding box center [682, 297] width 1 height 9
checkbox input "true"
click at [777, 400] on button "Apply Filter" at bounding box center [772, 406] width 189 height 25
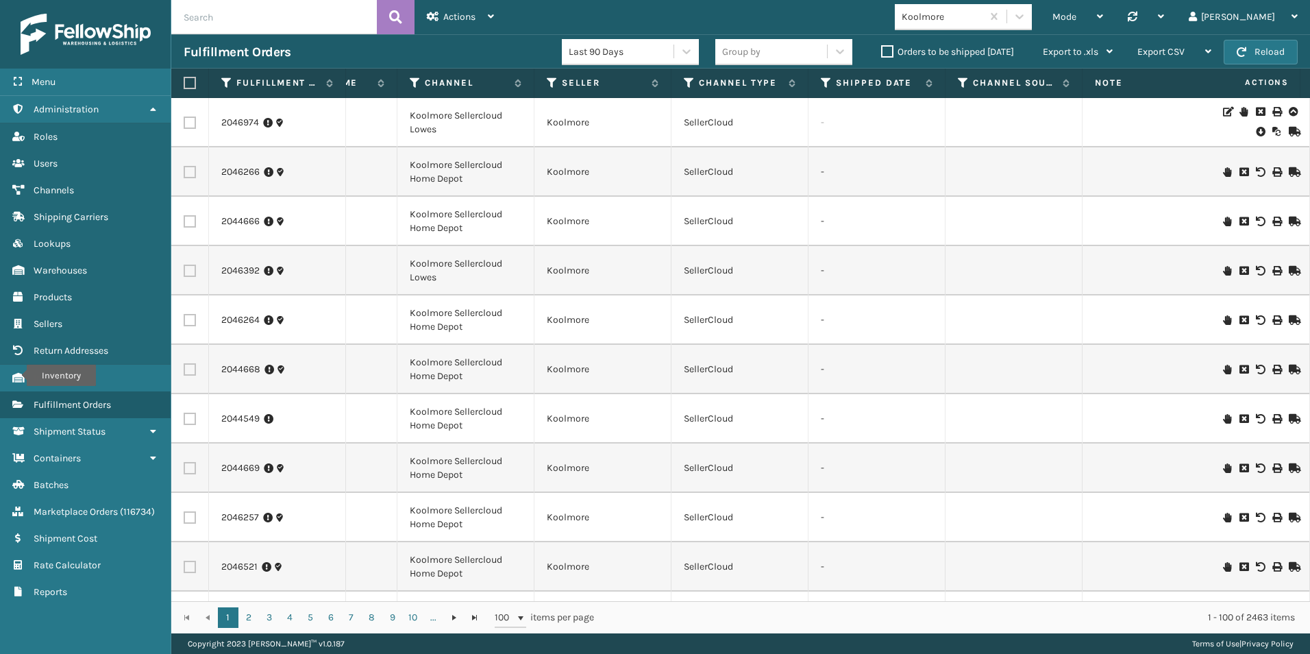
scroll to position [0, 1187]
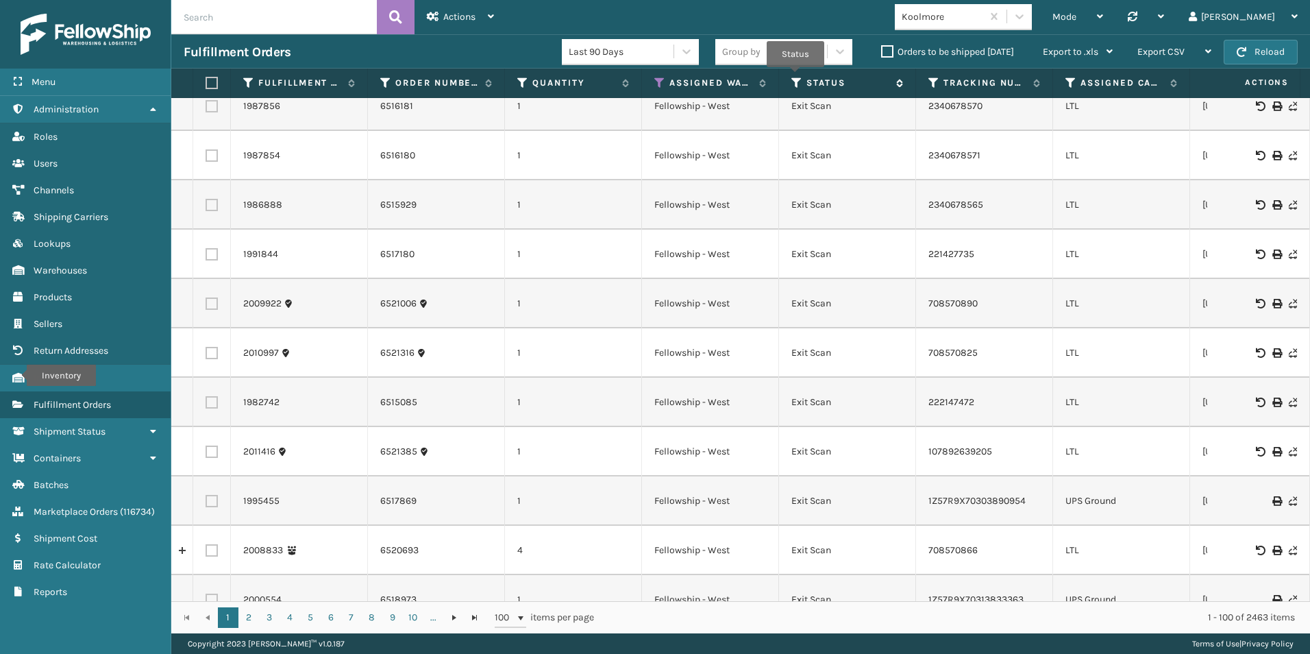
click at [795, 77] on icon at bounding box center [797, 83] width 11 height 12
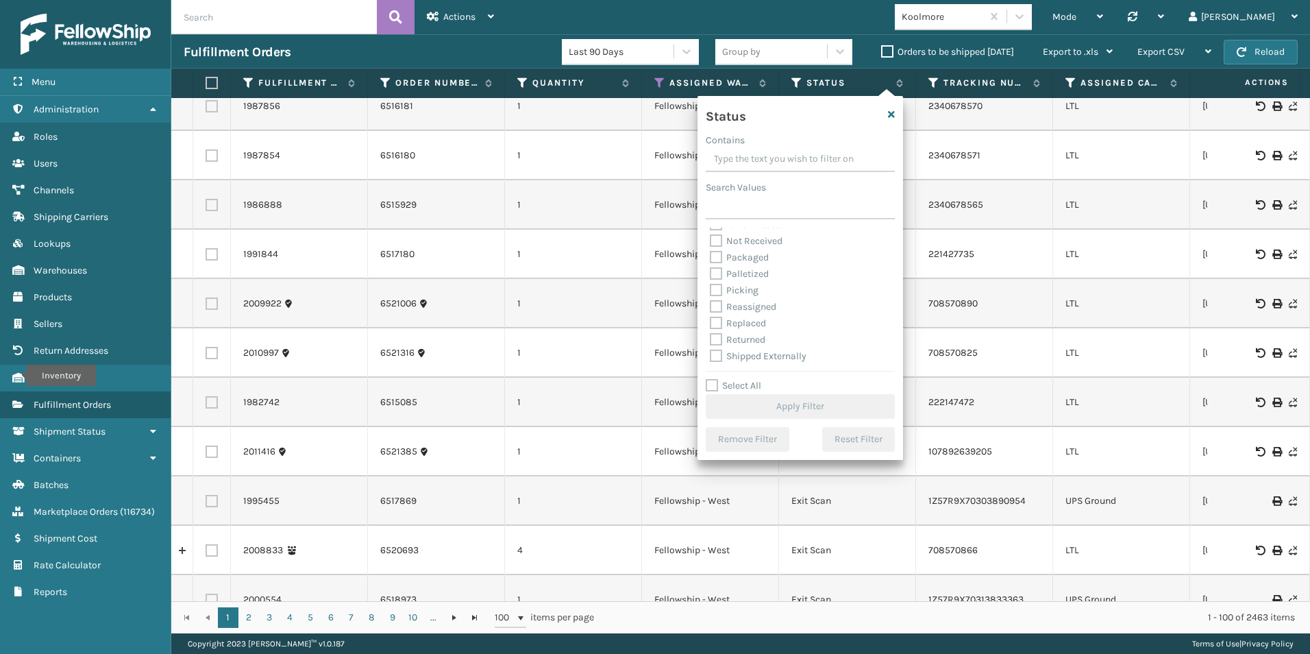
click at [718, 289] on label "Picking" at bounding box center [734, 290] width 49 height 12
click at [711, 289] on input "Picking" at bounding box center [710, 286] width 1 height 9
checkbox input "true"
click at [797, 397] on button "Apply Filter" at bounding box center [800, 406] width 189 height 25
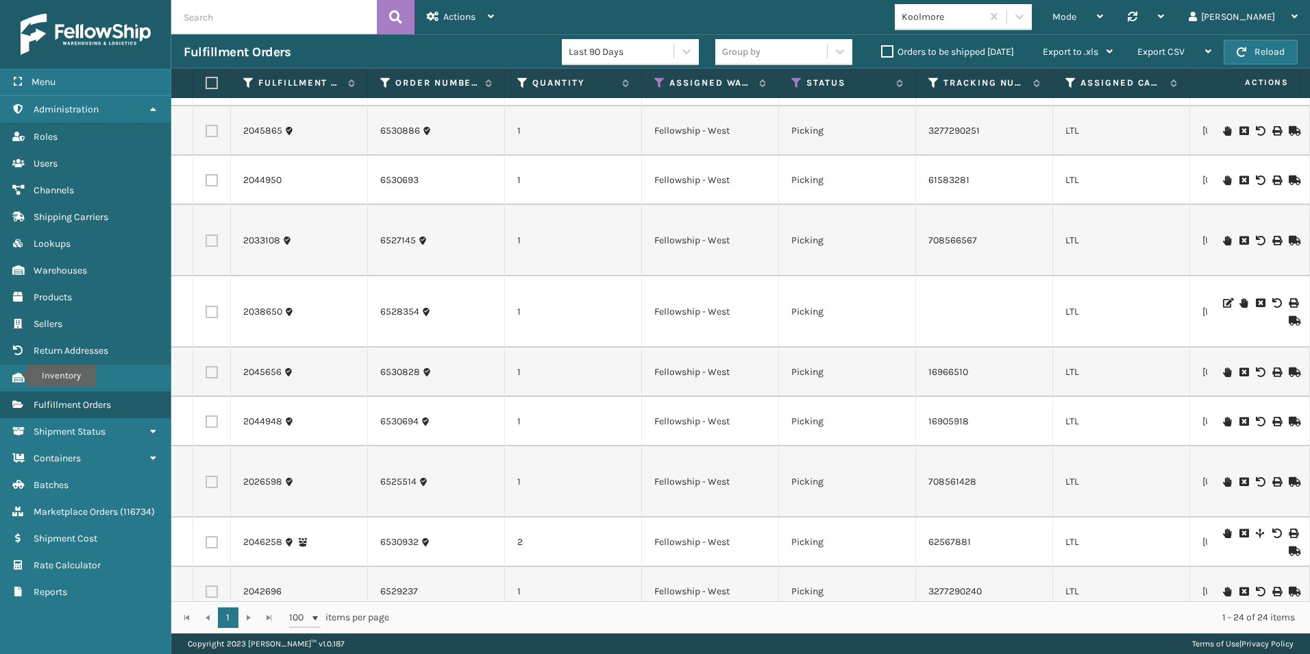
click at [1223, 425] on icon at bounding box center [1227, 422] width 8 height 10
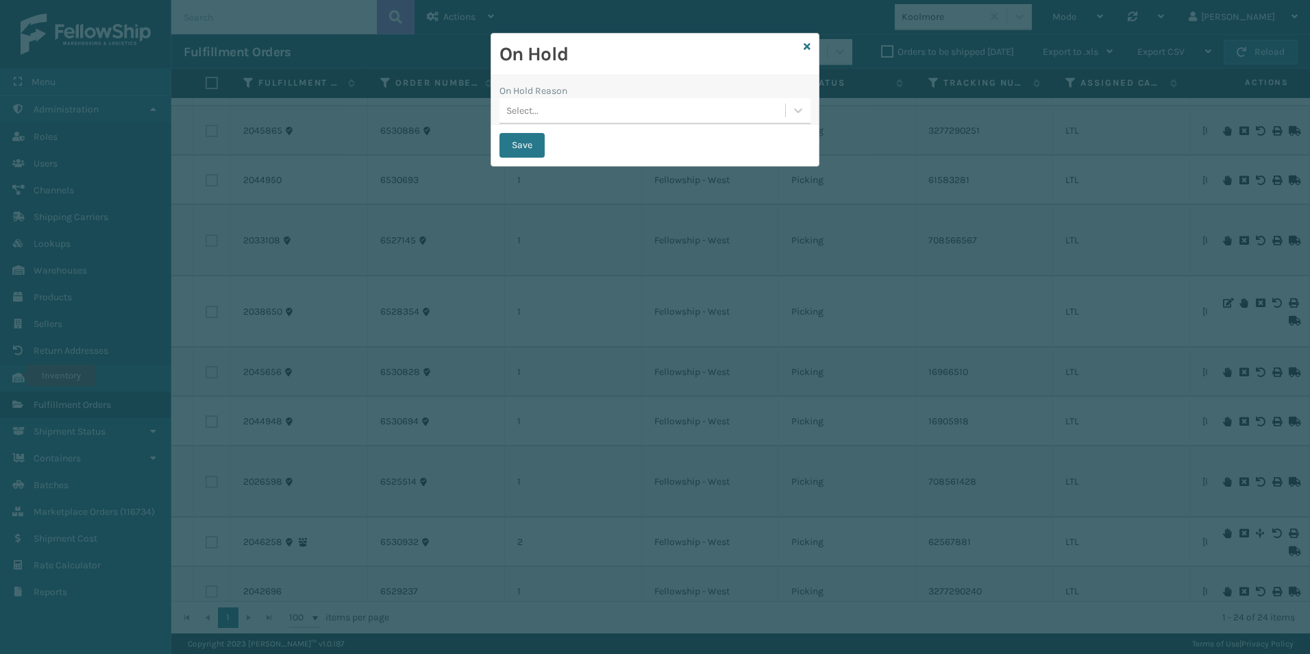
click at [796, 111] on icon at bounding box center [799, 110] width 14 height 14
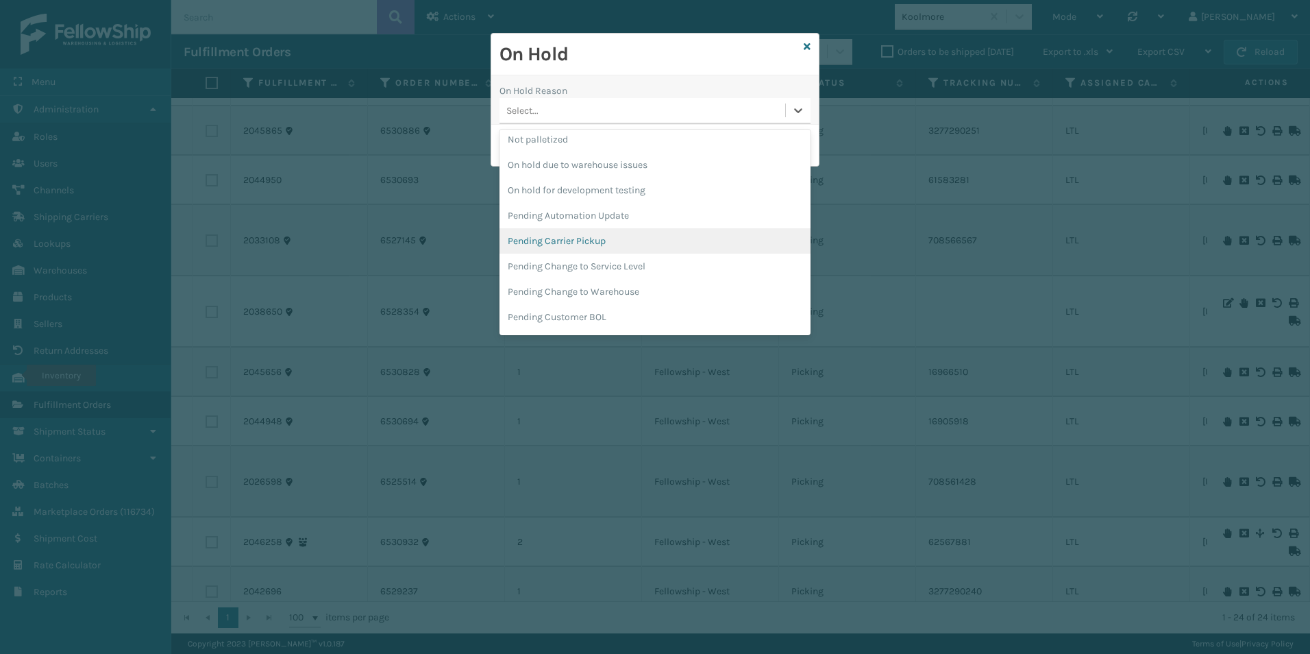
click at [578, 241] on div "Pending Carrier Pickup" at bounding box center [655, 240] width 311 height 25
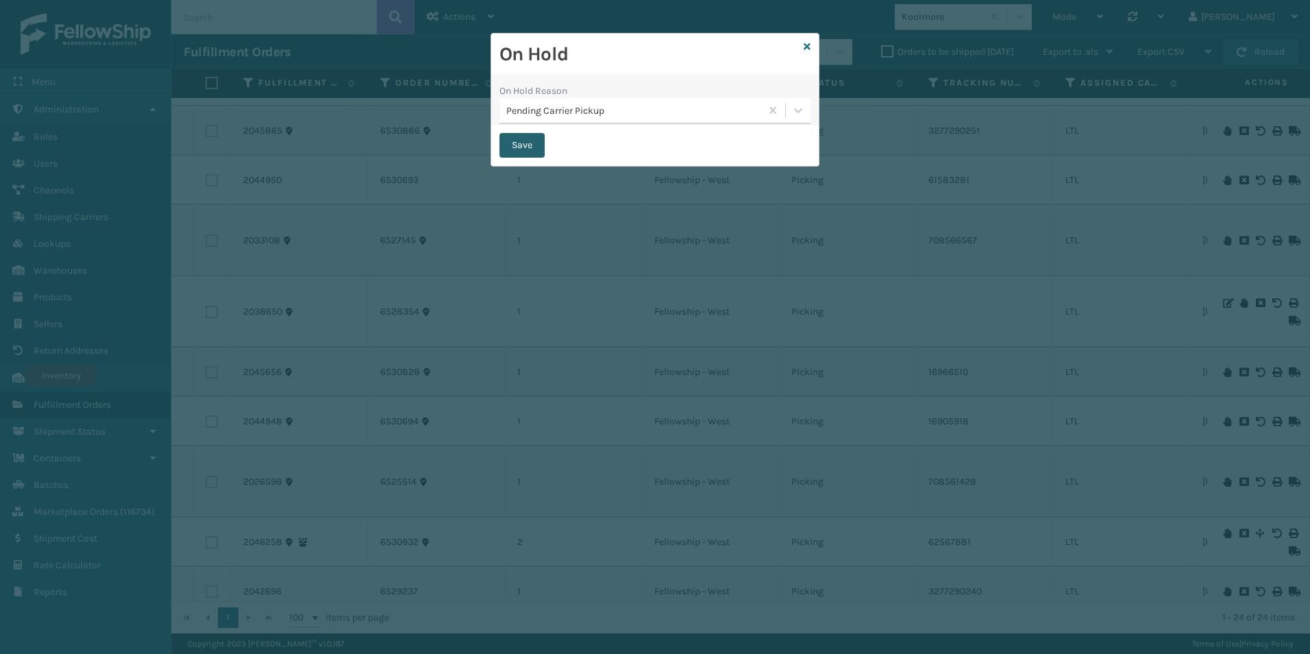
click at [528, 141] on button "Save" at bounding box center [522, 145] width 45 height 25
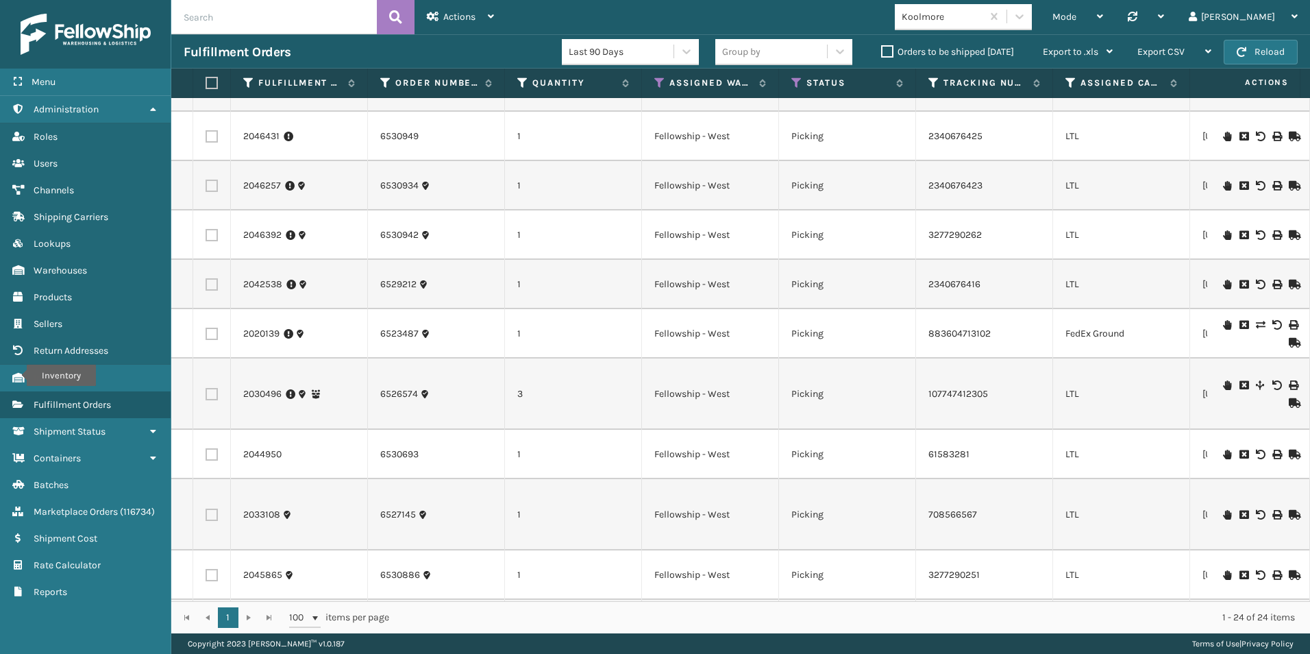
click at [1223, 454] on icon at bounding box center [1227, 455] width 8 height 10
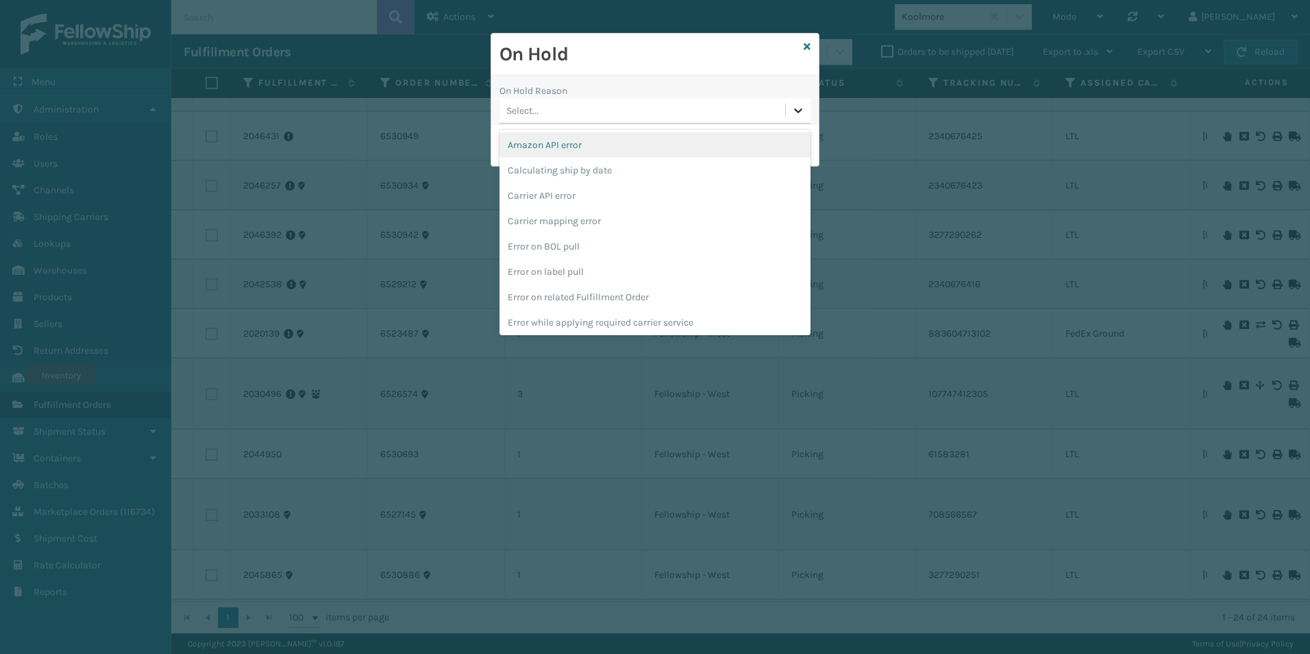
click at [798, 110] on icon at bounding box center [799, 110] width 14 height 14
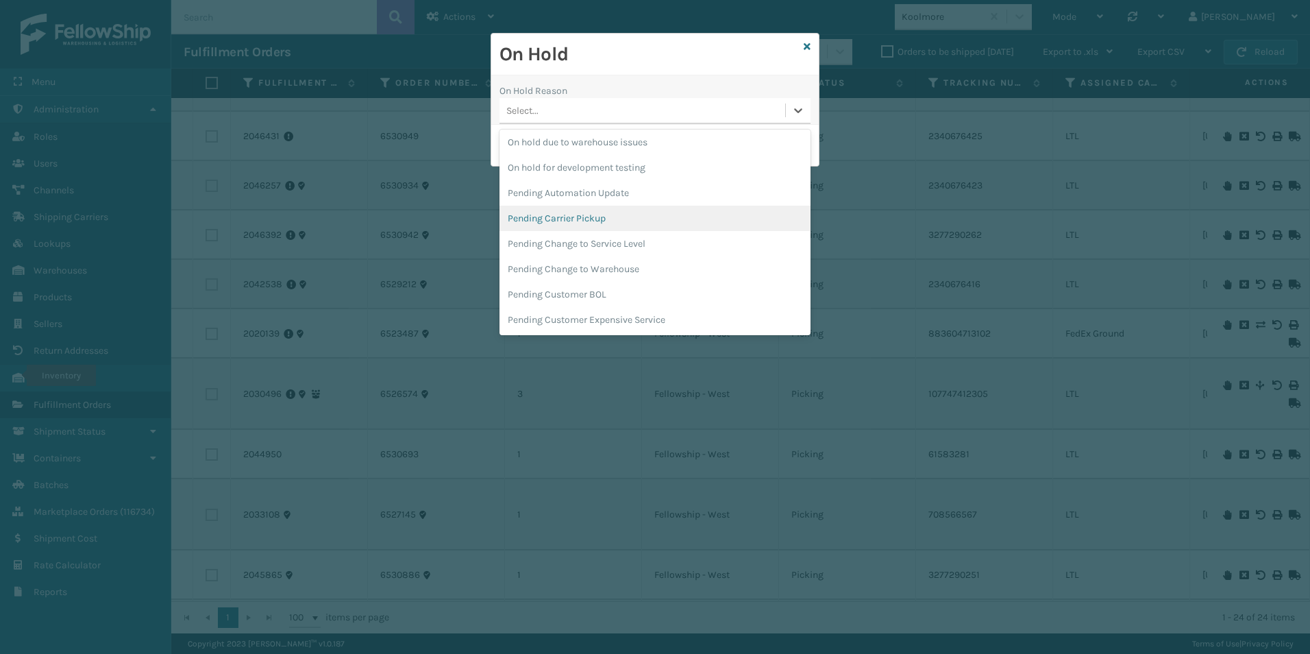
click at [587, 218] on div "Pending Carrier Pickup" at bounding box center [655, 218] width 311 height 25
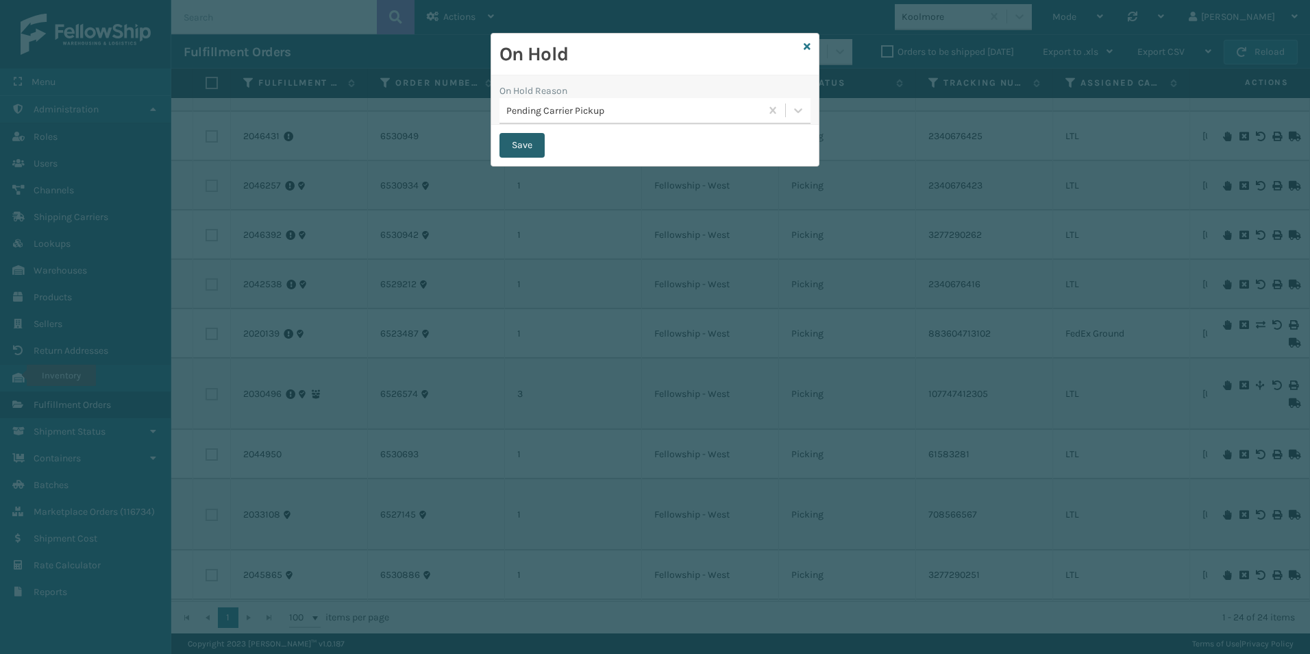
click at [525, 145] on button "Save" at bounding box center [522, 145] width 45 height 25
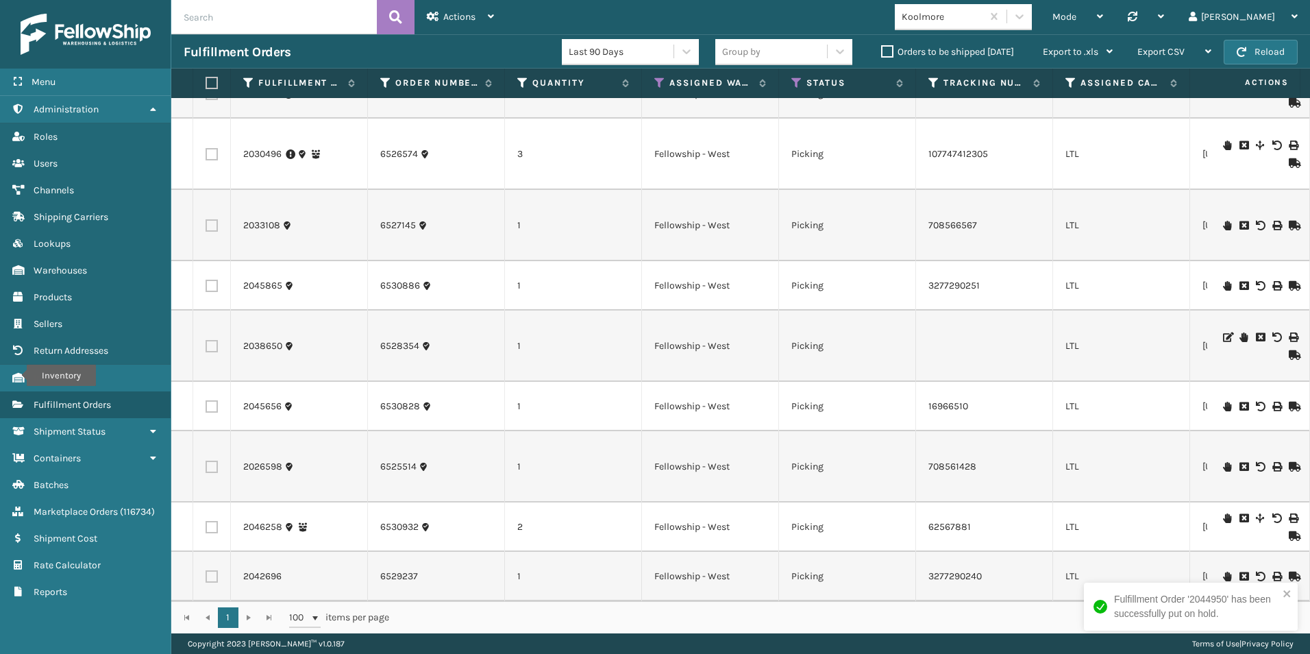
click at [1223, 402] on icon at bounding box center [1227, 407] width 8 height 10
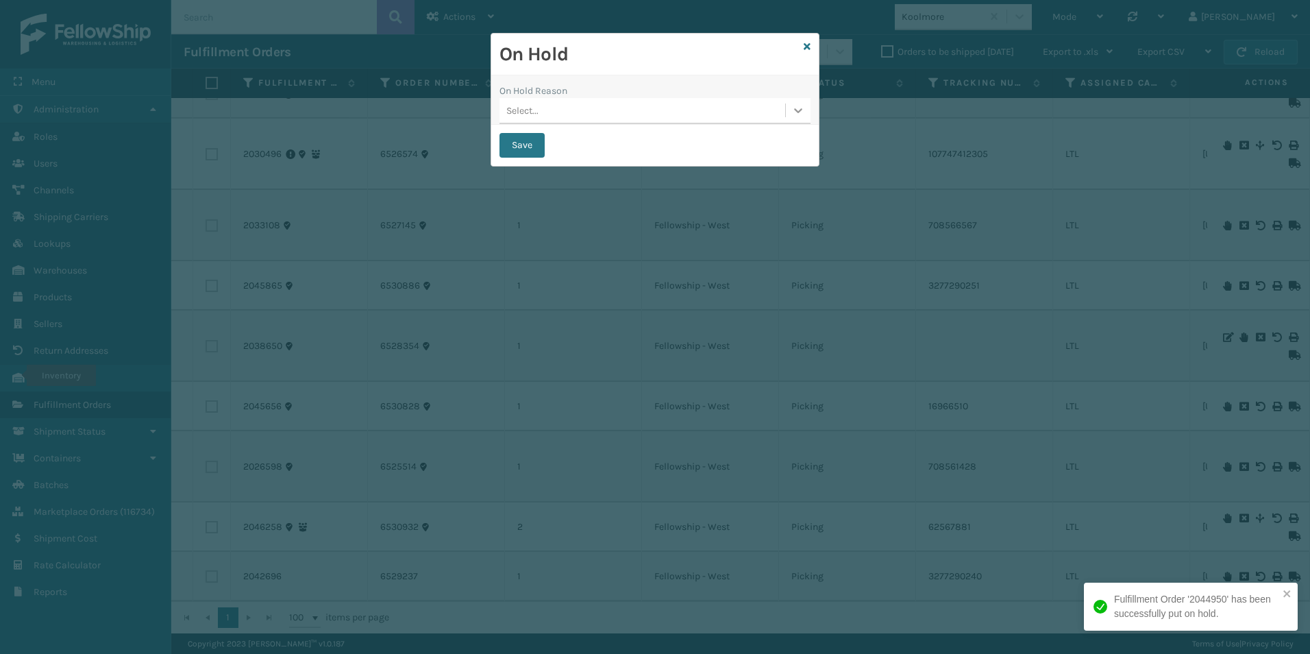
click at [796, 112] on icon at bounding box center [799, 110] width 14 height 14
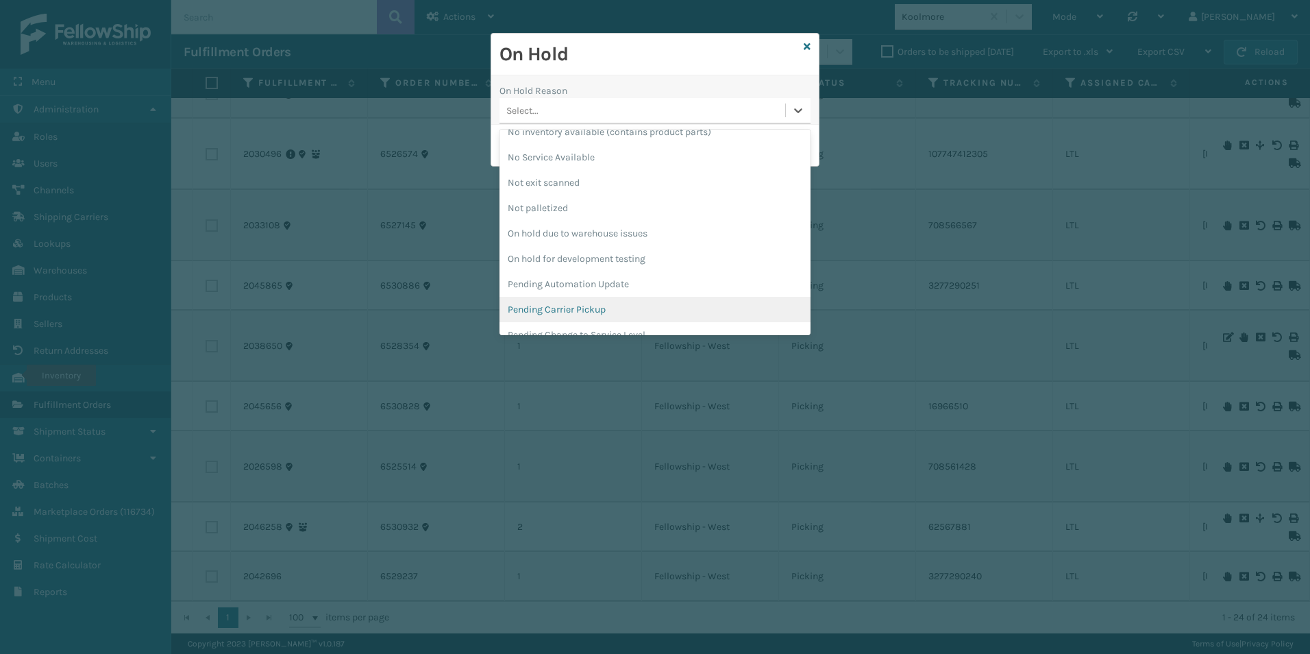
click at [570, 308] on div "Pending Carrier Pickup" at bounding box center [655, 309] width 311 height 25
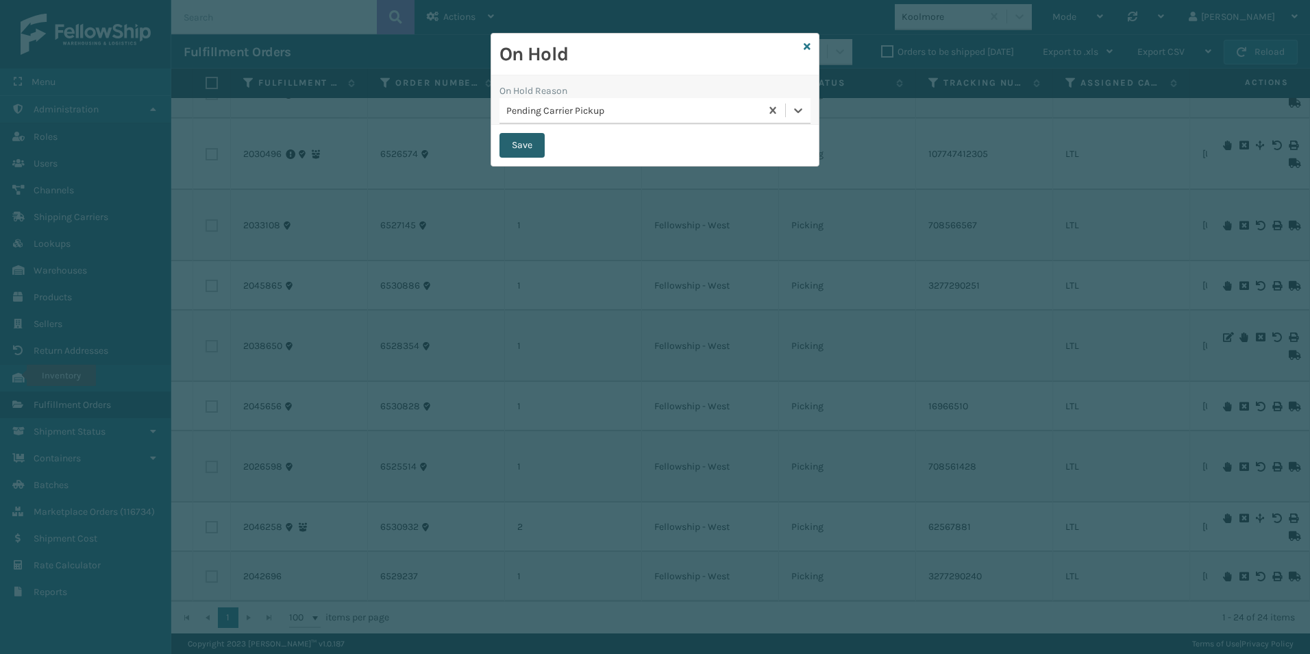
click at [526, 147] on button "Save" at bounding box center [522, 145] width 45 height 25
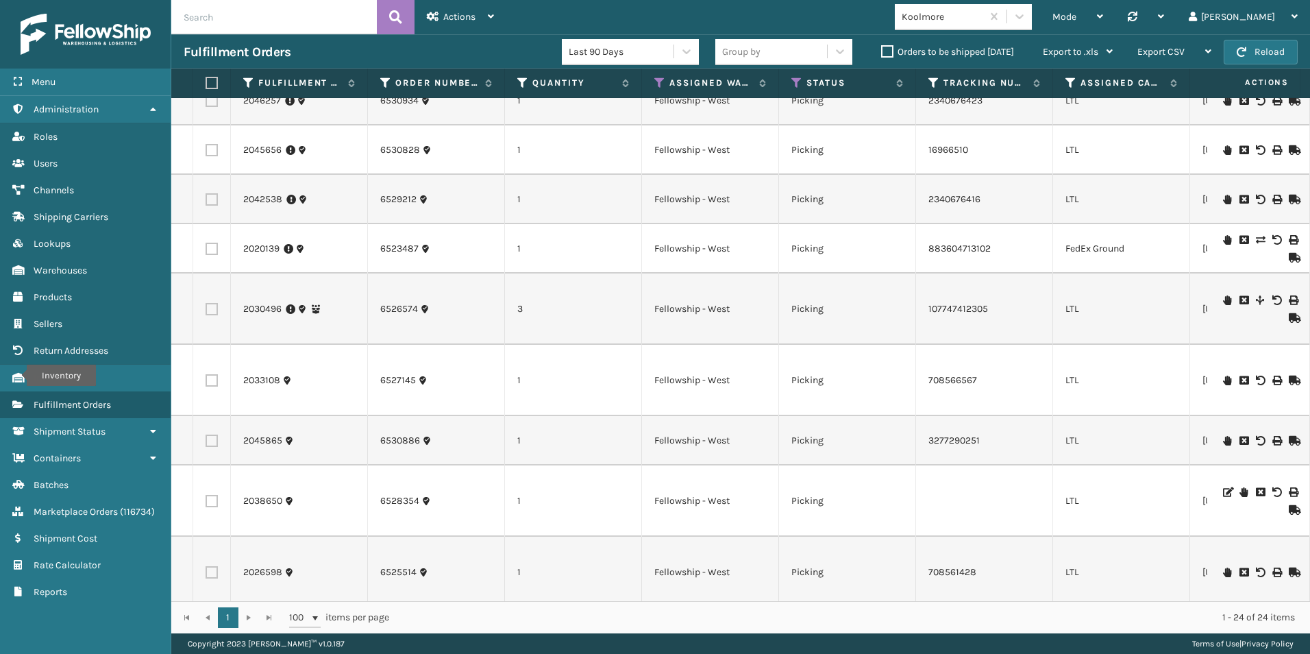
scroll to position [779, 0]
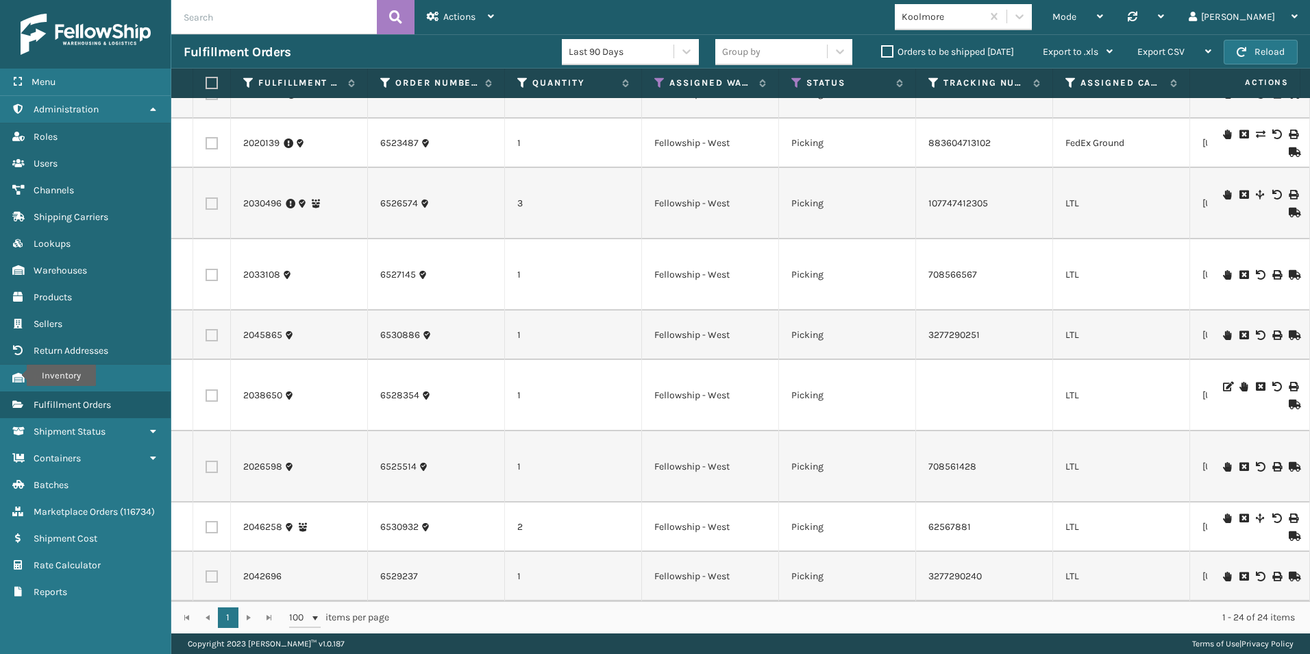
click at [1223, 513] on icon at bounding box center [1227, 518] width 8 height 10
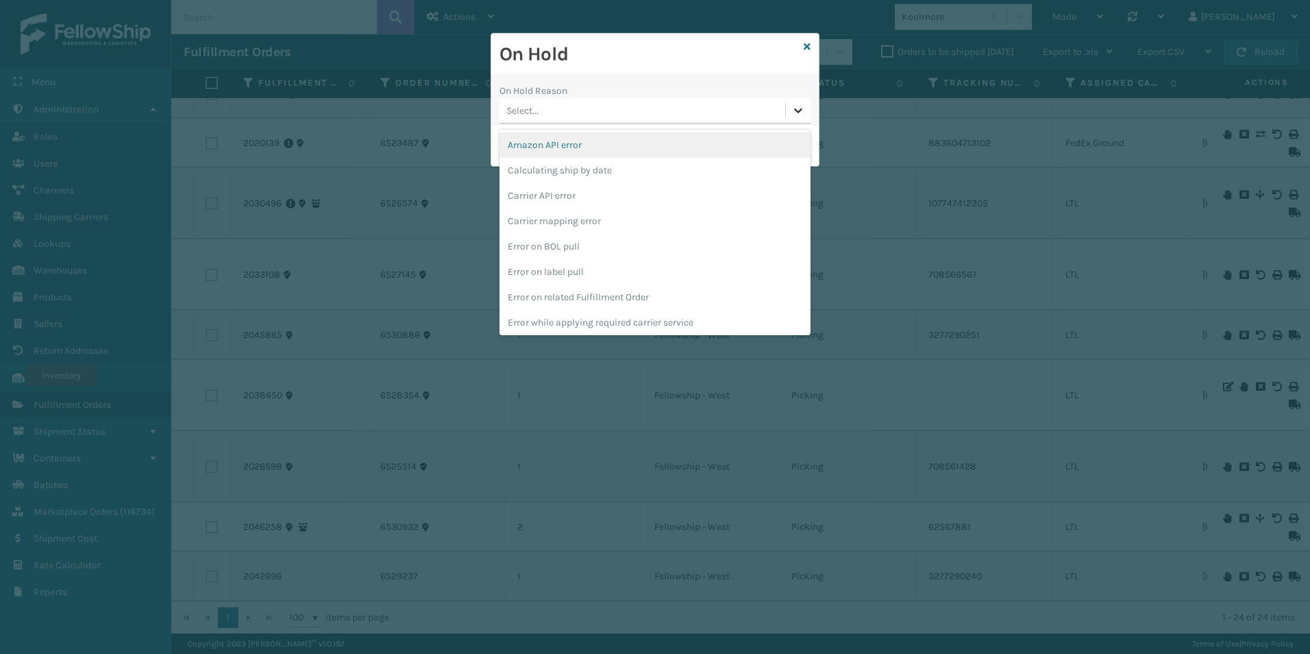
click at [794, 111] on icon at bounding box center [799, 110] width 14 height 14
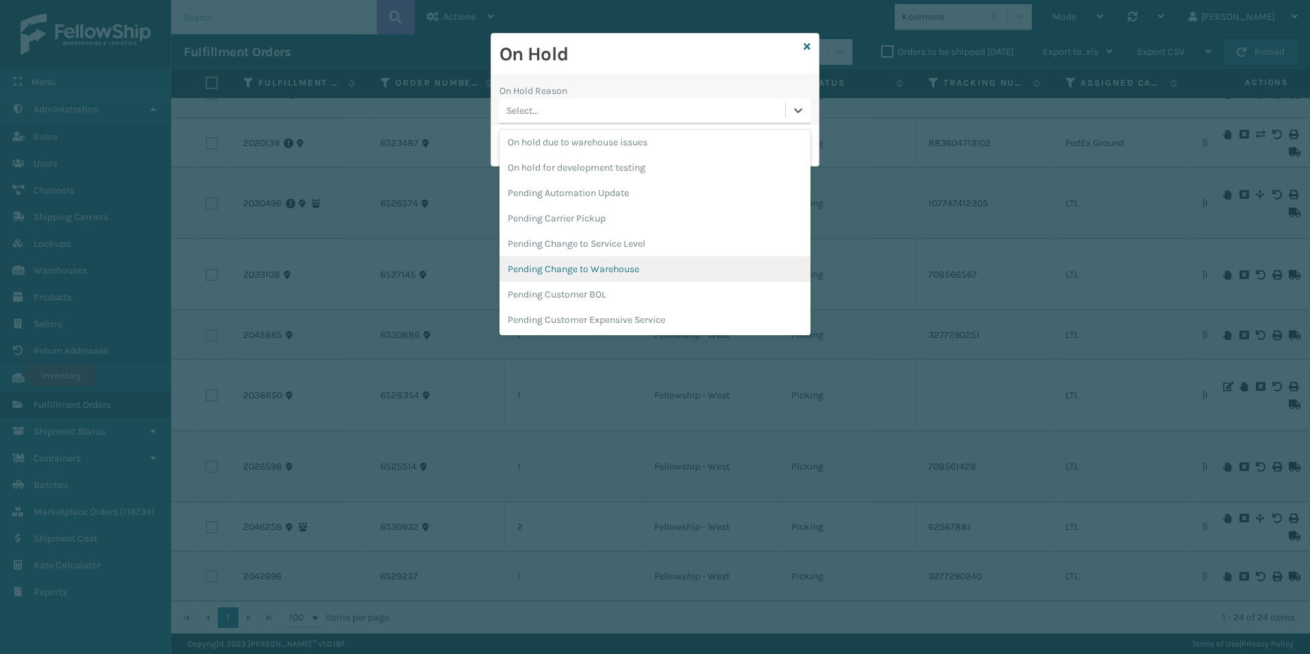
scroll to position [497, 0]
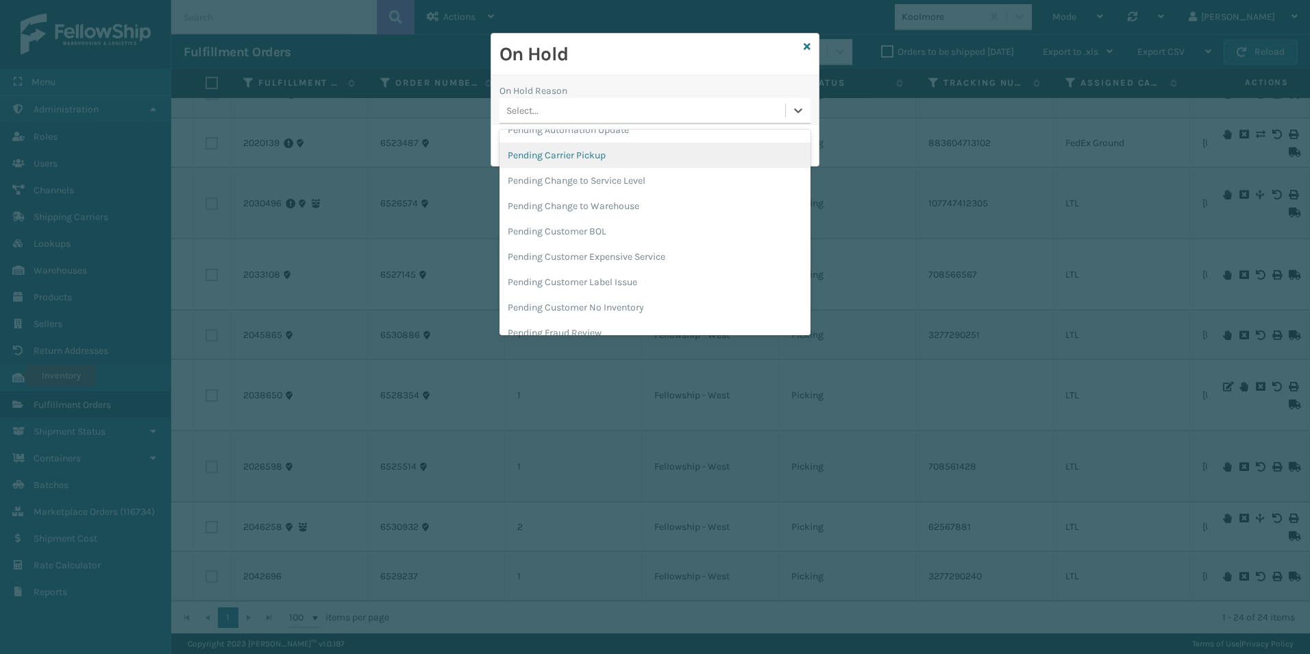
click at [591, 157] on div "Pending Carrier Pickup" at bounding box center [655, 155] width 311 height 25
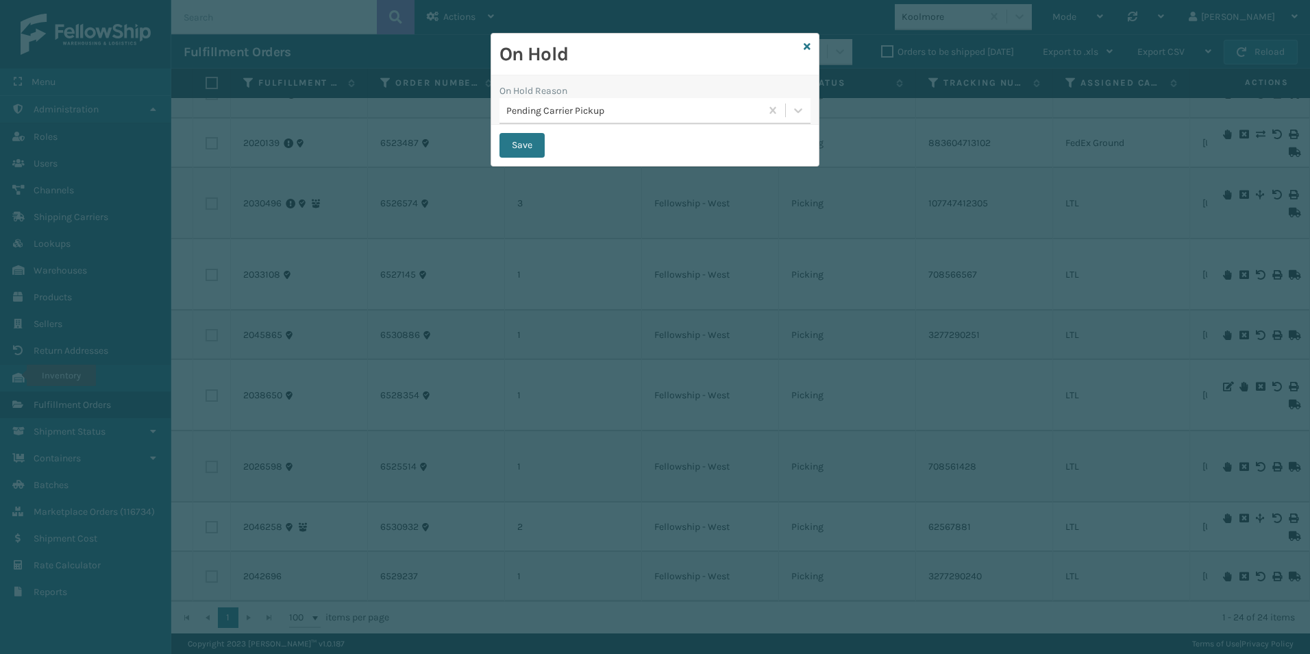
click at [816, 44] on div "On Hold" at bounding box center [655, 55] width 328 height 42
click at [809, 46] on icon at bounding box center [807, 47] width 7 height 10
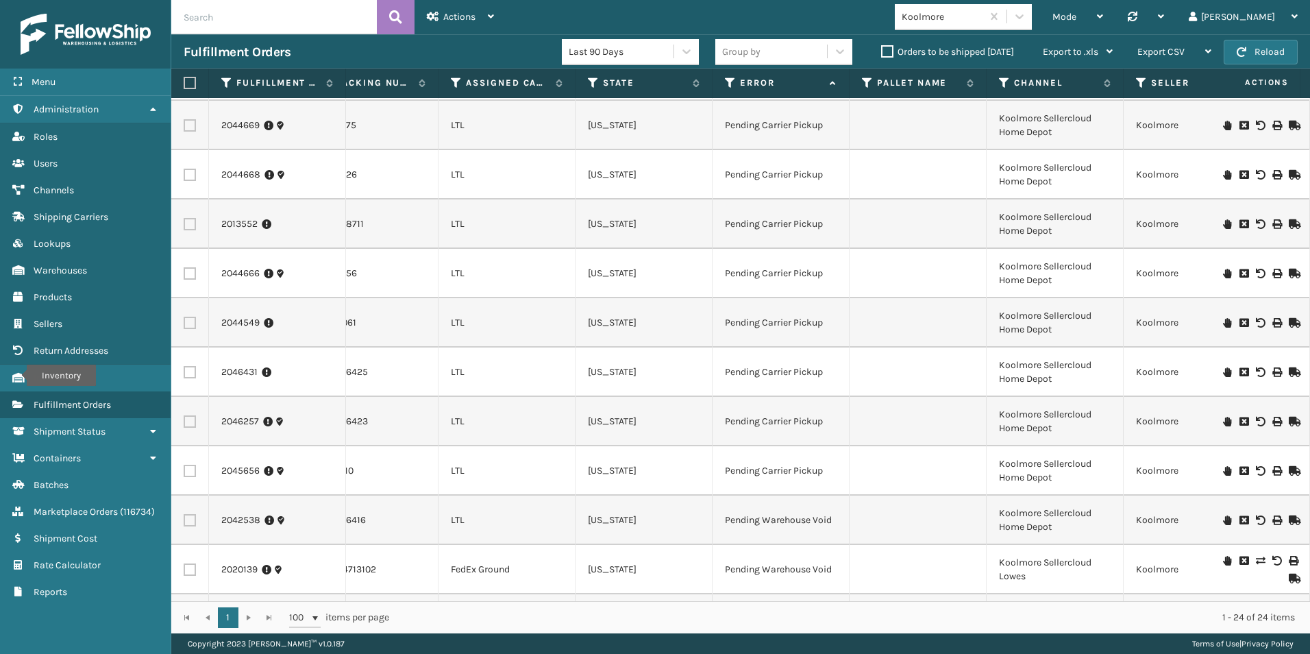
scroll to position [0, 674]
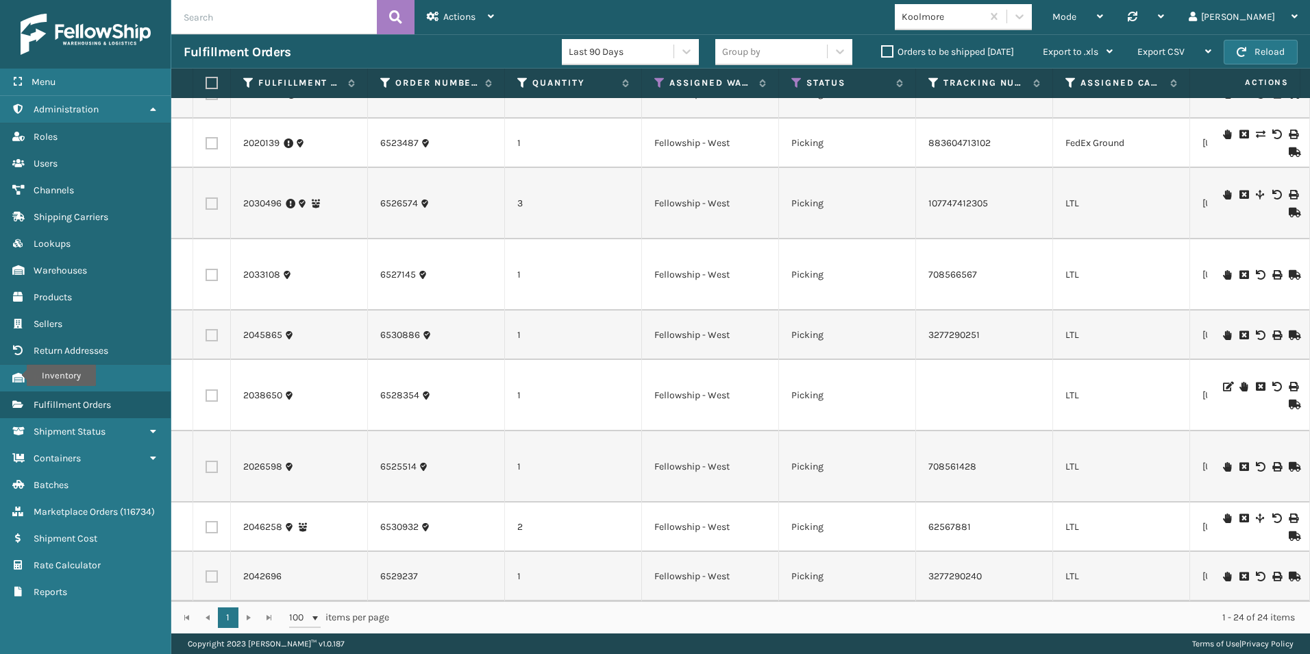
click at [1223, 513] on icon at bounding box center [1227, 518] width 8 height 10
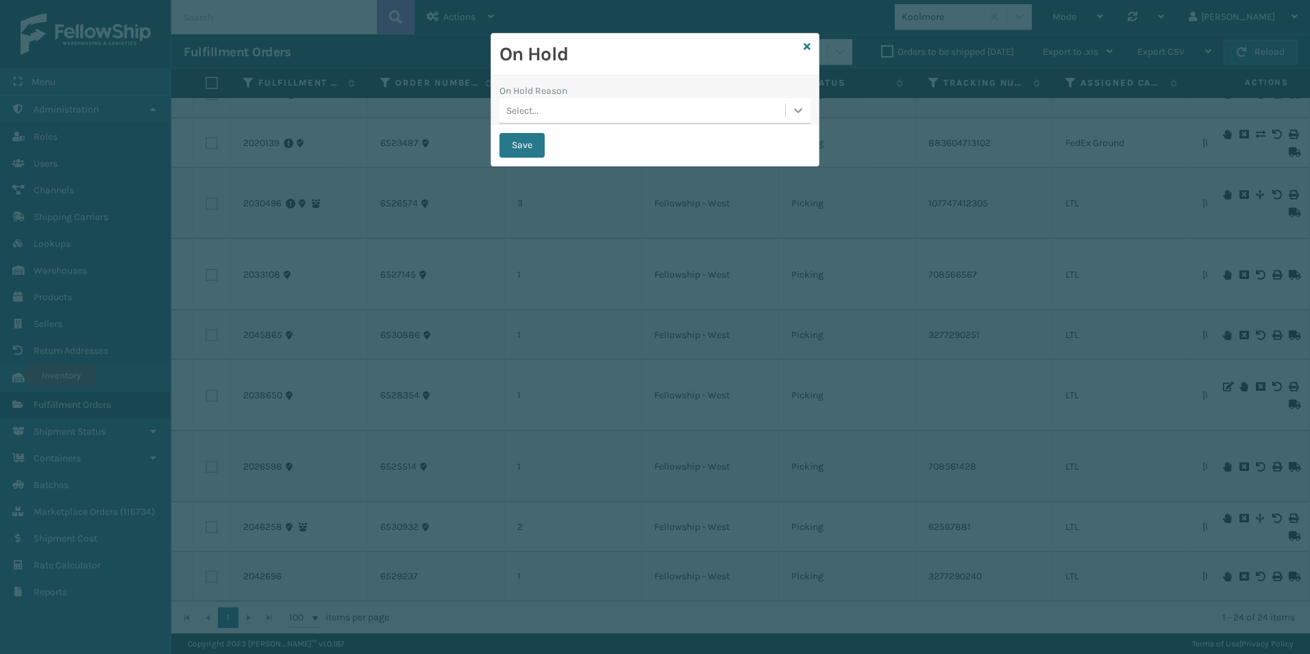
click at [800, 117] on icon at bounding box center [799, 110] width 14 height 14
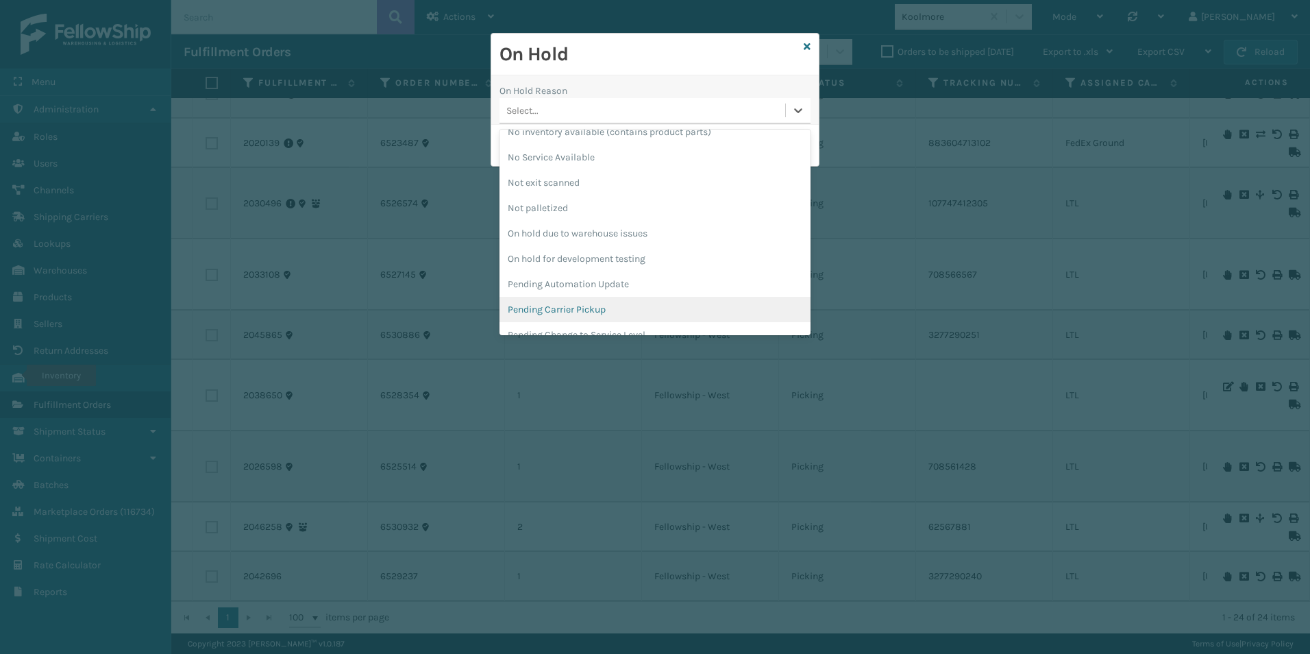
click at [576, 304] on div "Pending Carrier Pickup" at bounding box center [655, 309] width 311 height 25
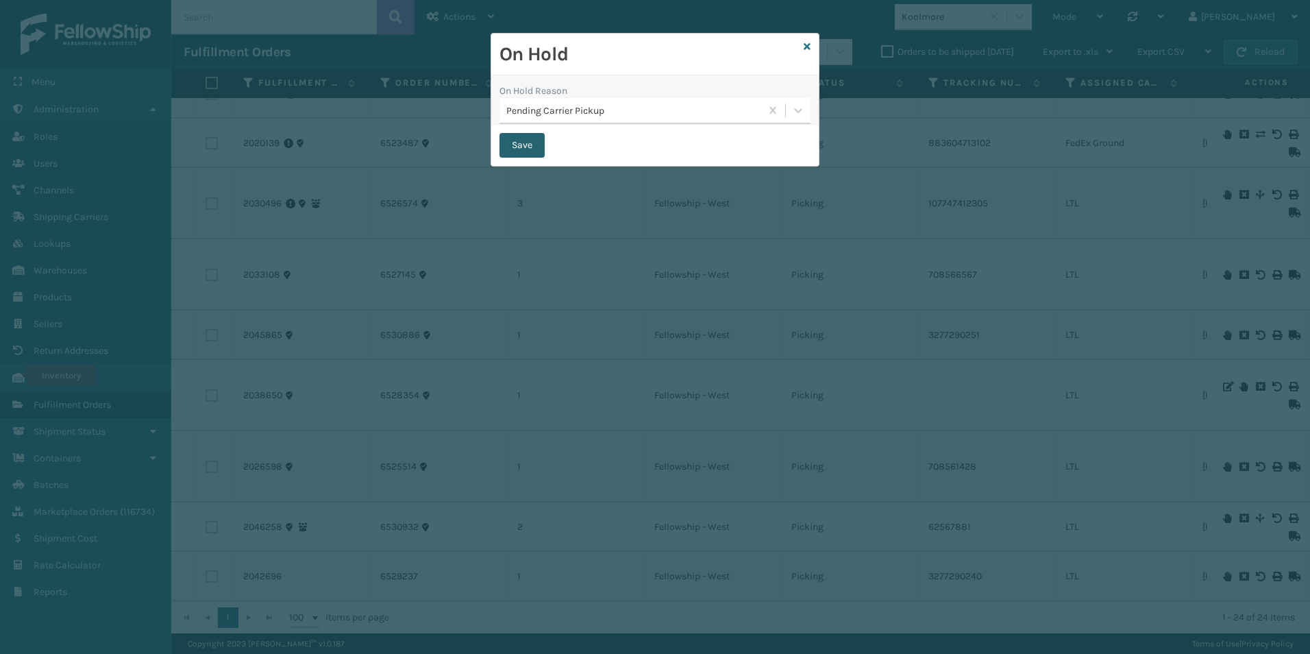
click at [524, 148] on button "Save" at bounding box center [522, 145] width 45 height 25
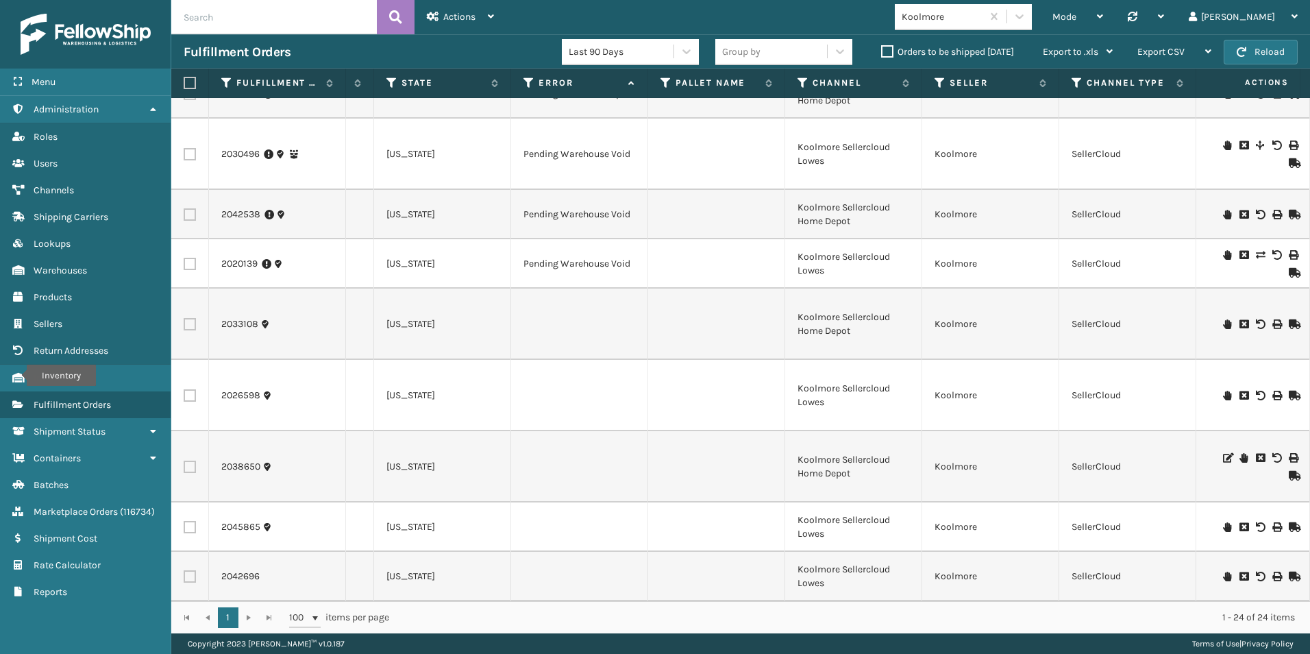
click at [1223, 522] on icon at bounding box center [1227, 527] width 8 height 10
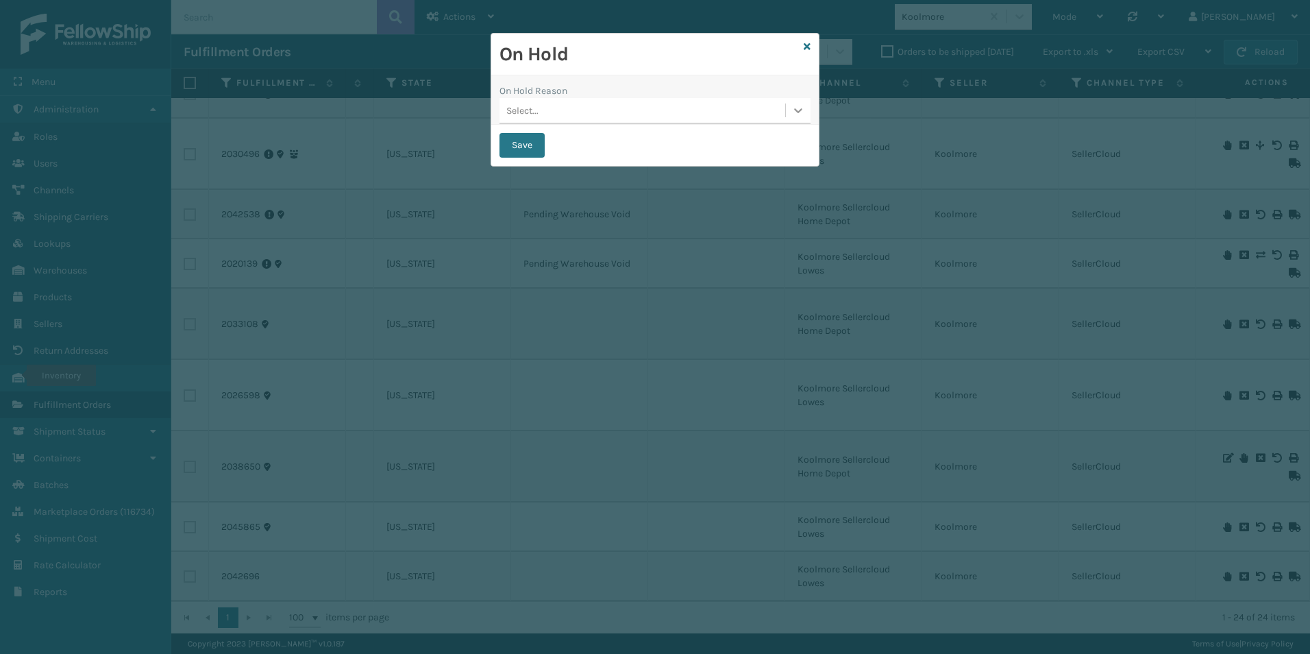
click at [792, 116] on icon at bounding box center [799, 110] width 14 height 14
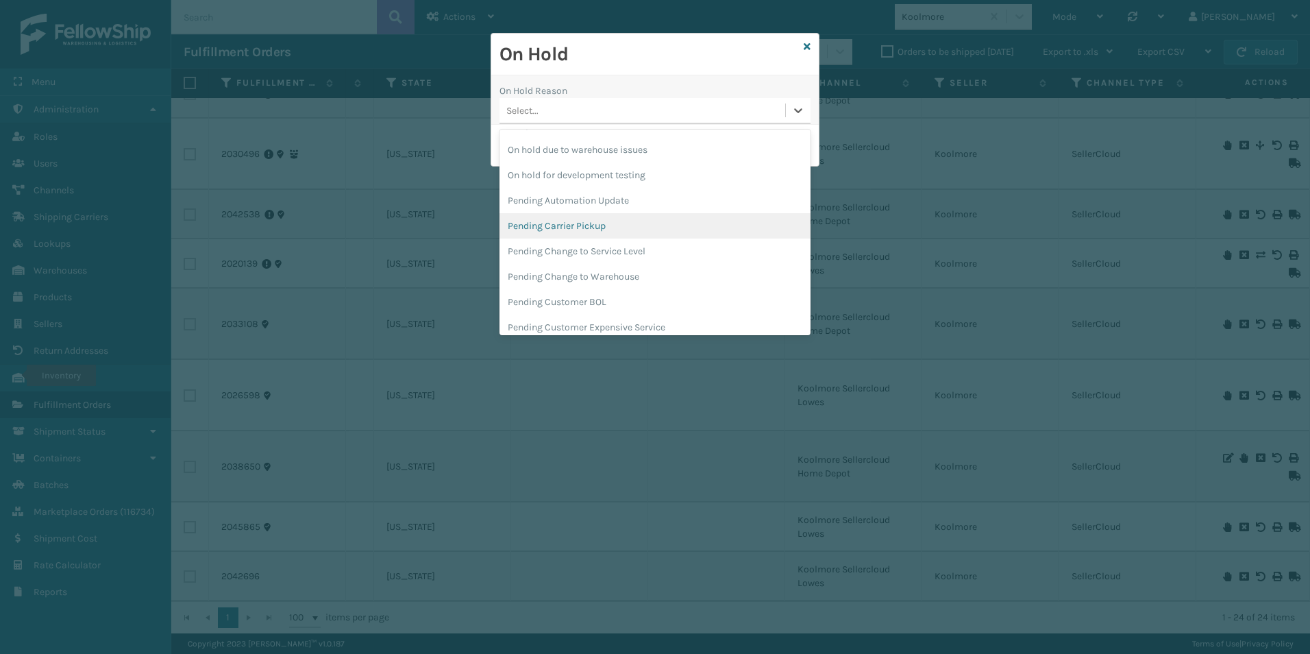
scroll to position [434, 0]
click at [566, 217] on div "Pending Carrier Pickup" at bounding box center [655, 218] width 311 height 25
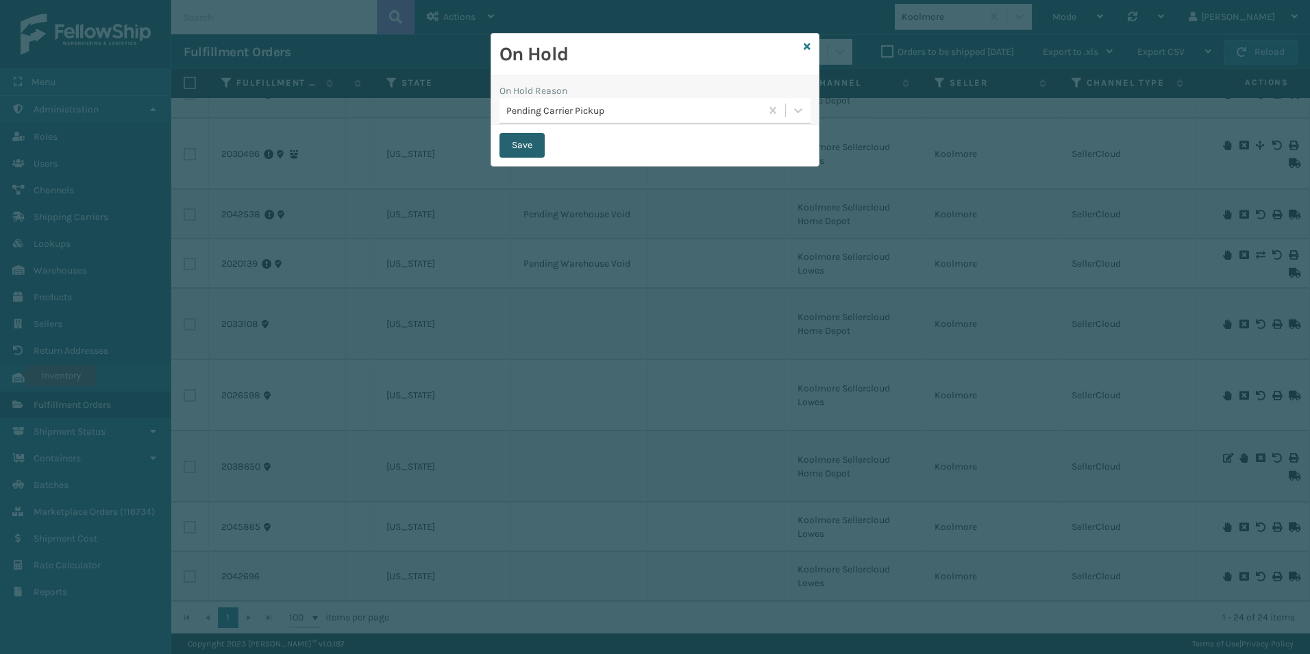
click at [511, 144] on button "Save" at bounding box center [522, 145] width 45 height 25
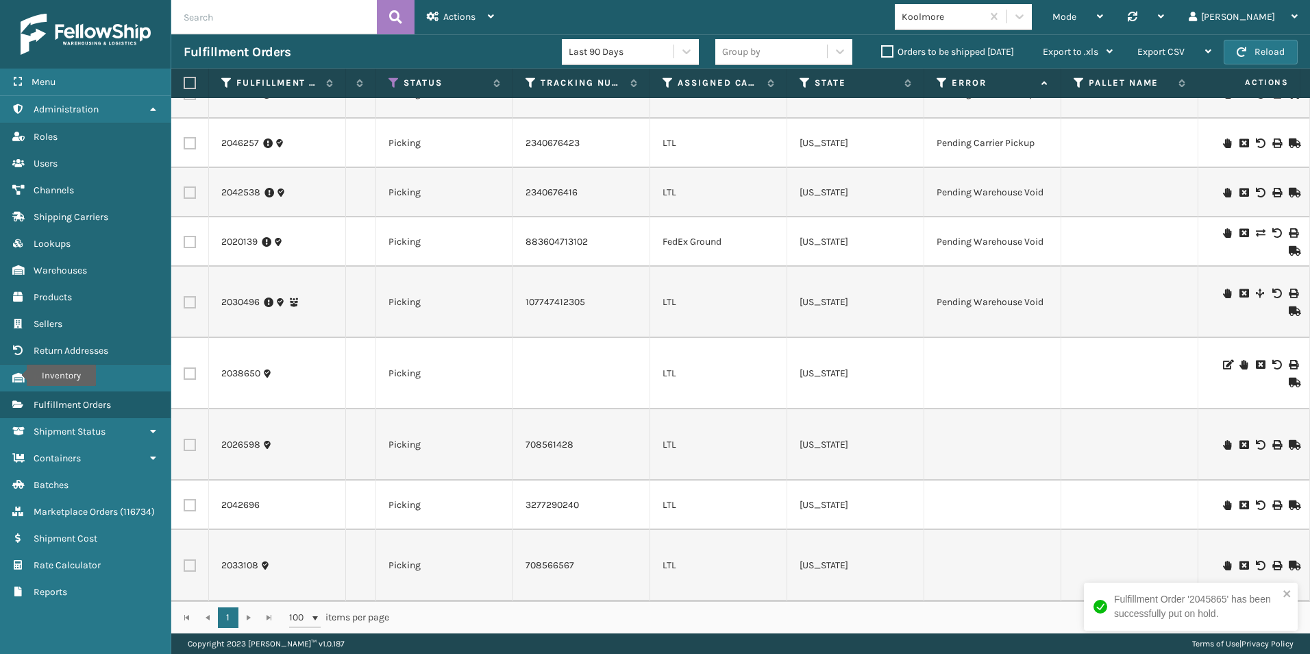
scroll to position [0, 474]
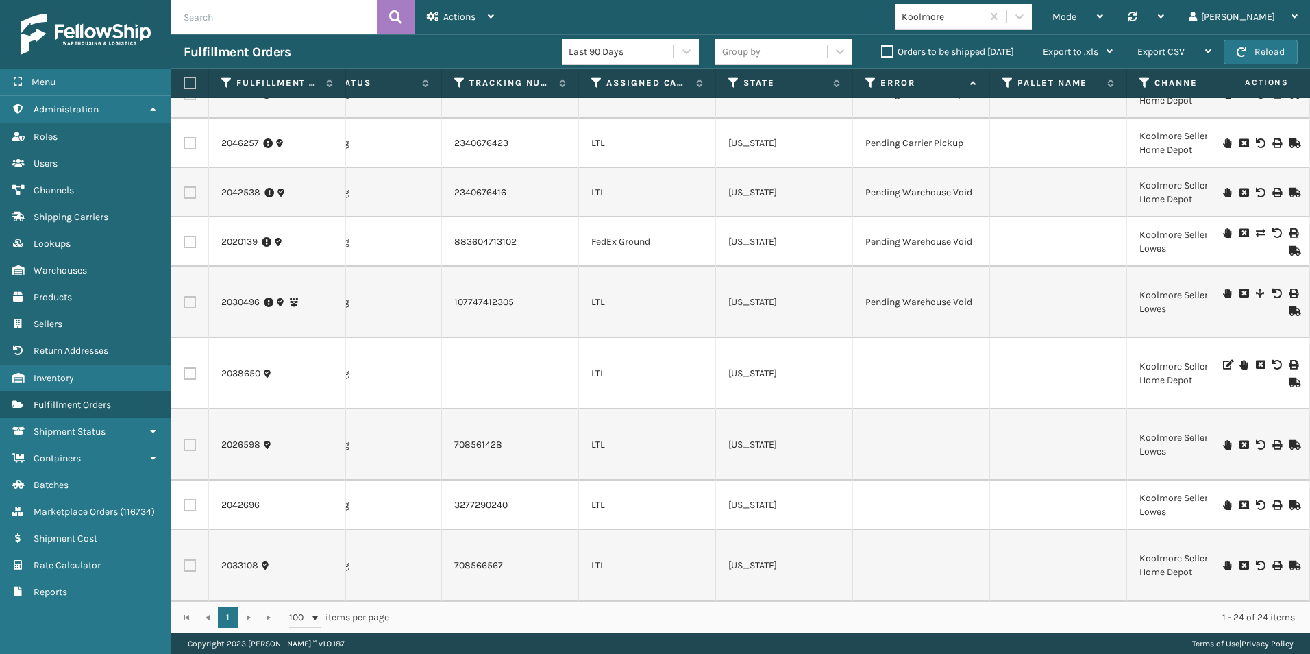
click at [1223, 500] on icon at bounding box center [1227, 505] width 8 height 10
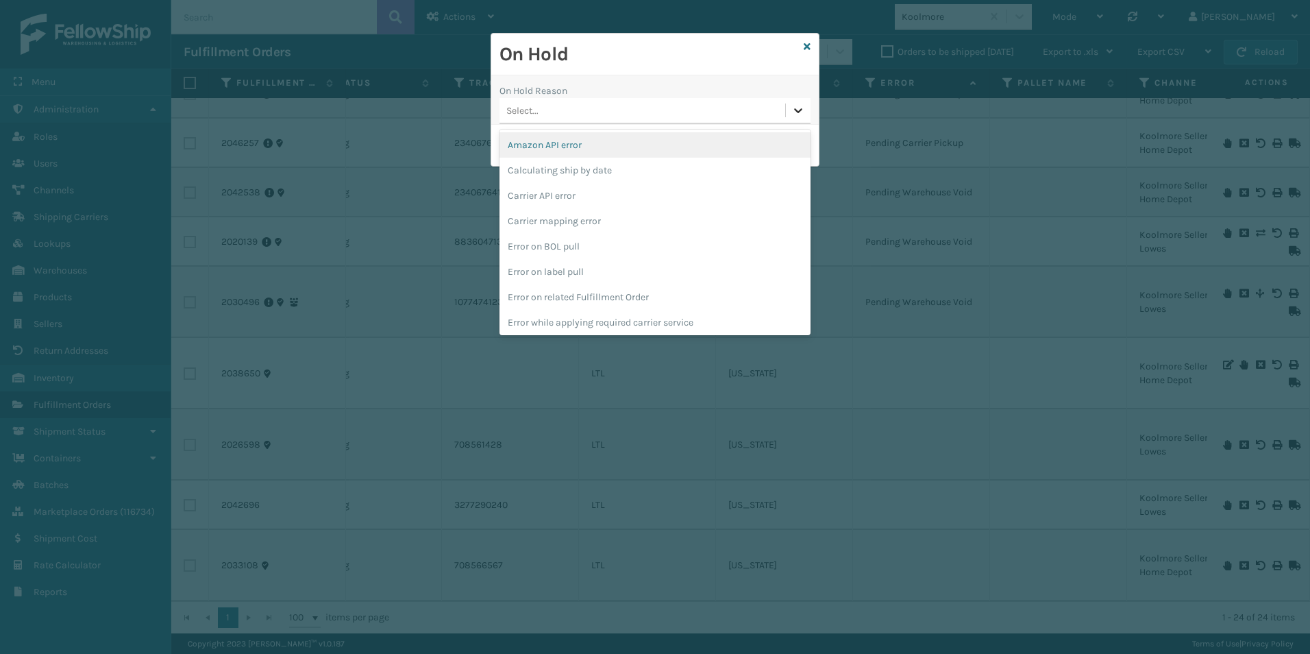
click at [795, 112] on icon at bounding box center [799, 110] width 14 height 14
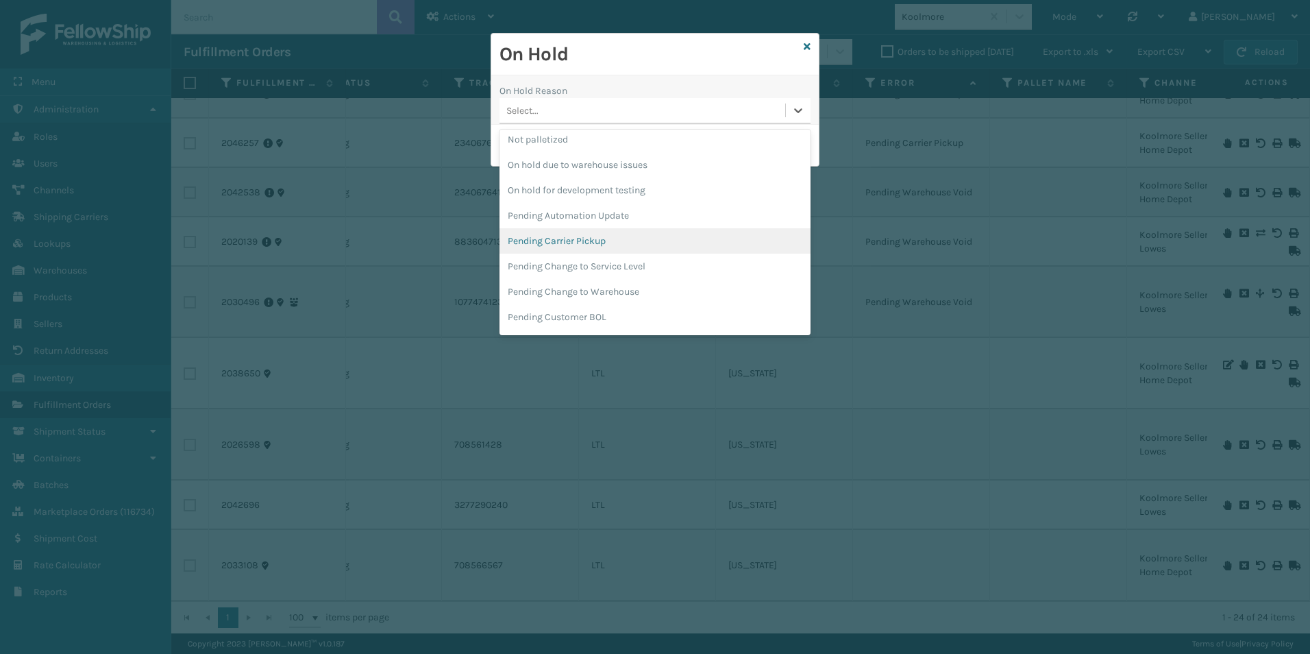
click at [574, 238] on div "Pending Carrier Pickup" at bounding box center [655, 240] width 311 height 25
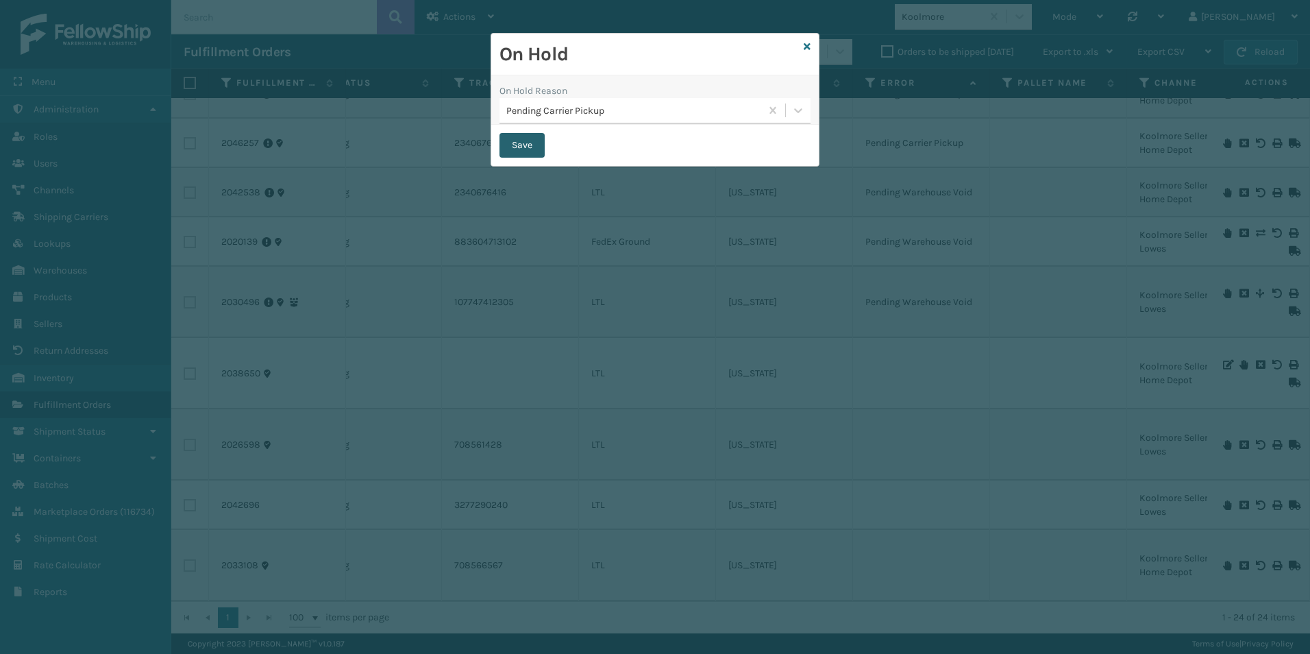
click at [526, 147] on button "Save" at bounding box center [522, 145] width 45 height 25
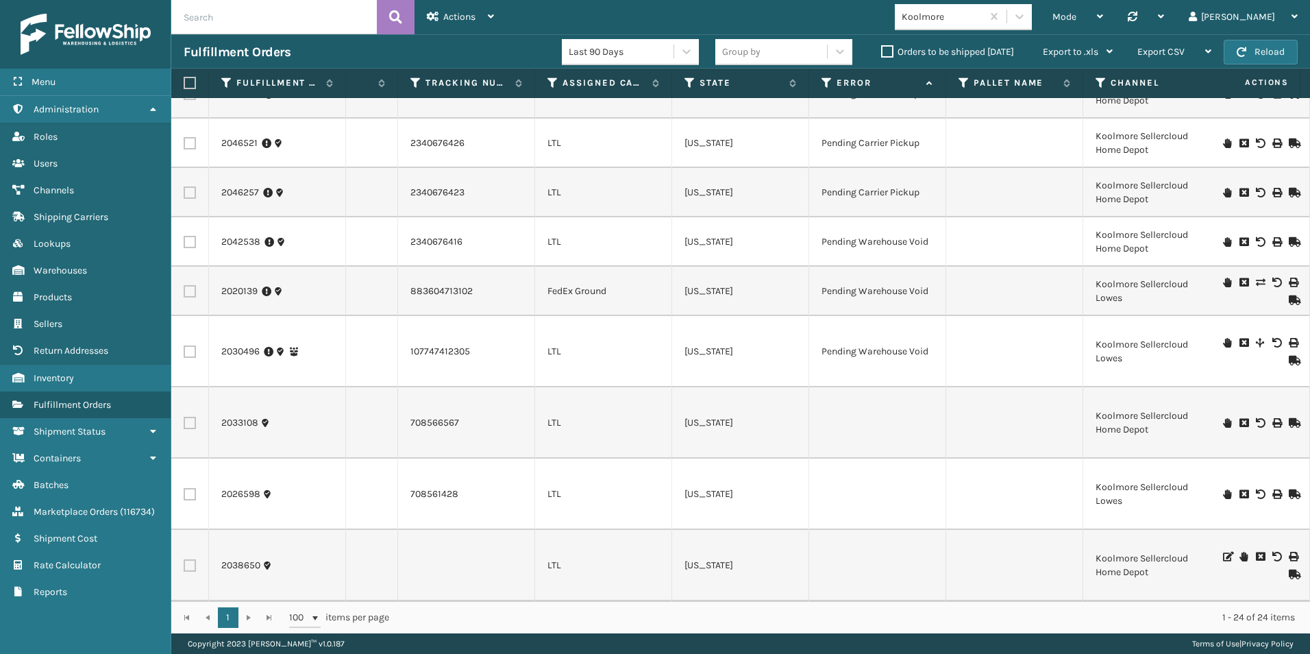
scroll to position [779, 501]
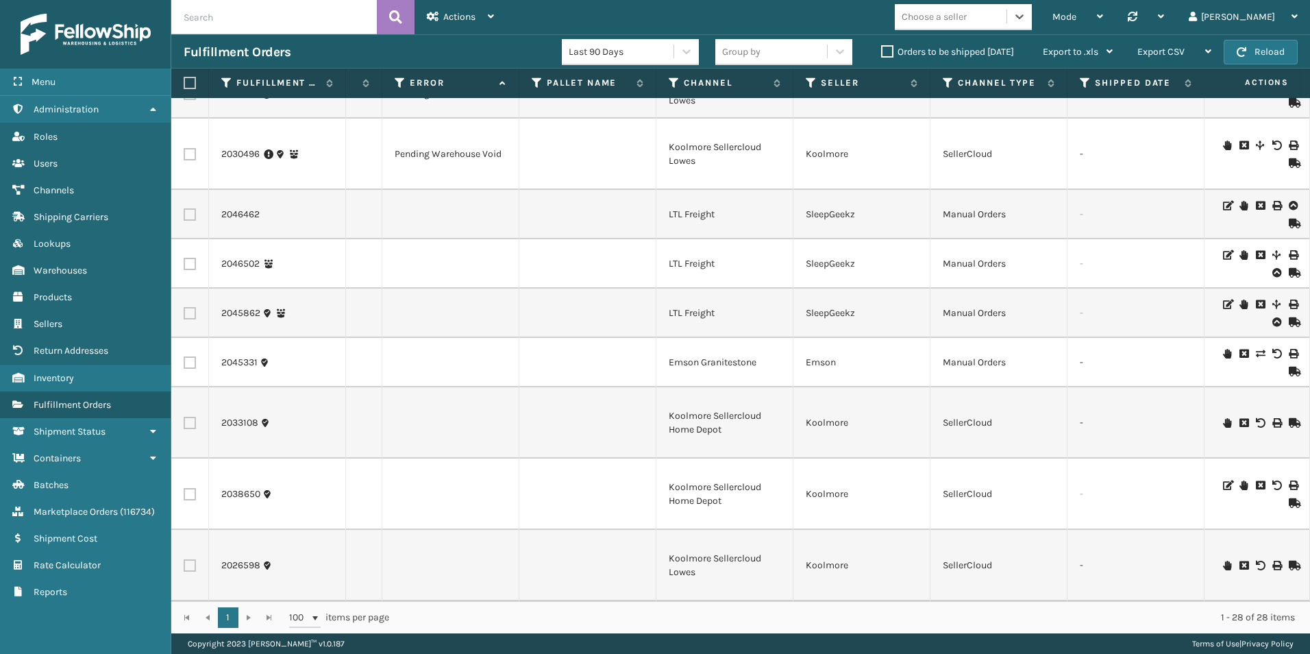
click at [885, 51] on label "Orders to be shipped [DATE]" at bounding box center [947, 52] width 133 height 12
click at [882, 51] on input "Orders to be shipped [DATE]" at bounding box center [881, 48] width 1 height 9
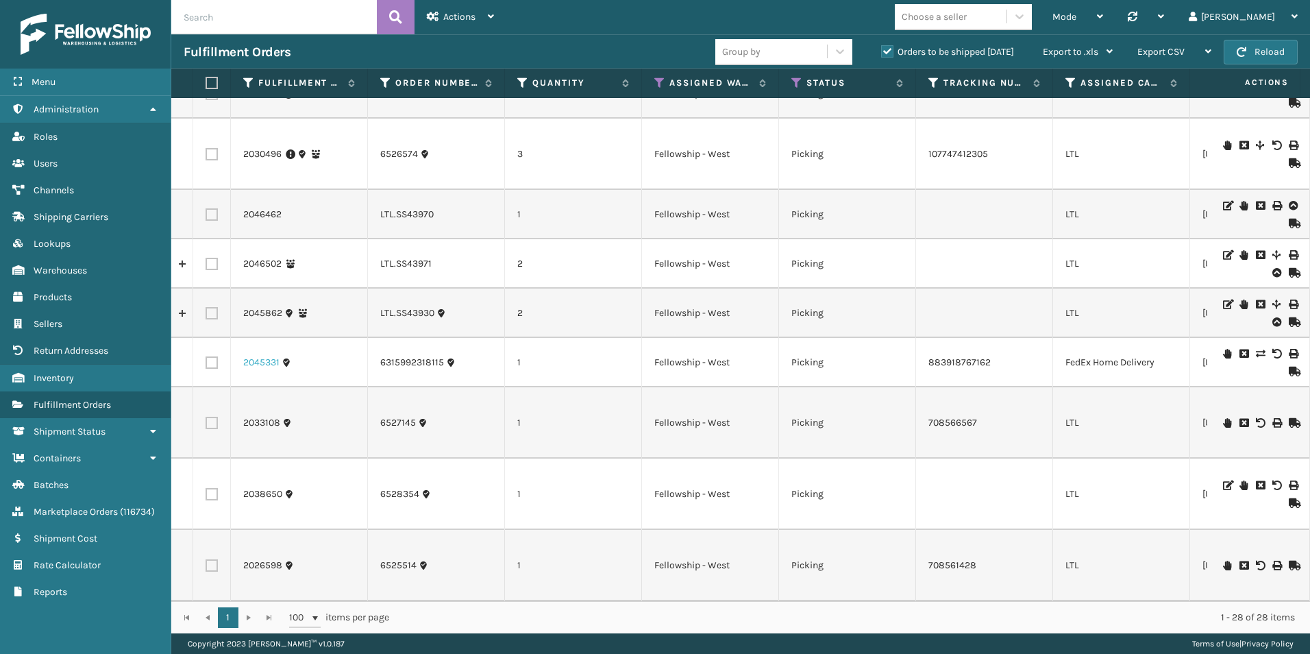
click at [254, 356] on link "2045331" at bounding box center [261, 363] width 36 height 14
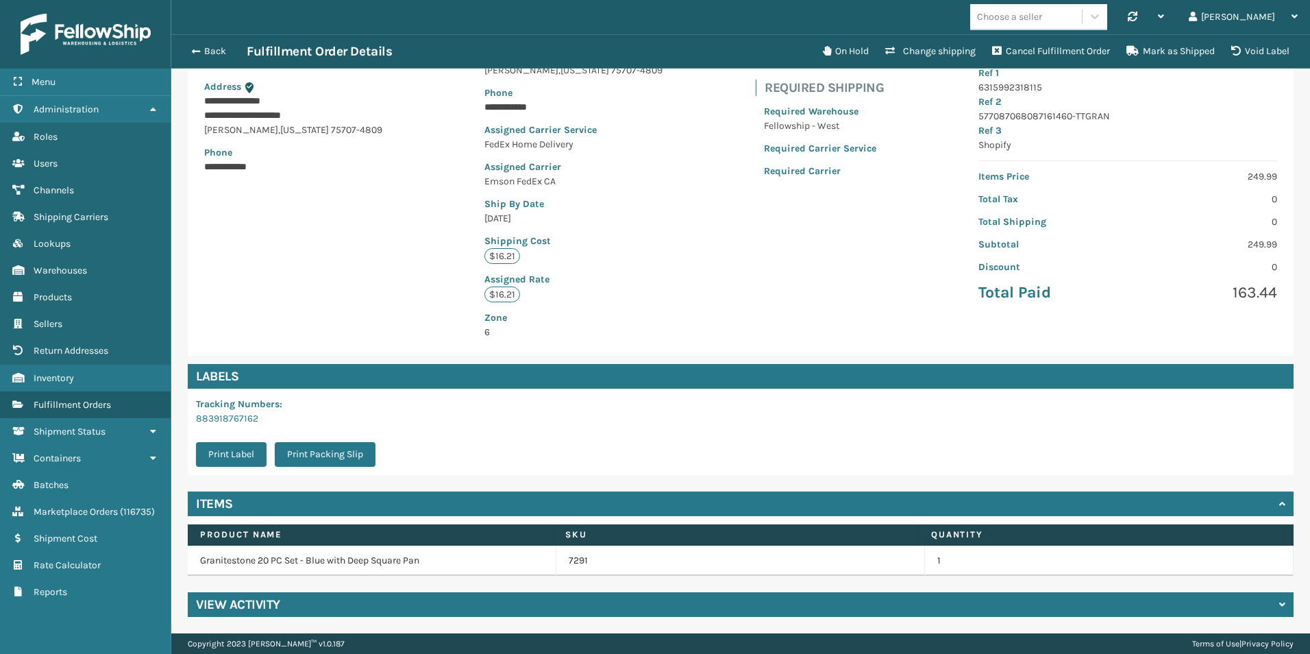
click at [251, 603] on h4 "View Activity" at bounding box center [238, 604] width 84 height 16
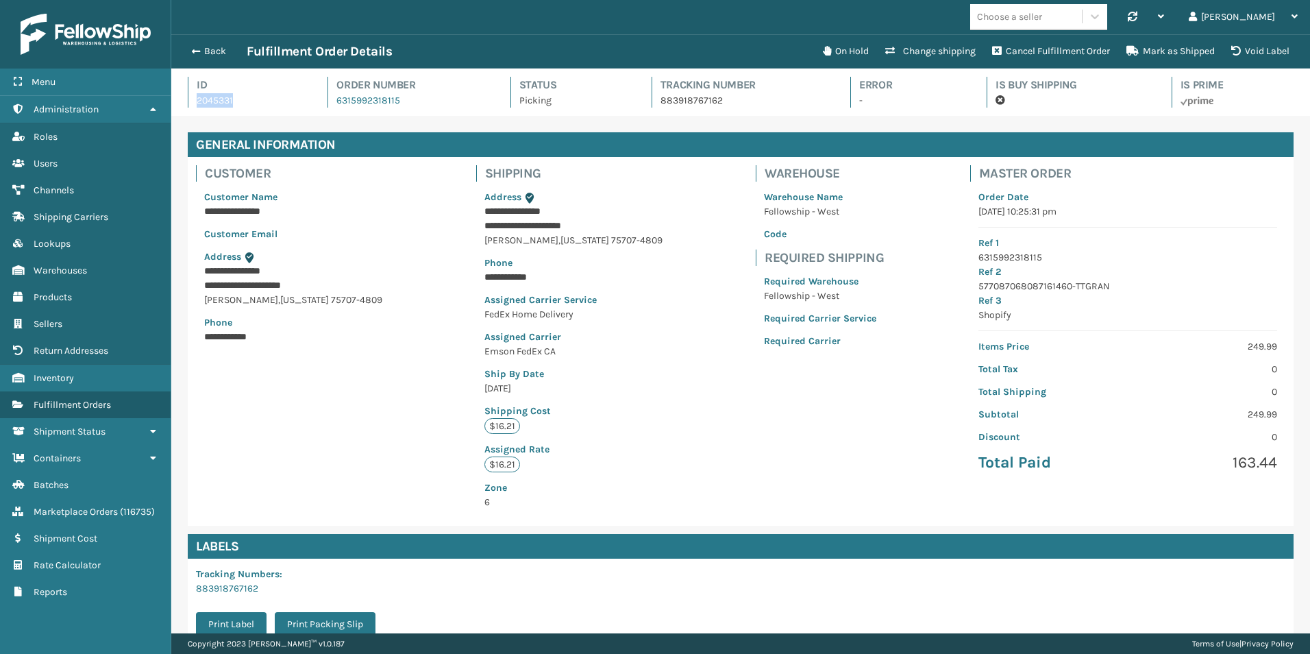
drag, startPoint x: 197, startPoint y: 99, endPoint x: 242, endPoint y: 100, distance: 44.6
click at [242, 100] on p "2045331" at bounding box center [250, 100] width 106 height 14
drag, startPoint x: 242, startPoint y: 100, endPoint x: 219, endPoint y: 99, distance: 22.7
copy p "2045331"
click at [195, 48] on span "button" at bounding box center [194, 52] width 8 height 10
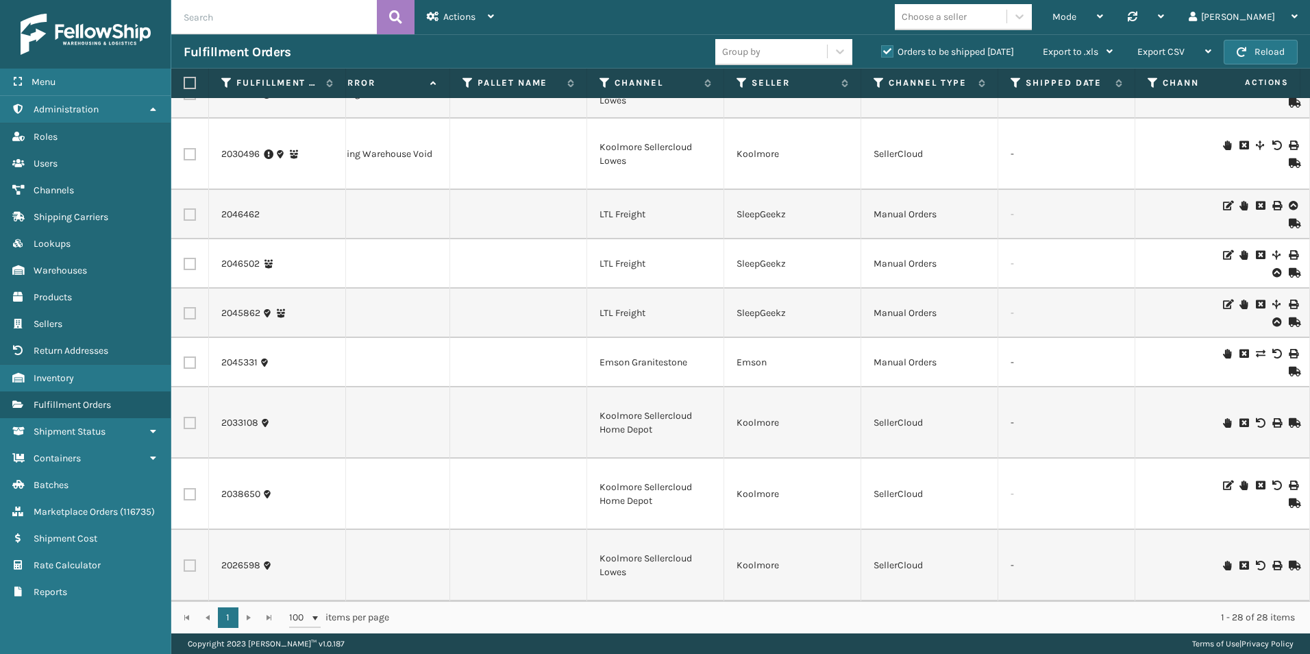
click at [1223, 349] on icon at bounding box center [1227, 354] width 8 height 10
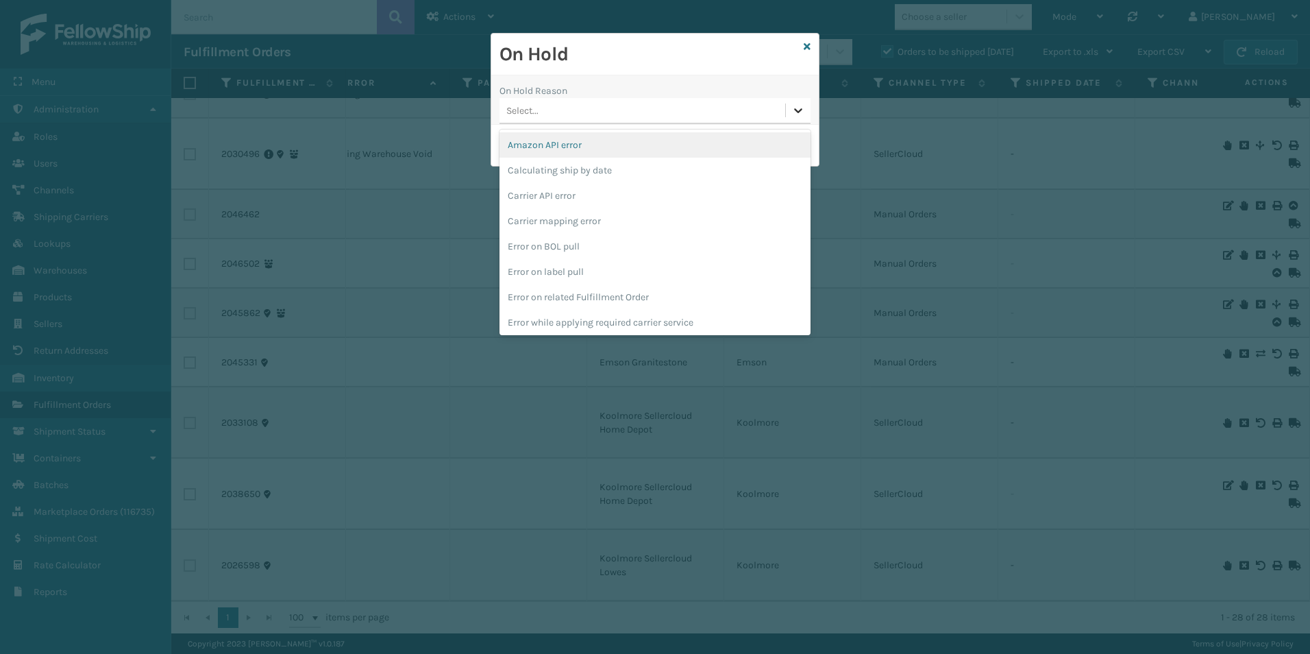
click at [792, 109] on icon at bounding box center [799, 110] width 14 height 14
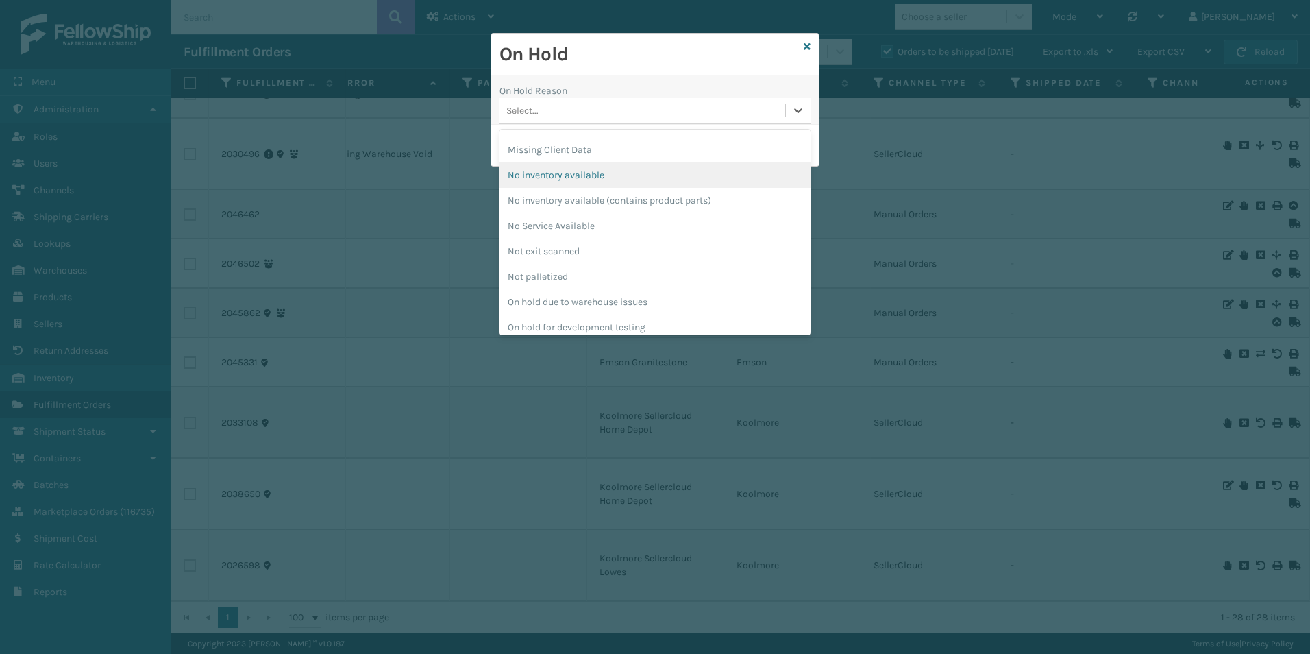
click at [589, 173] on div "No inventory available" at bounding box center [655, 174] width 311 height 25
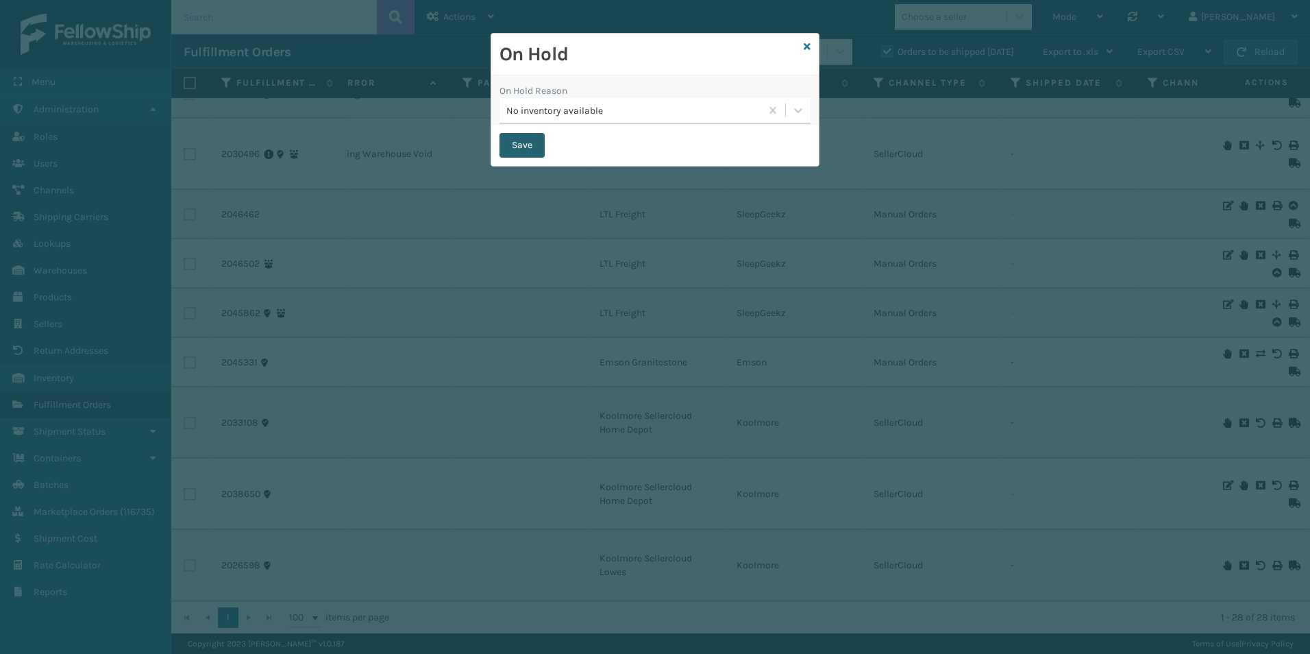
click at [534, 145] on button "Save" at bounding box center [522, 145] width 45 height 25
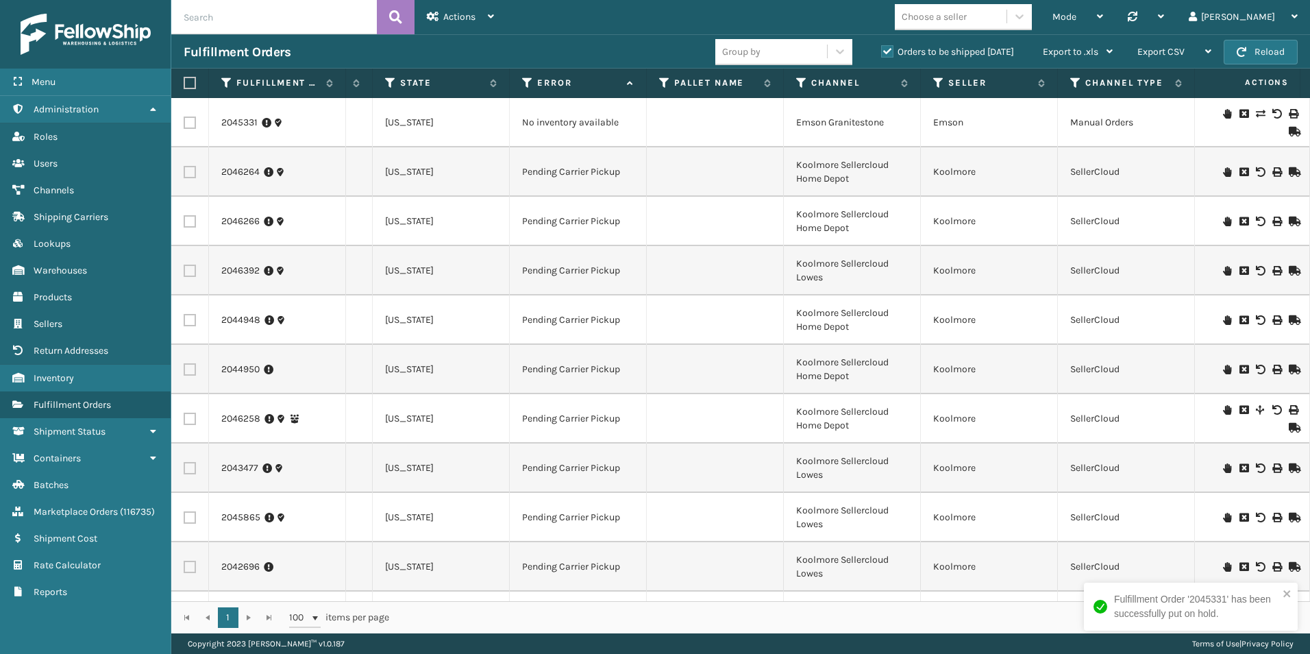
scroll to position [0, 830]
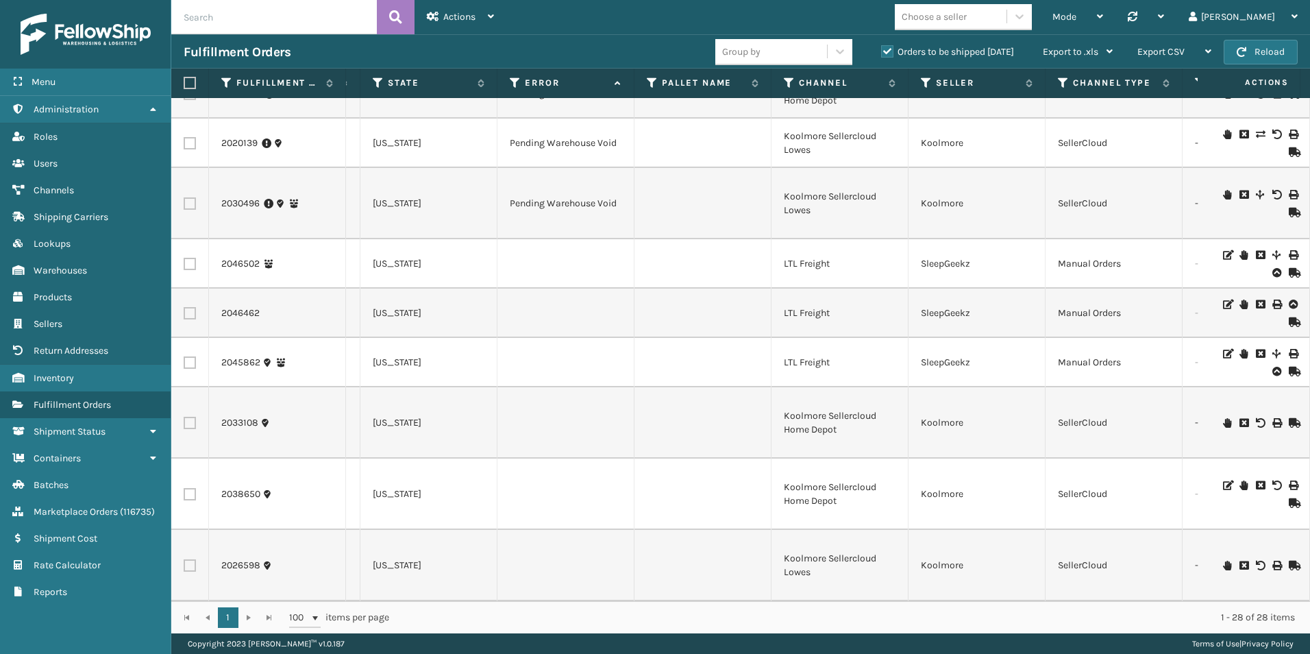
drag, startPoint x: 1081, startPoint y: 19, endPoint x: 1074, endPoint y: 29, distance: 12.4
click at [1027, 19] on icon at bounding box center [1020, 17] width 14 height 14
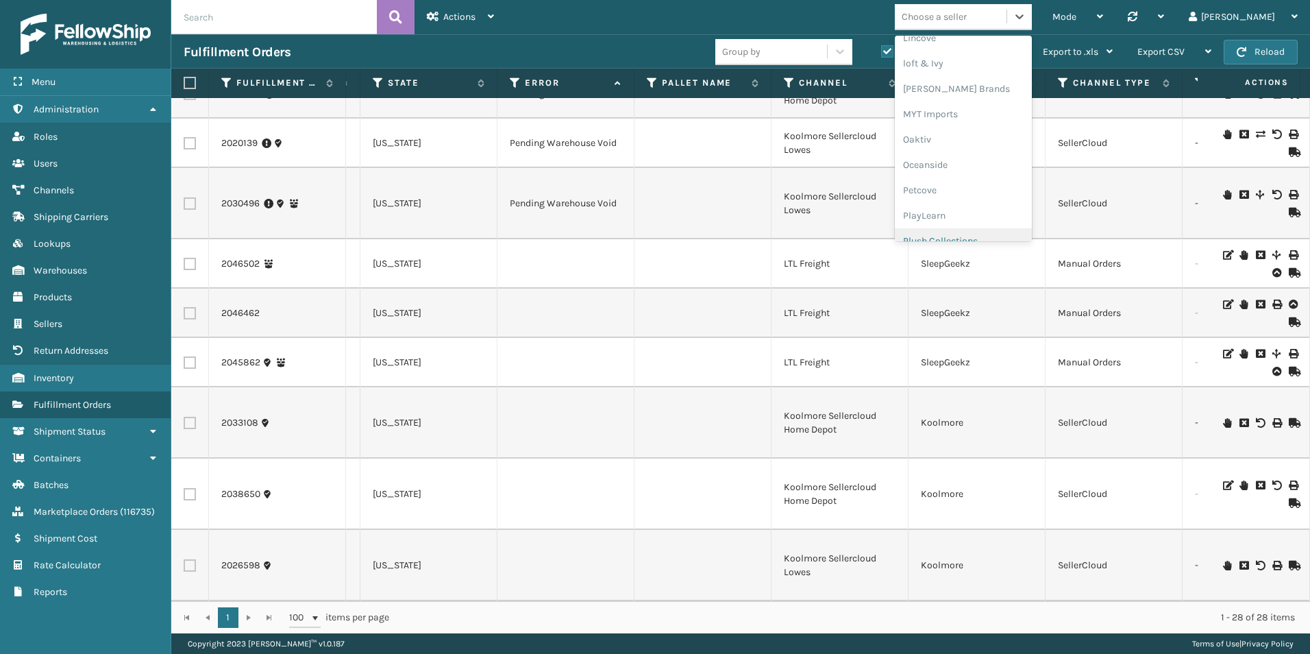
scroll to position [662, 0]
click at [986, 198] on div "SleepGeekz" at bounding box center [963, 200] width 137 height 25
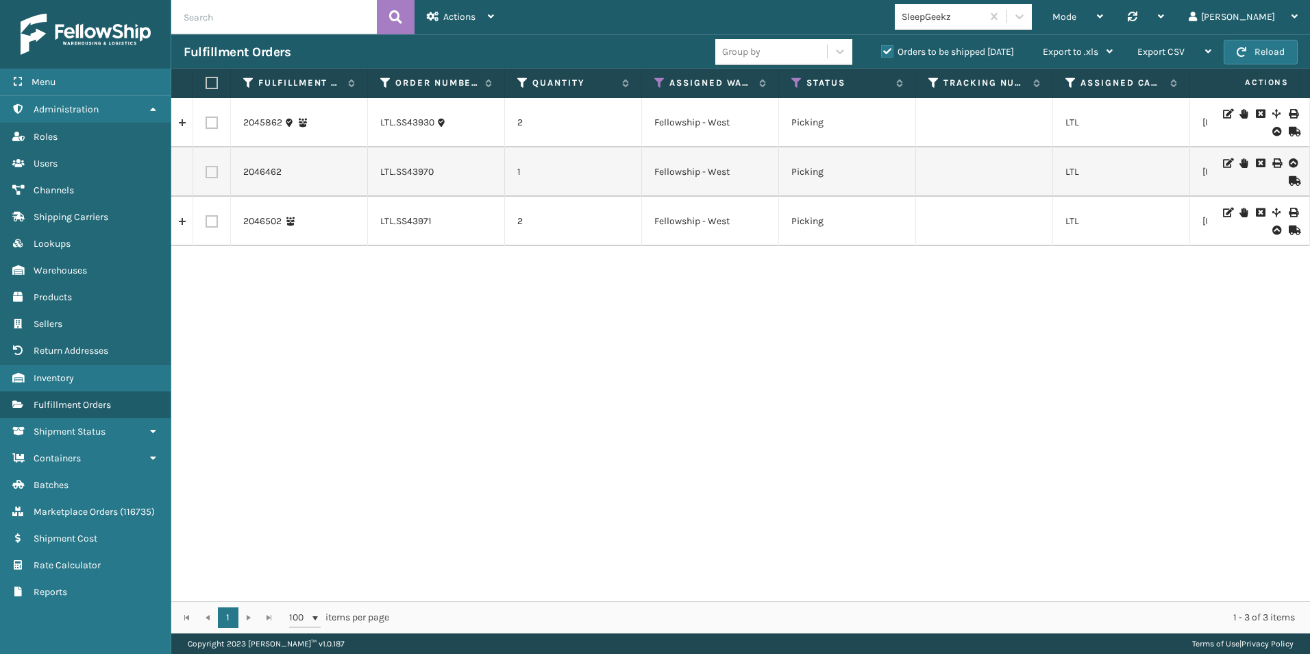
click at [1240, 112] on icon at bounding box center [1244, 114] width 8 height 10
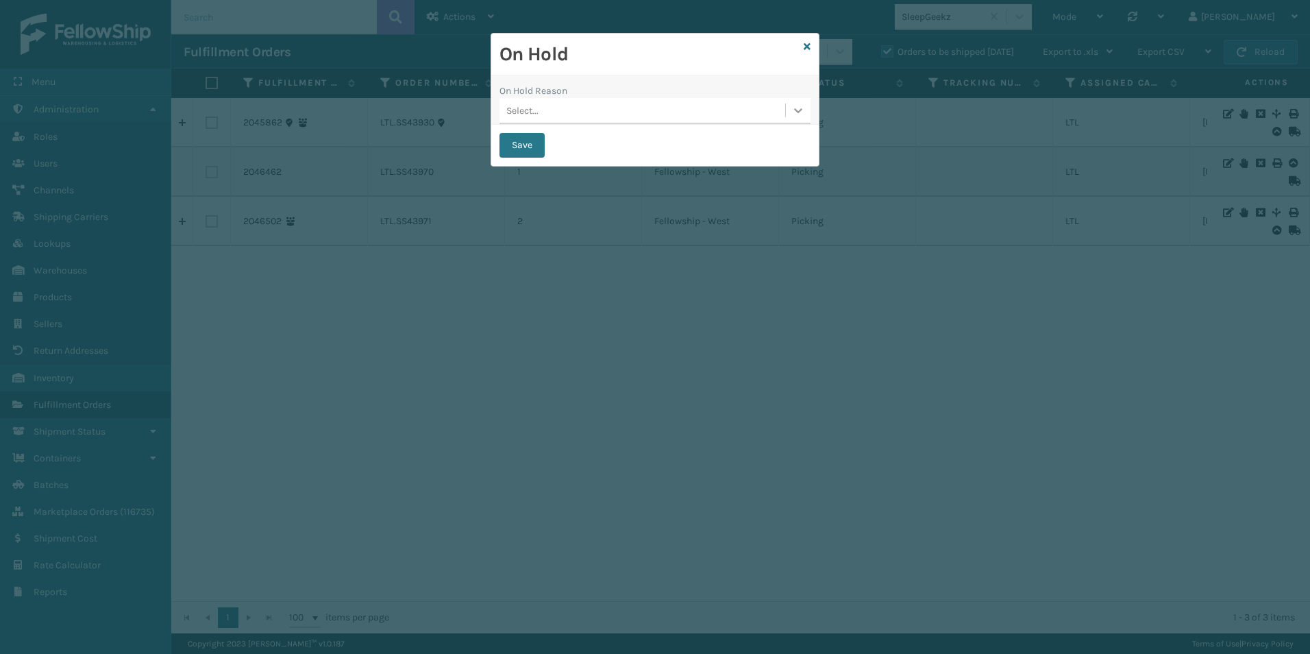
click at [800, 110] on icon at bounding box center [798, 110] width 8 height 5
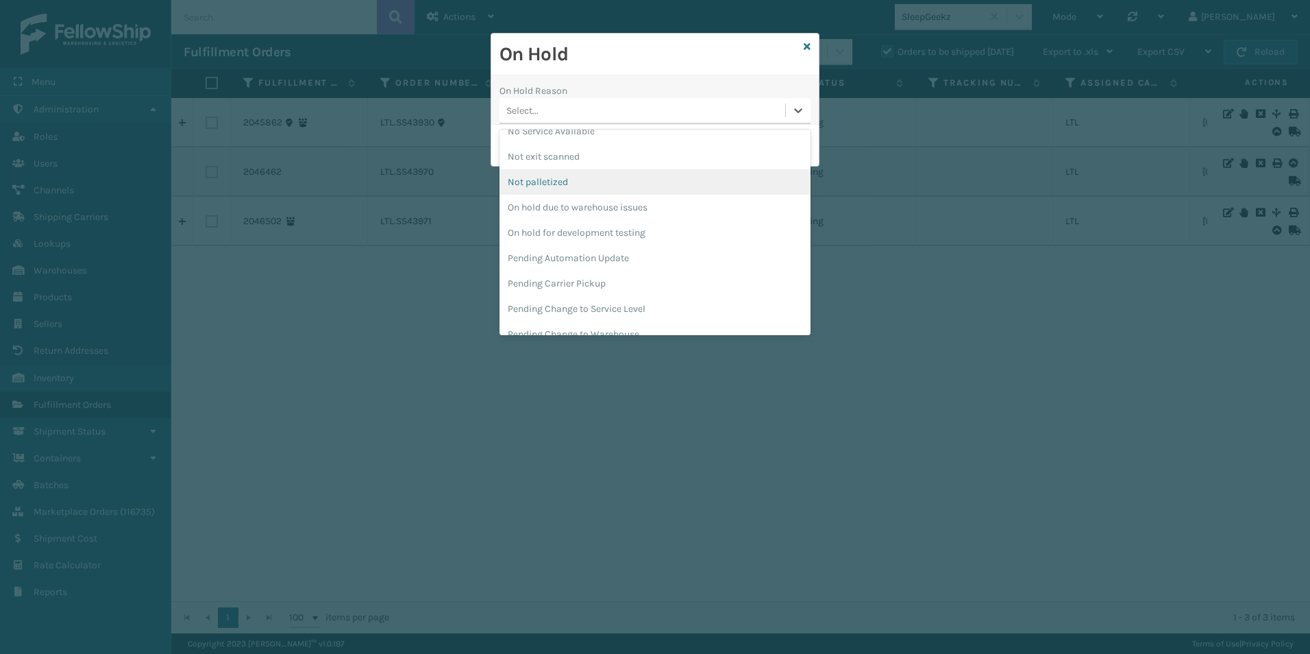
scroll to position [434, 0]
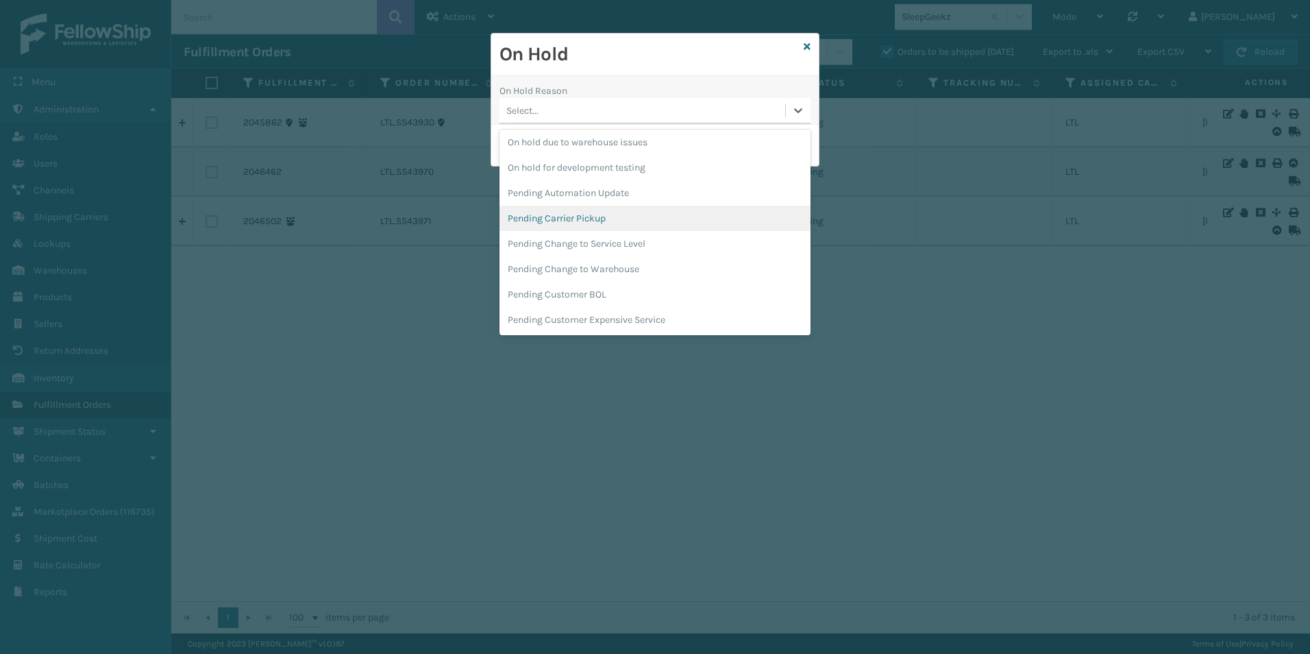
click at [585, 213] on div "Pending Carrier Pickup" at bounding box center [655, 218] width 311 height 25
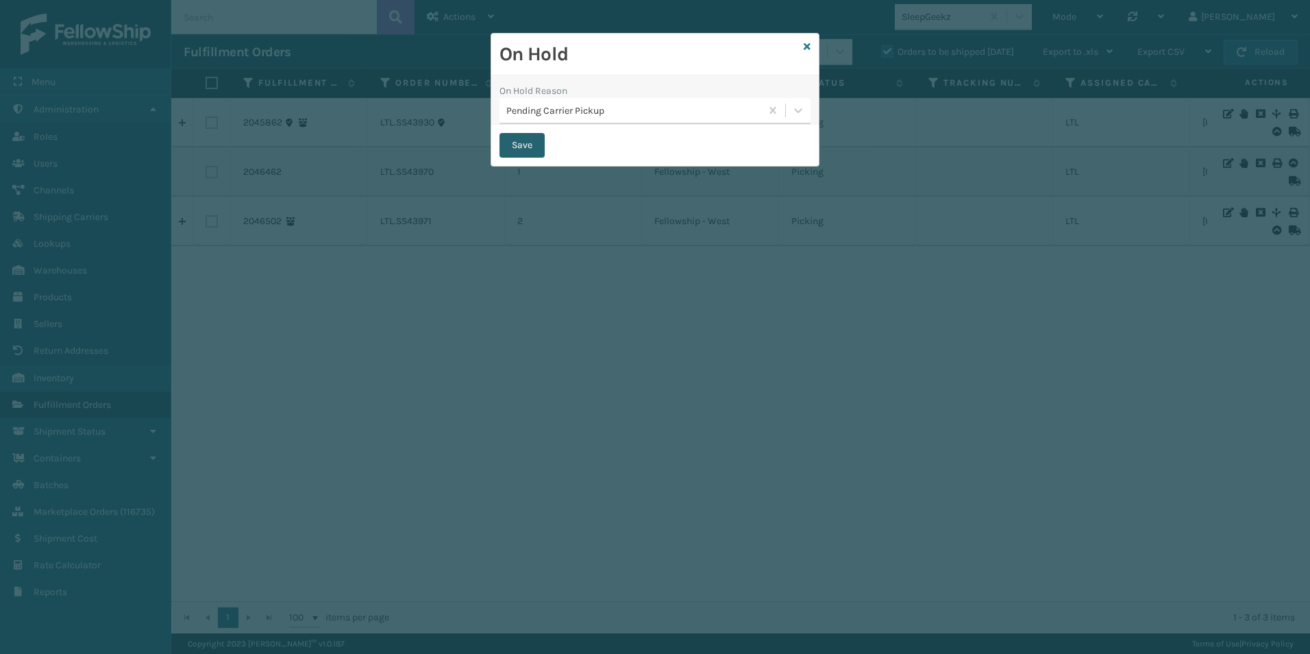
drag, startPoint x: 527, startPoint y: 147, endPoint x: 1036, endPoint y: 97, distance: 511.7
click at [528, 147] on button "Save" at bounding box center [522, 145] width 45 height 25
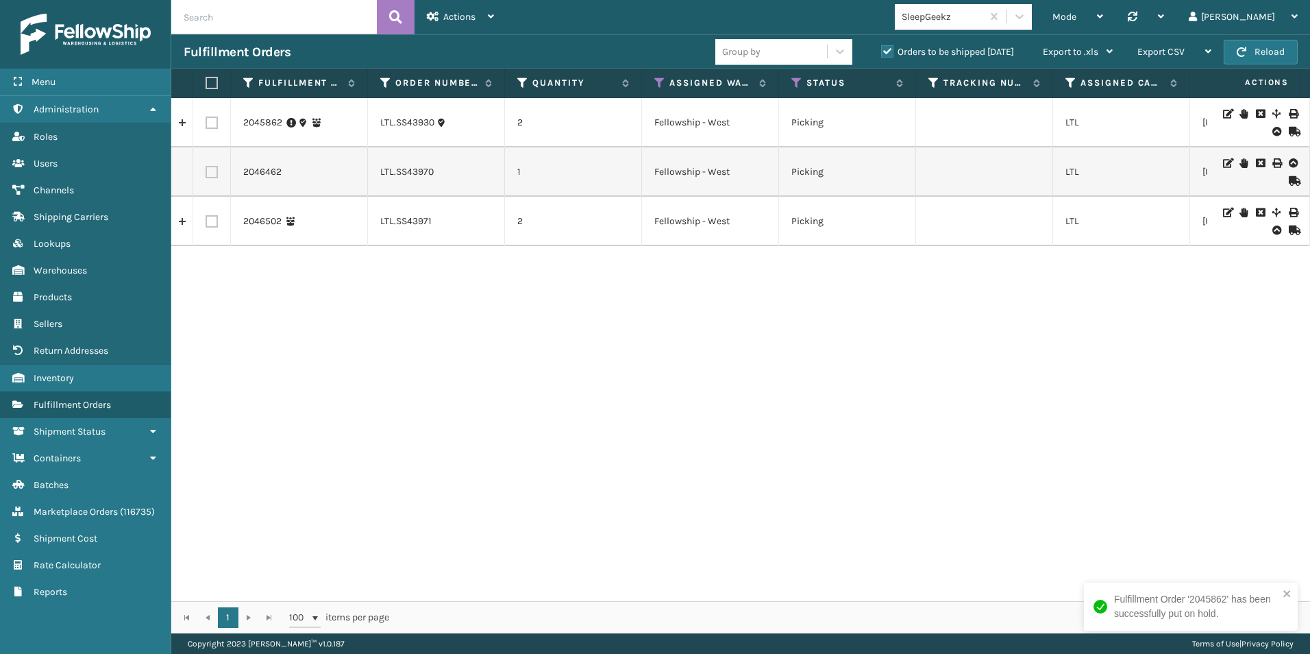
click at [1240, 163] on icon at bounding box center [1244, 163] width 8 height 10
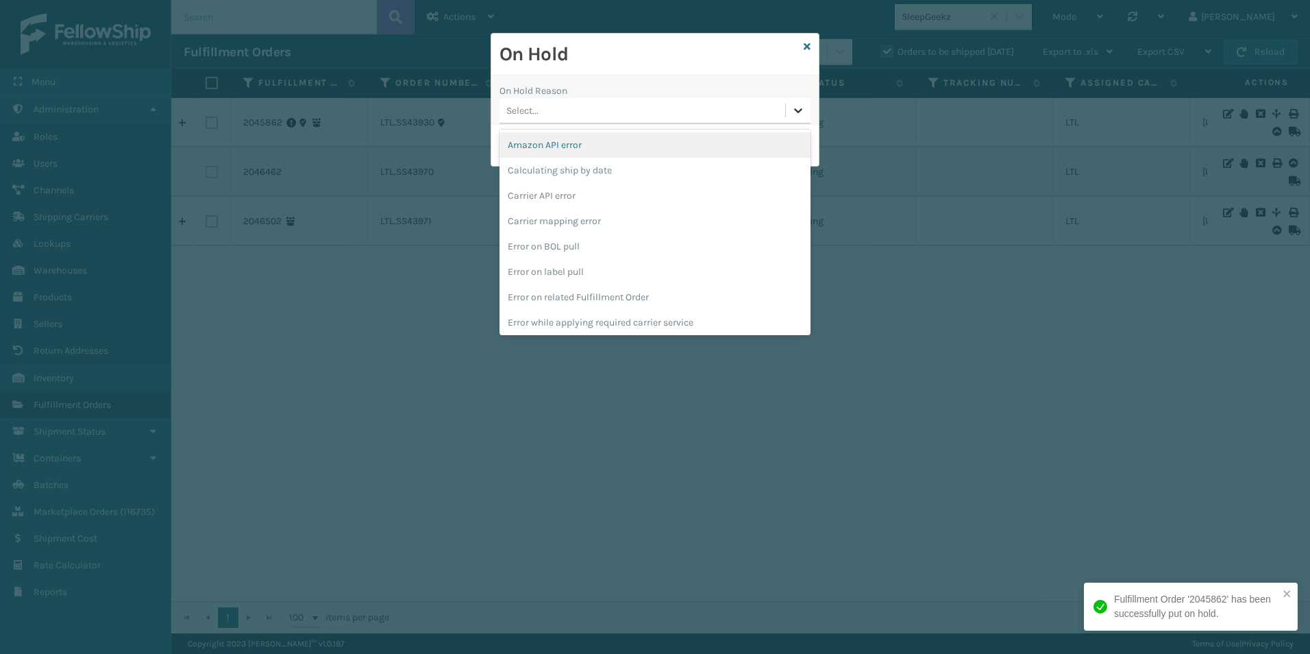
click at [794, 110] on icon at bounding box center [799, 110] width 14 height 14
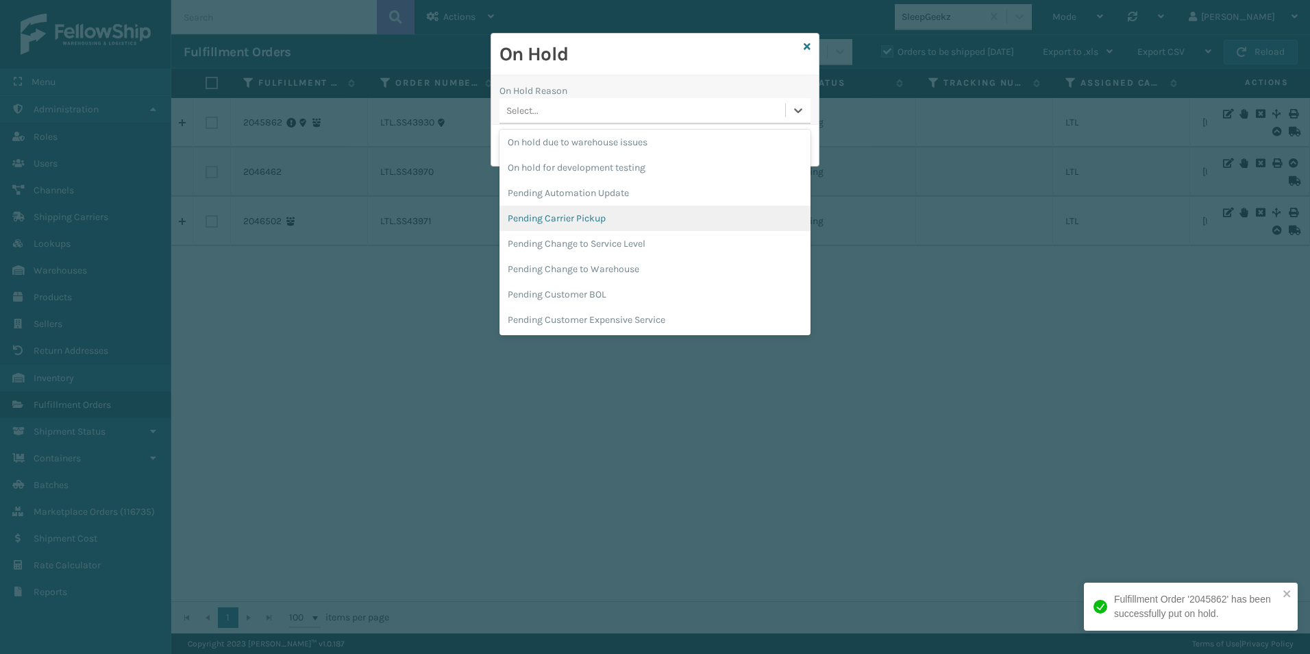
click at [567, 220] on div "Pending Carrier Pickup" at bounding box center [655, 218] width 311 height 25
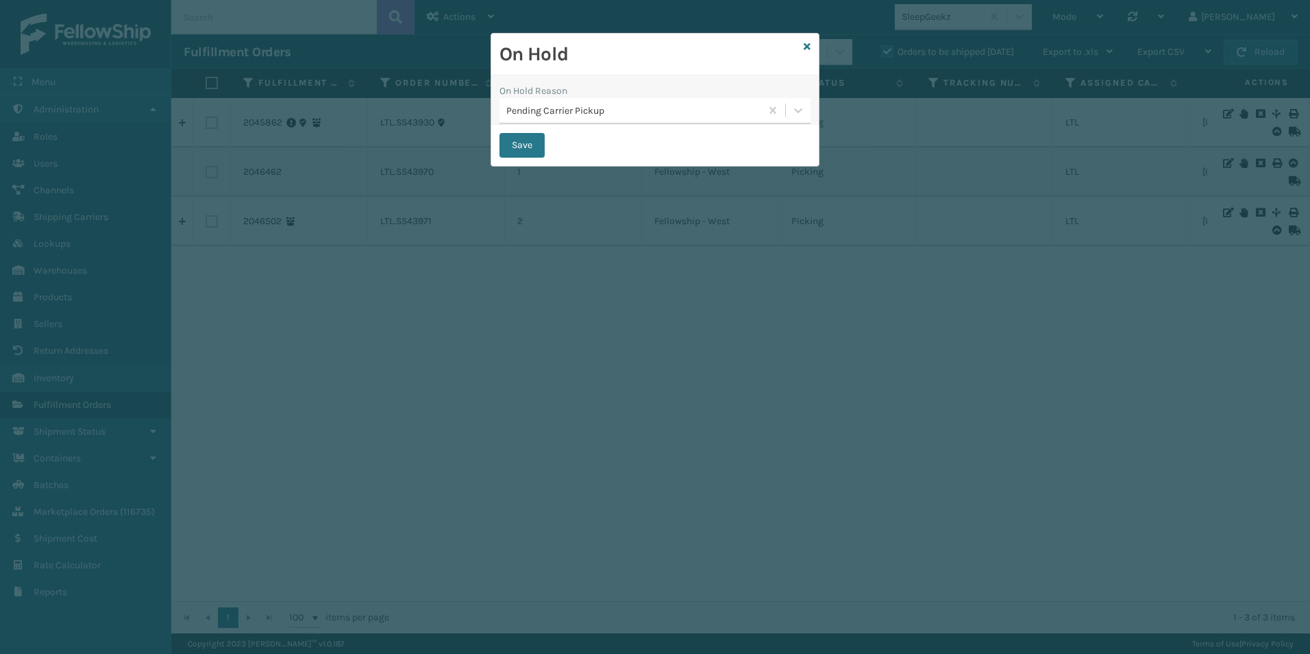
drag, startPoint x: 526, startPoint y: 143, endPoint x: 787, endPoint y: 184, distance: 264.2
click at [526, 144] on button "Save" at bounding box center [522, 145] width 45 height 25
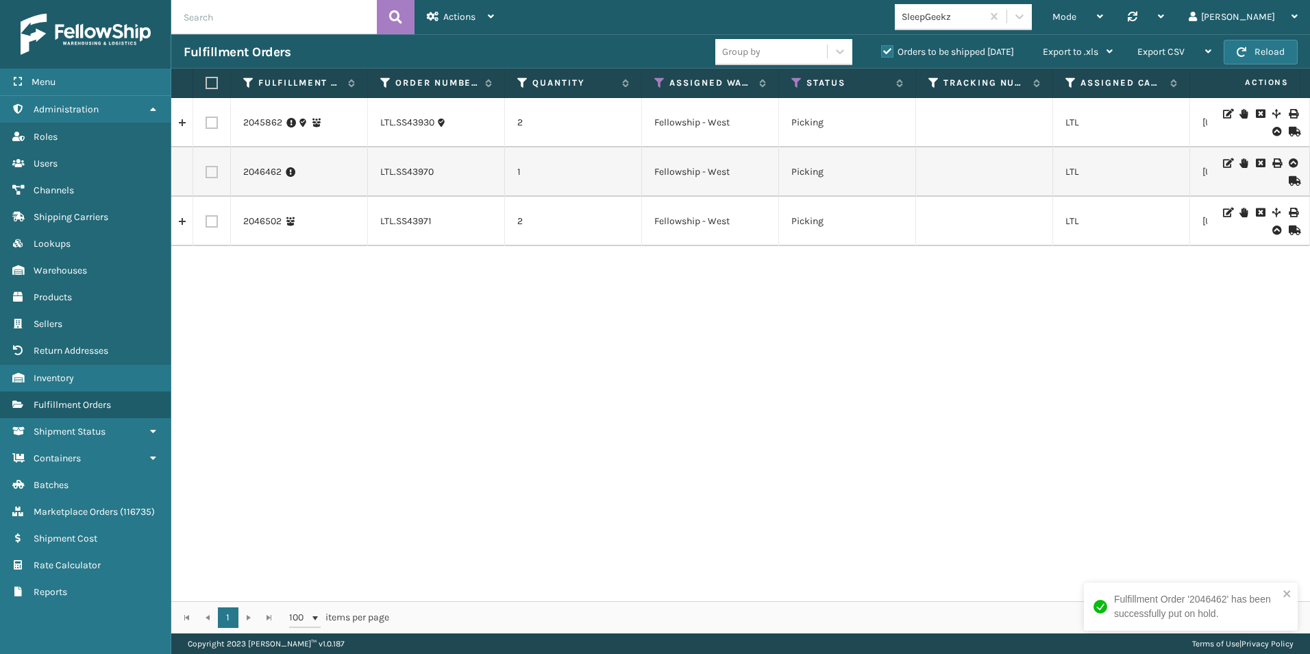
click at [1240, 213] on icon at bounding box center [1244, 213] width 8 height 10
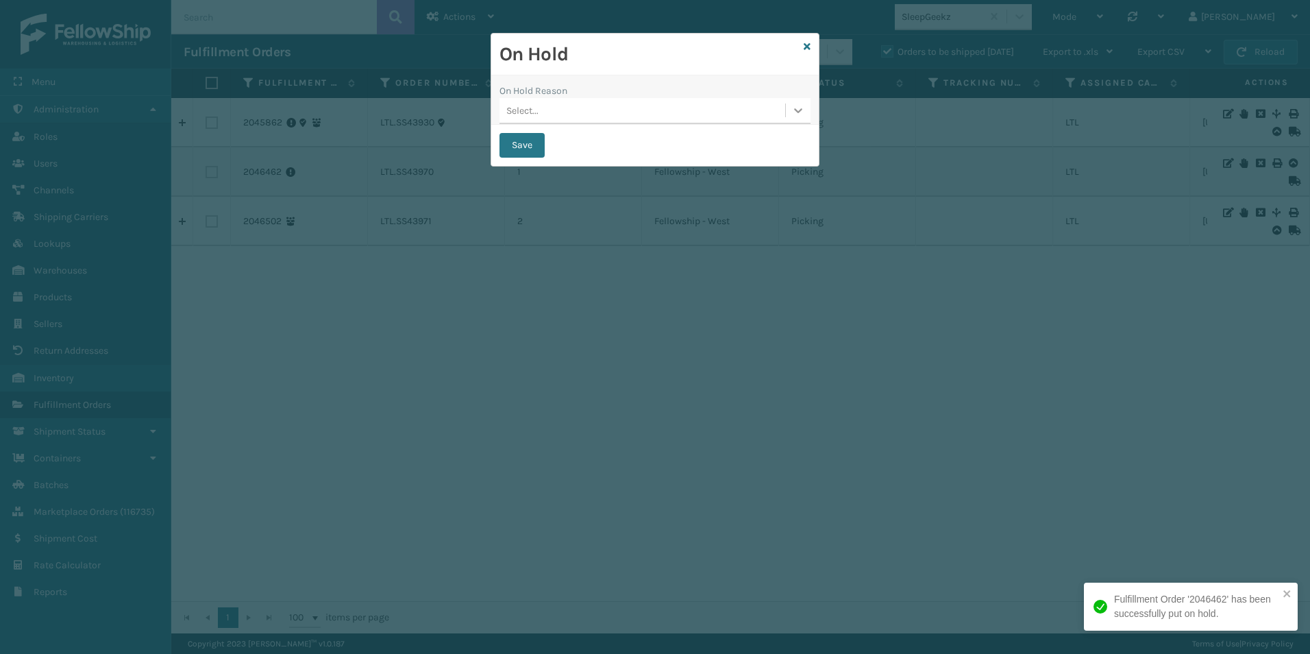
click at [795, 105] on icon at bounding box center [799, 110] width 14 height 14
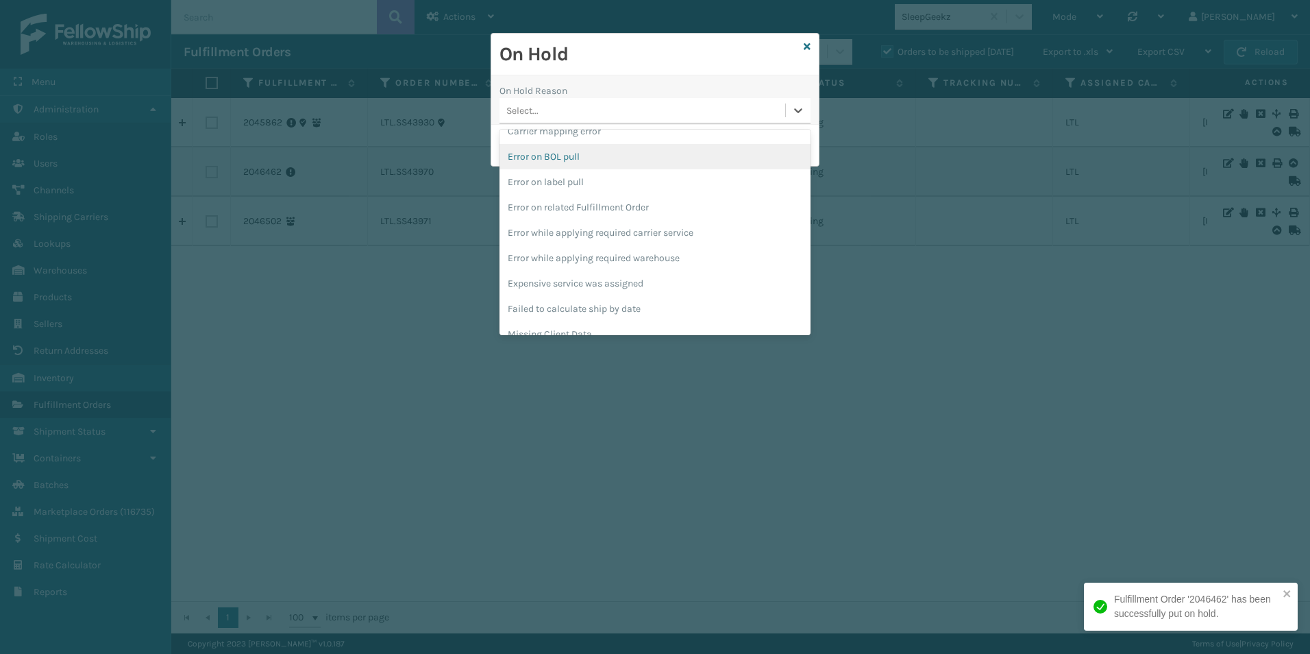
scroll to position [411, 0]
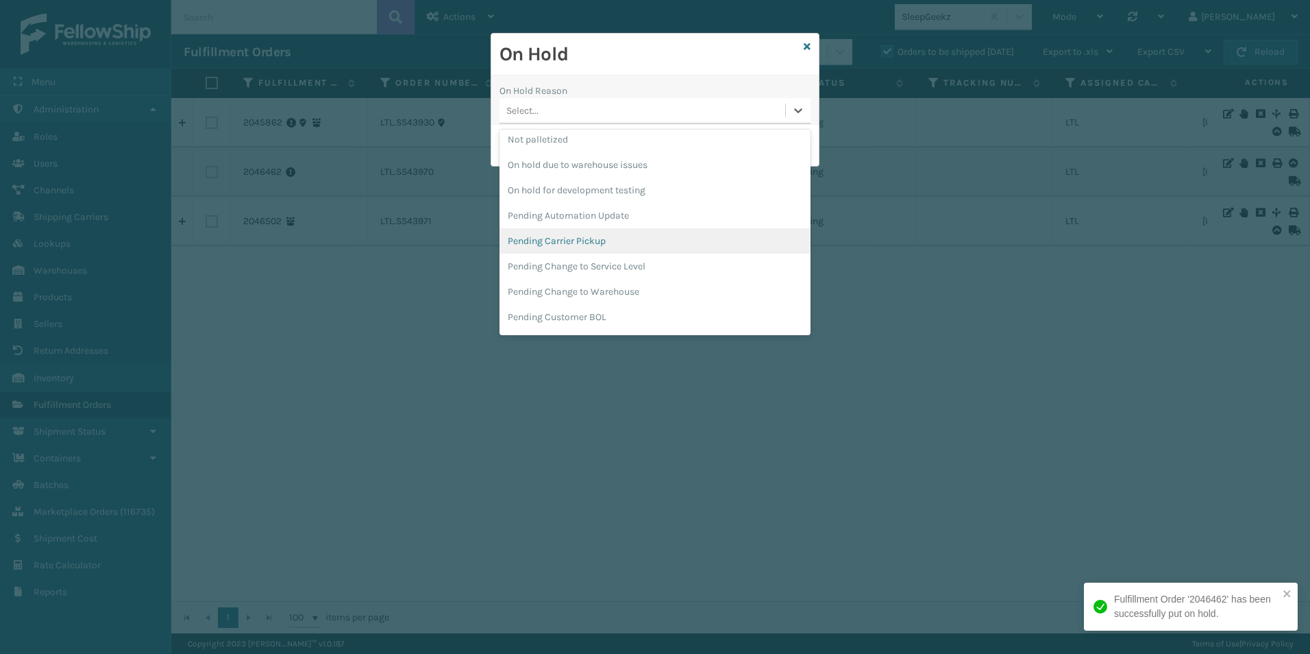
click at [592, 241] on div "Pending Carrier Pickup" at bounding box center [655, 240] width 311 height 25
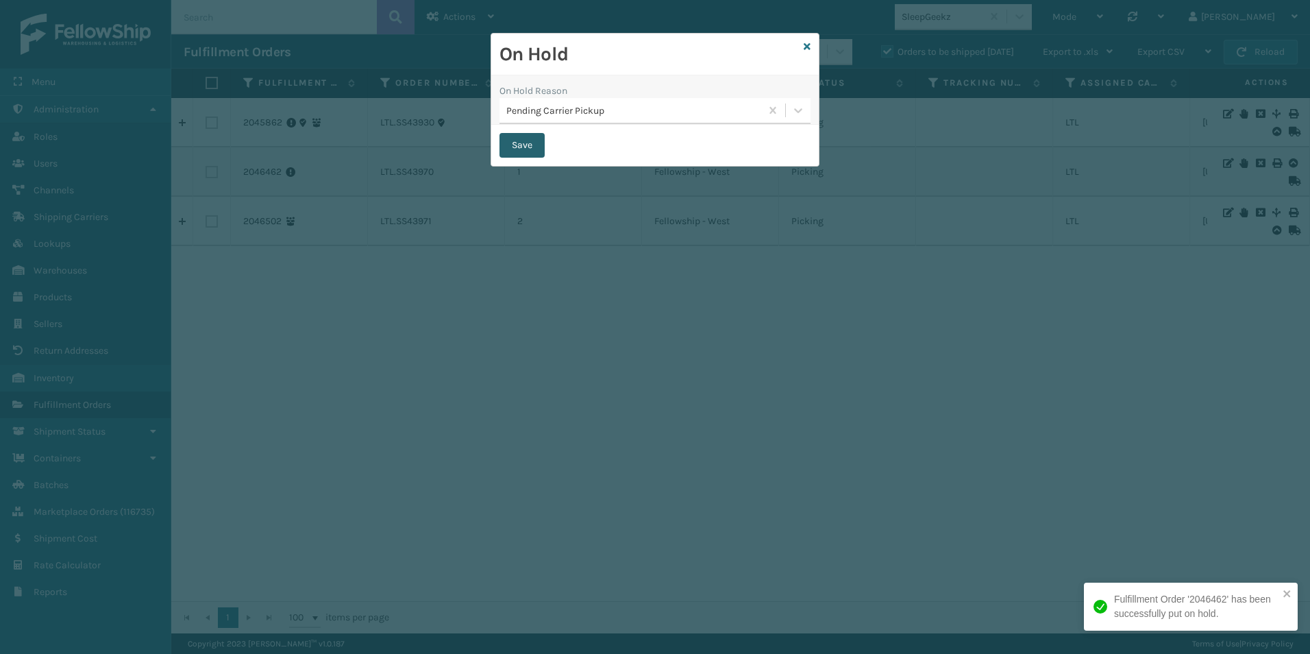
click at [524, 142] on button "Save" at bounding box center [522, 145] width 45 height 25
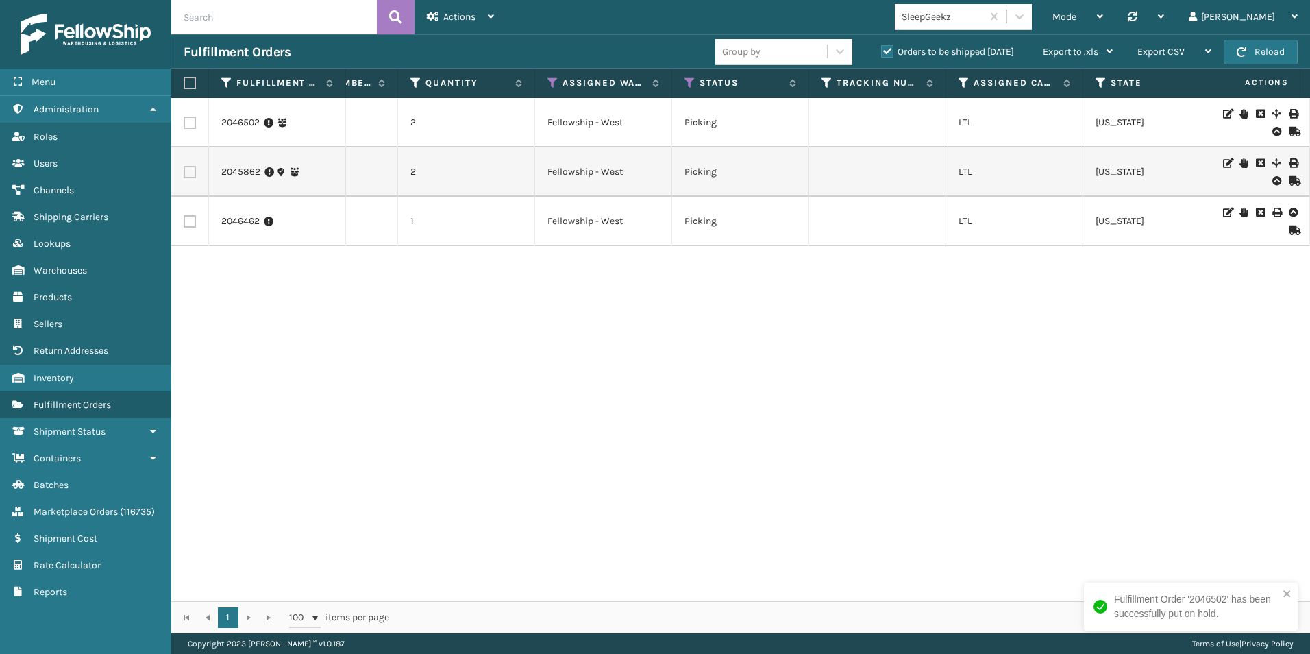
scroll to position [0, 379]
